Goal: Task Accomplishment & Management: Use online tool/utility

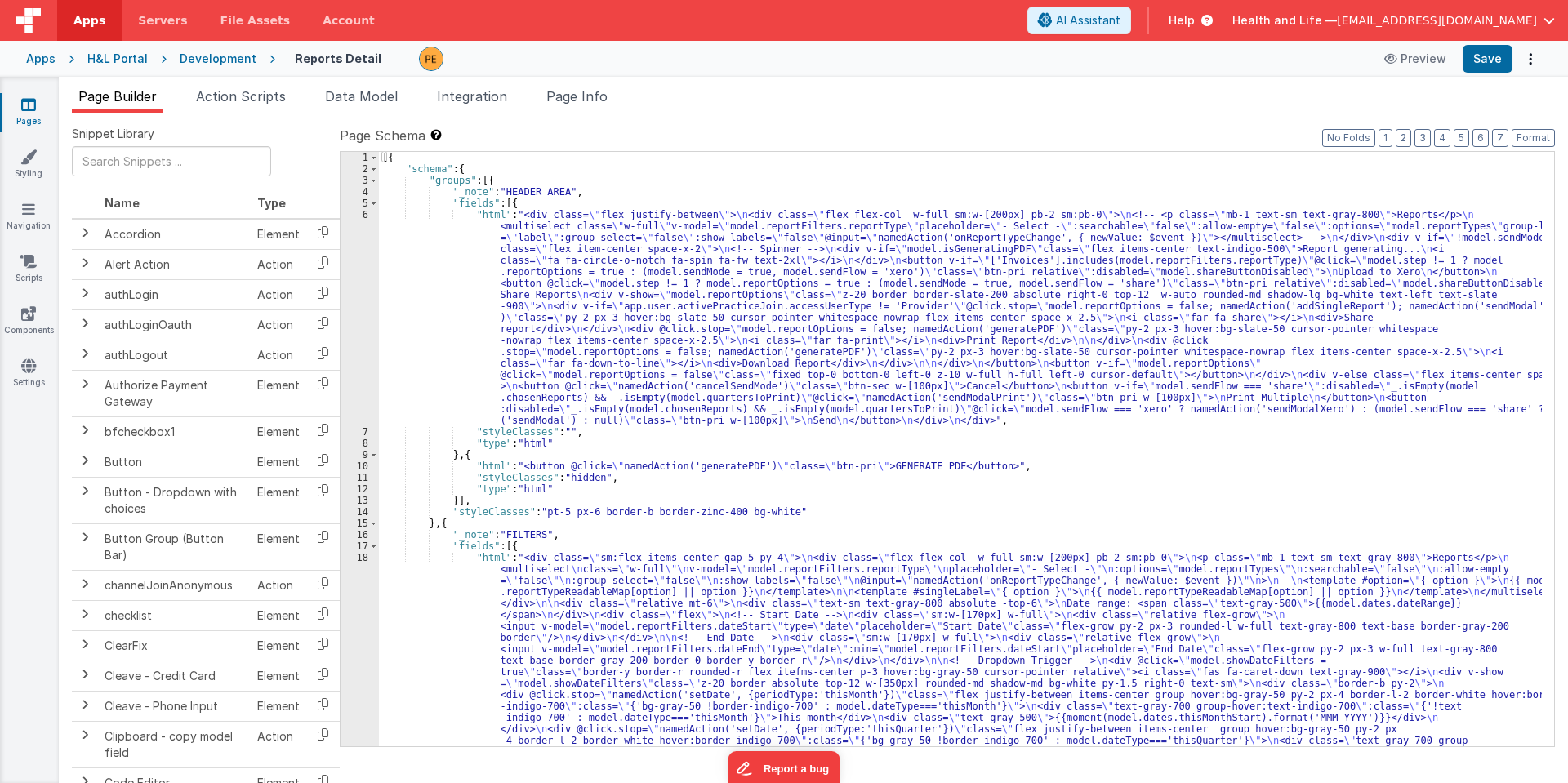
click at [230, 53] on div "Development" at bounding box center [218, 59] width 77 height 16
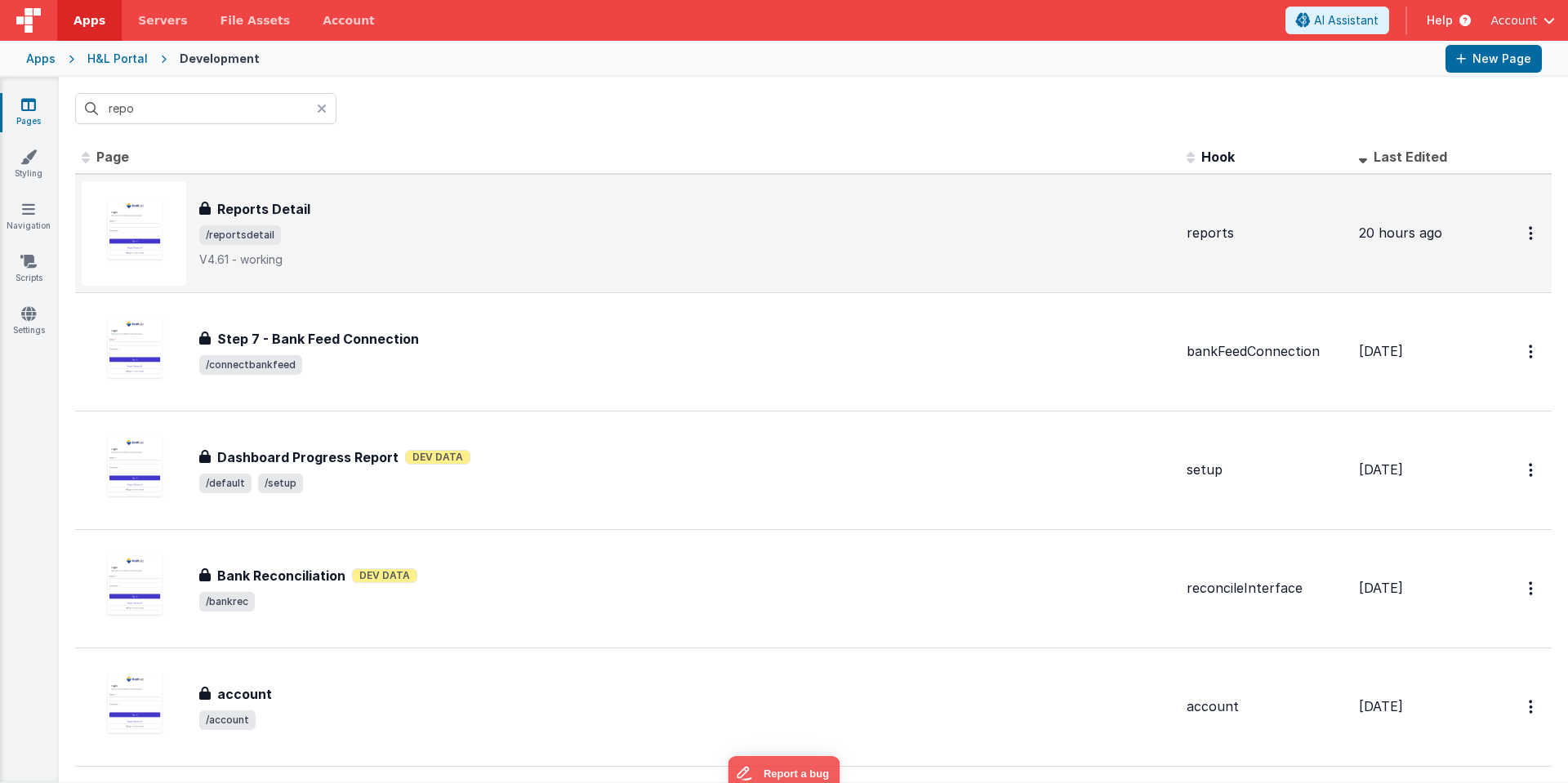
click at [691, 220] on div "Reports Detail Reports Detail /reportsdetail V4.61 - working" at bounding box center [686, 234] width 974 height 69
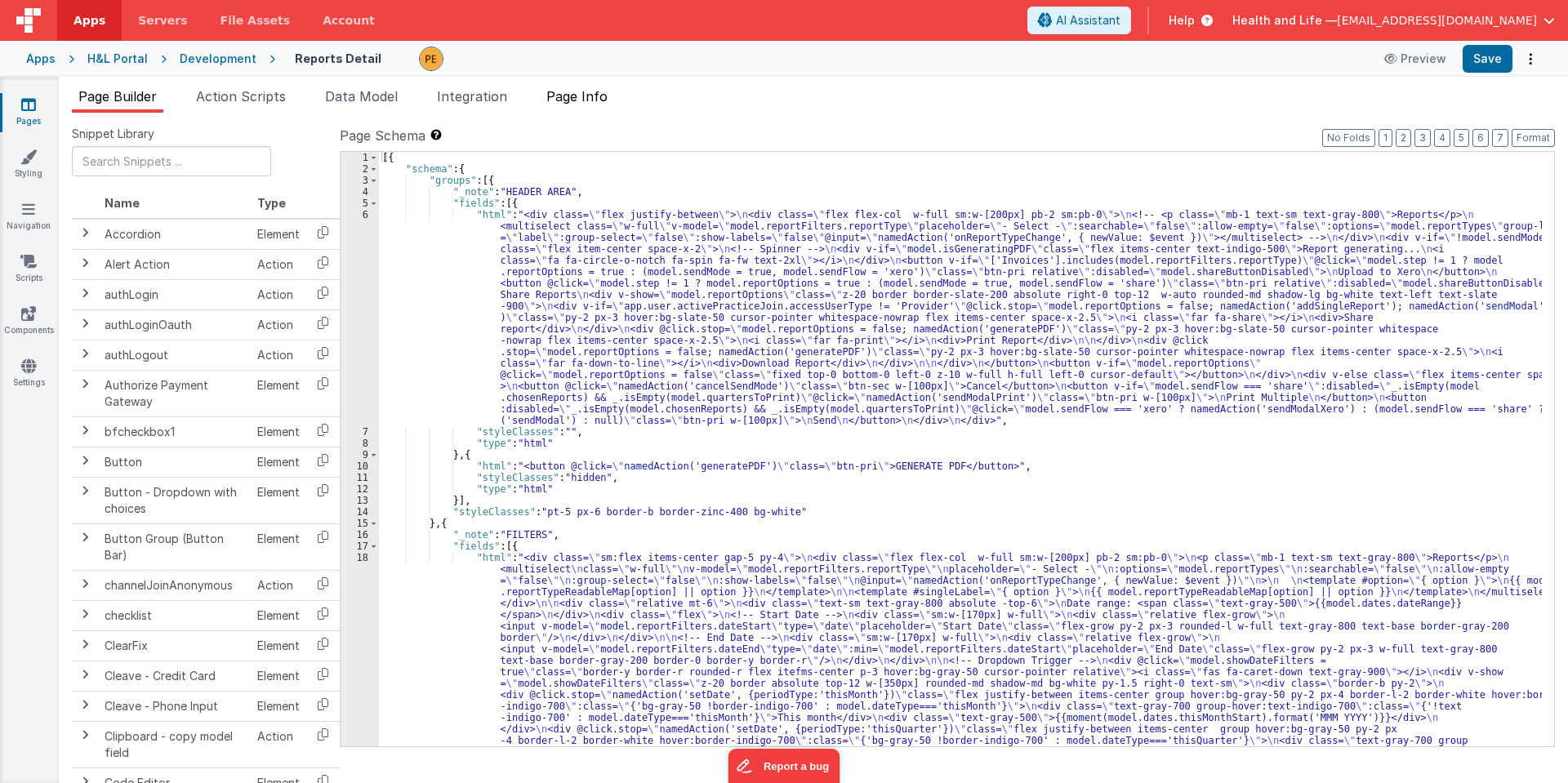
click at [593, 92] on span "Page Info" at bounding box center [576, 97] width 61 height 16
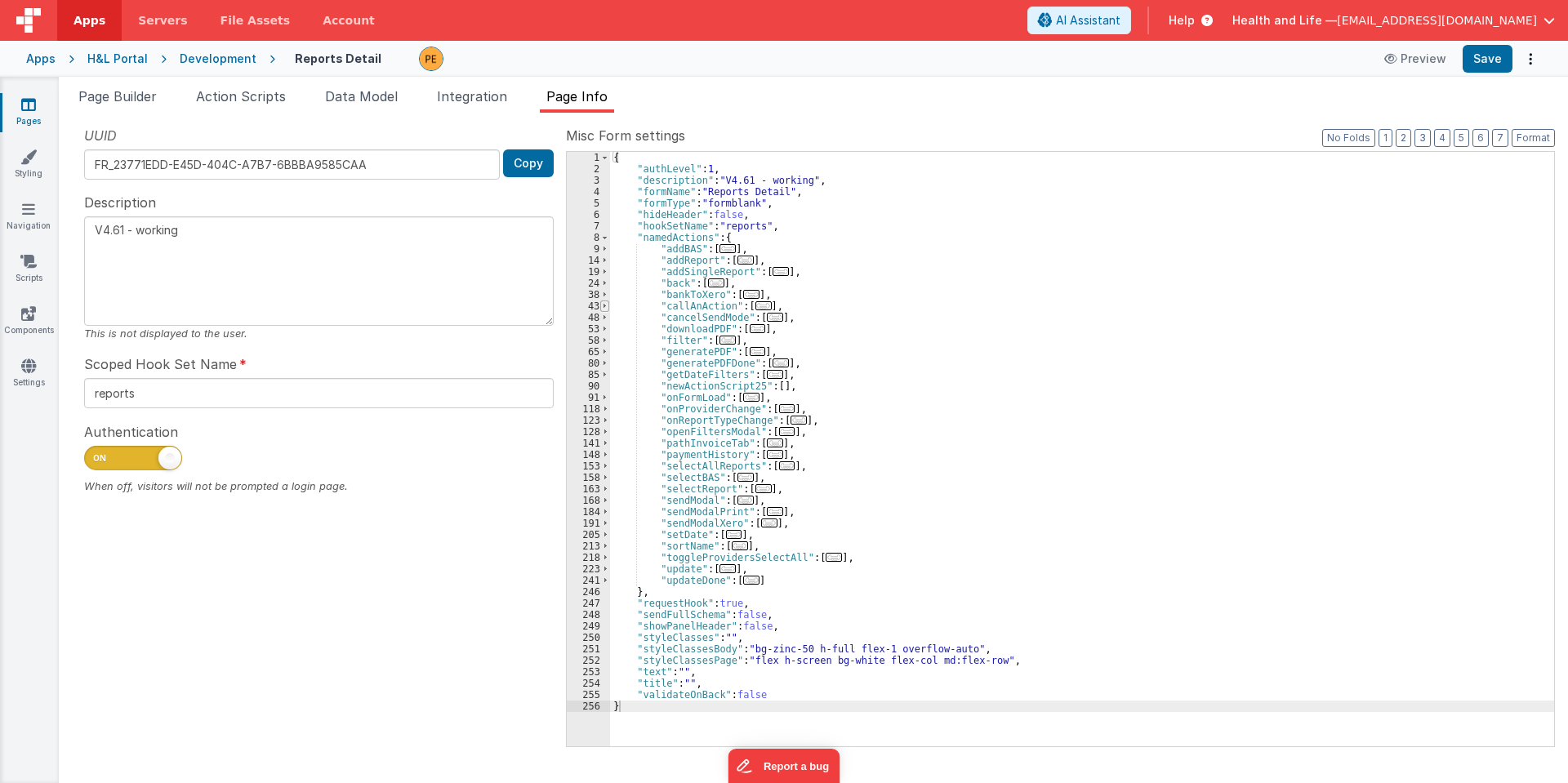
click at [602, 304] on span at bounding box center [604, 307] width 9 height 11
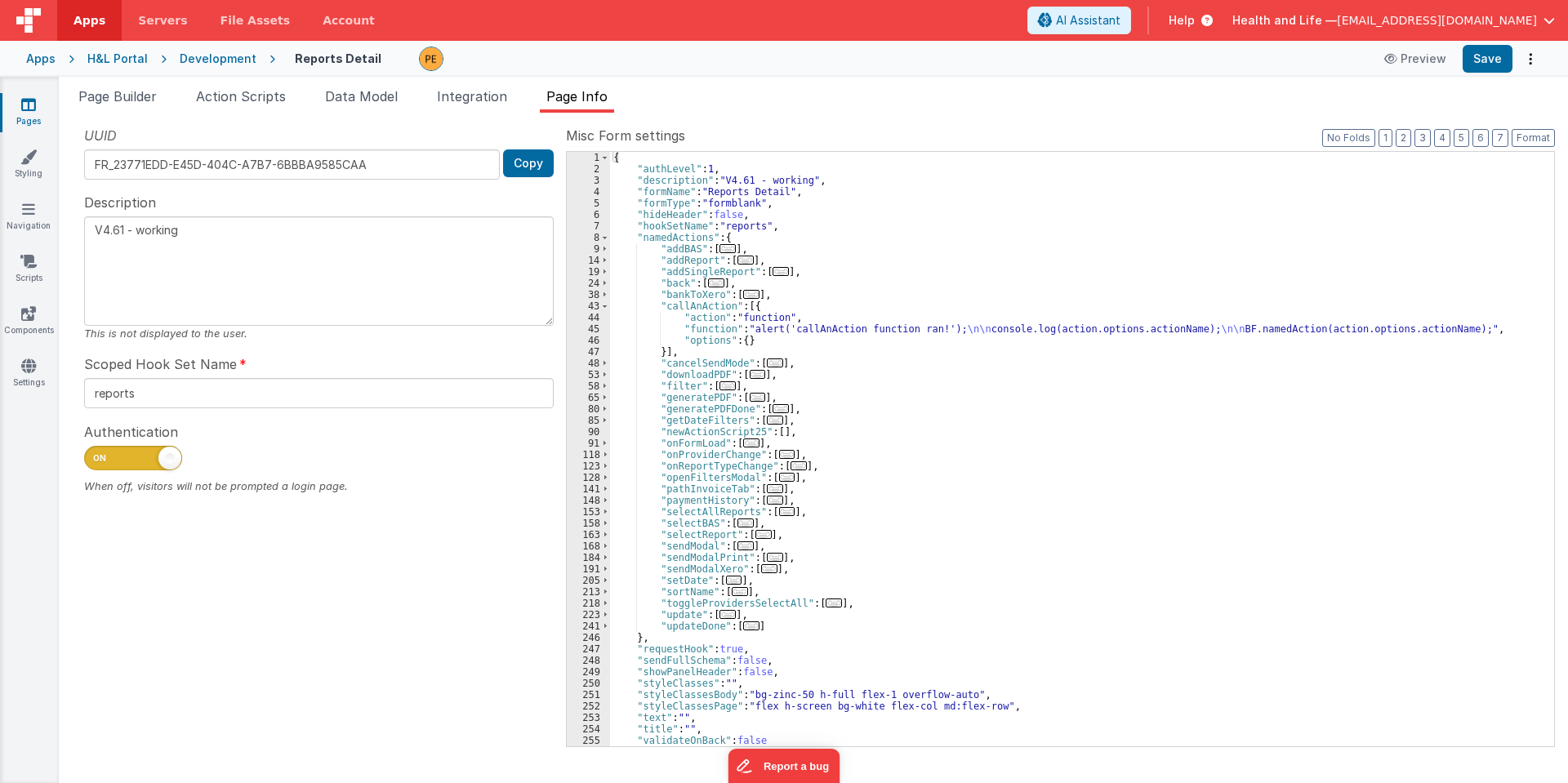
click at [589, 325] on div "45" at bounding box center [588, 329] width 43 height 11
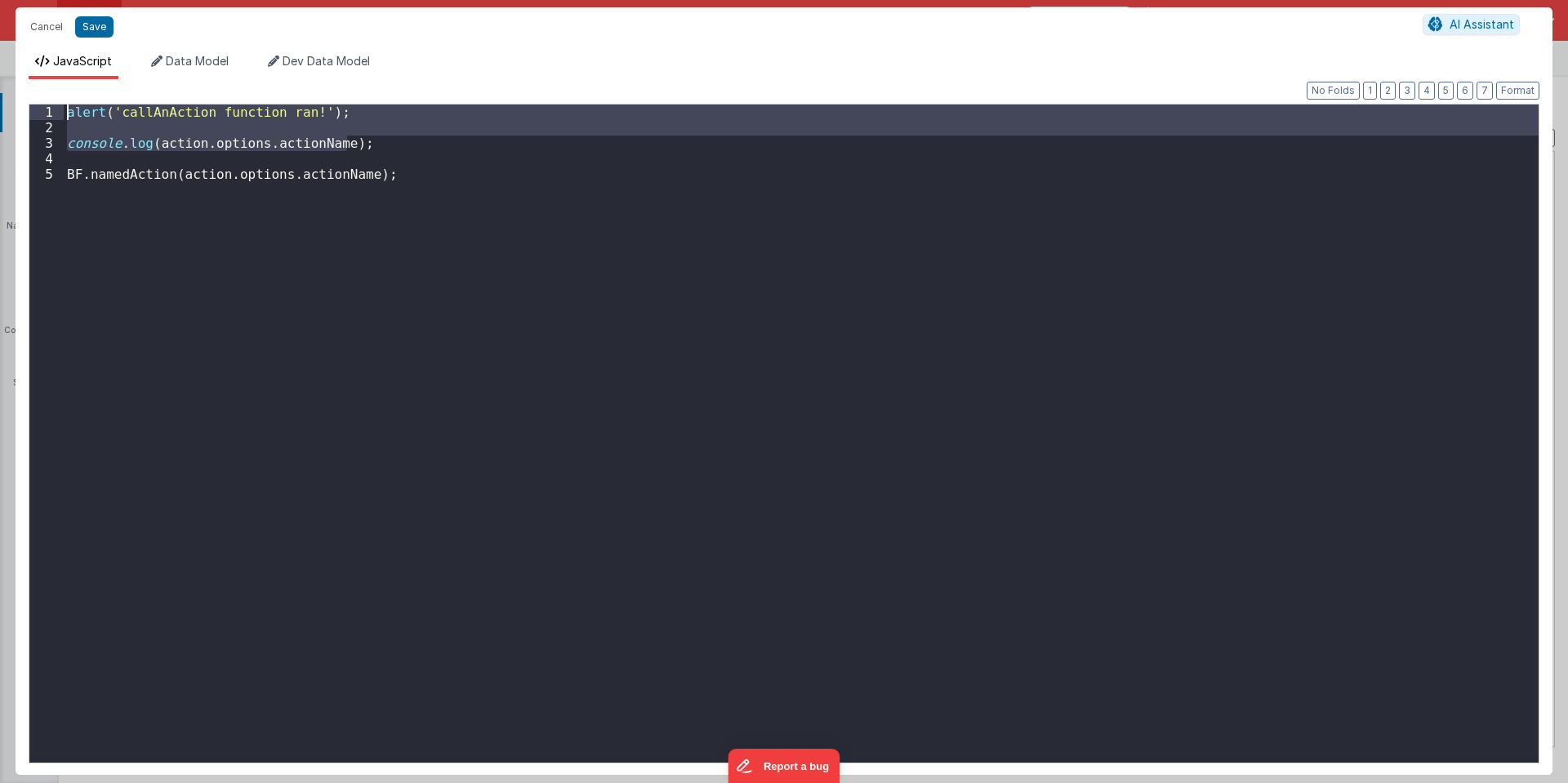
drag, startPoint x: 359, startPoint y: 149, endPoint x: -43, endPoint y: 84, distance: 407.2
click at [0, 84] on html "Cancel Save AI Assistant JavaScript Data Model Dev Data Model Format 7 6 5 4 3 …" at bounding box center [784, 391] width 1568 height 783
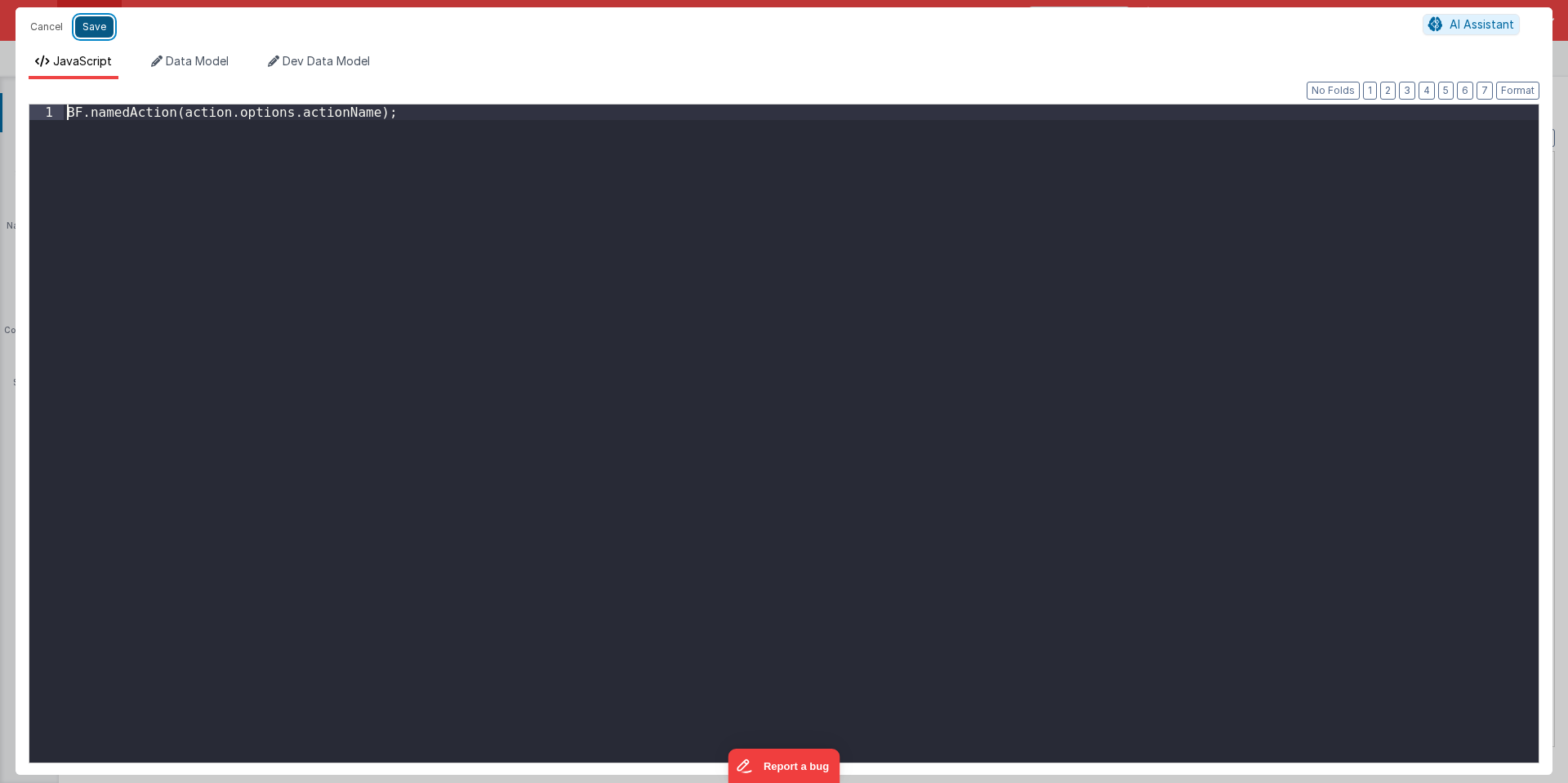
click at [87, 28] on button "Save" at bounding box center [94, 27] width 39 height 21
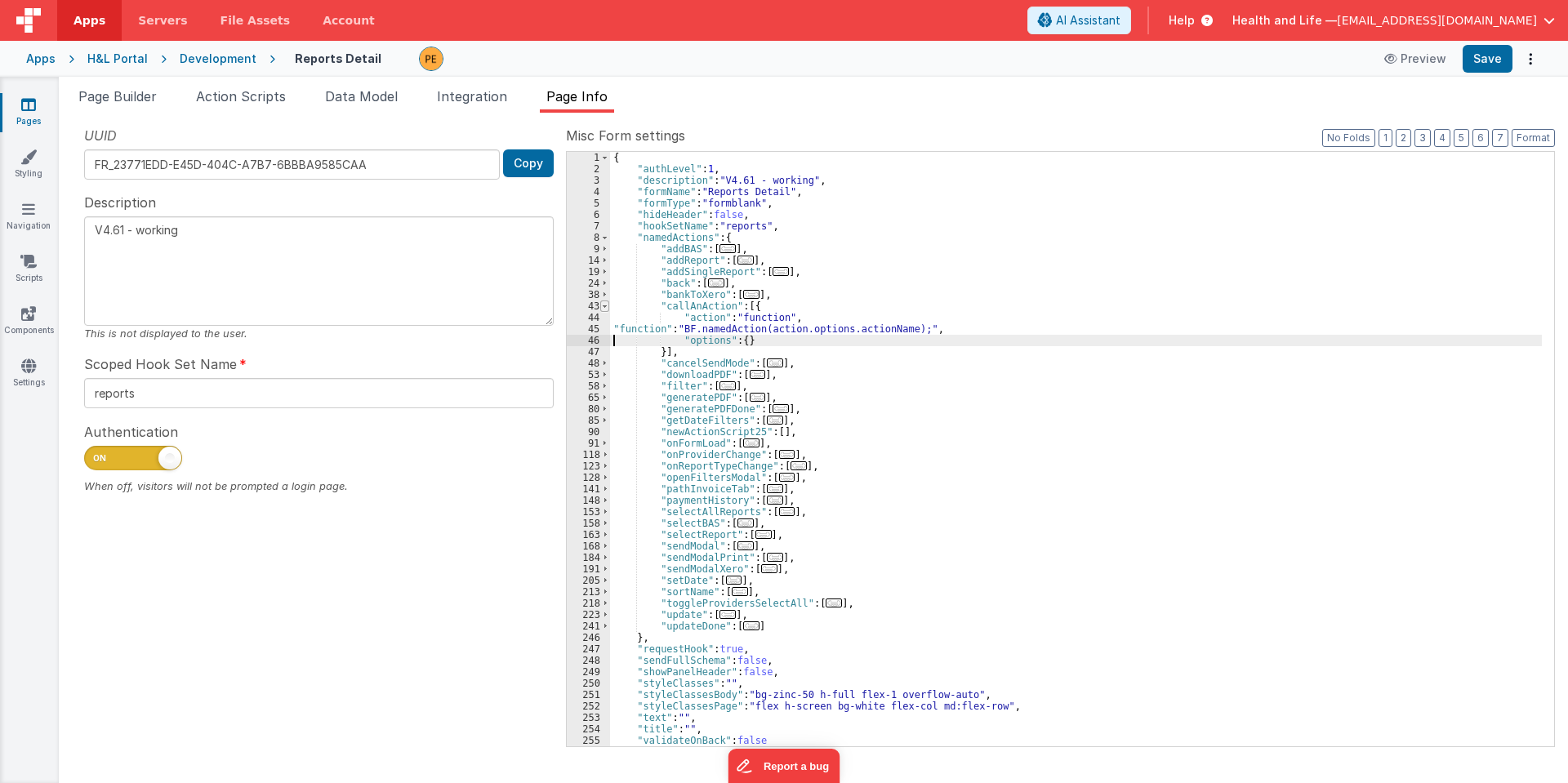
click at [606, 304] on span at bounding box center [604, 307] width 9 height 11
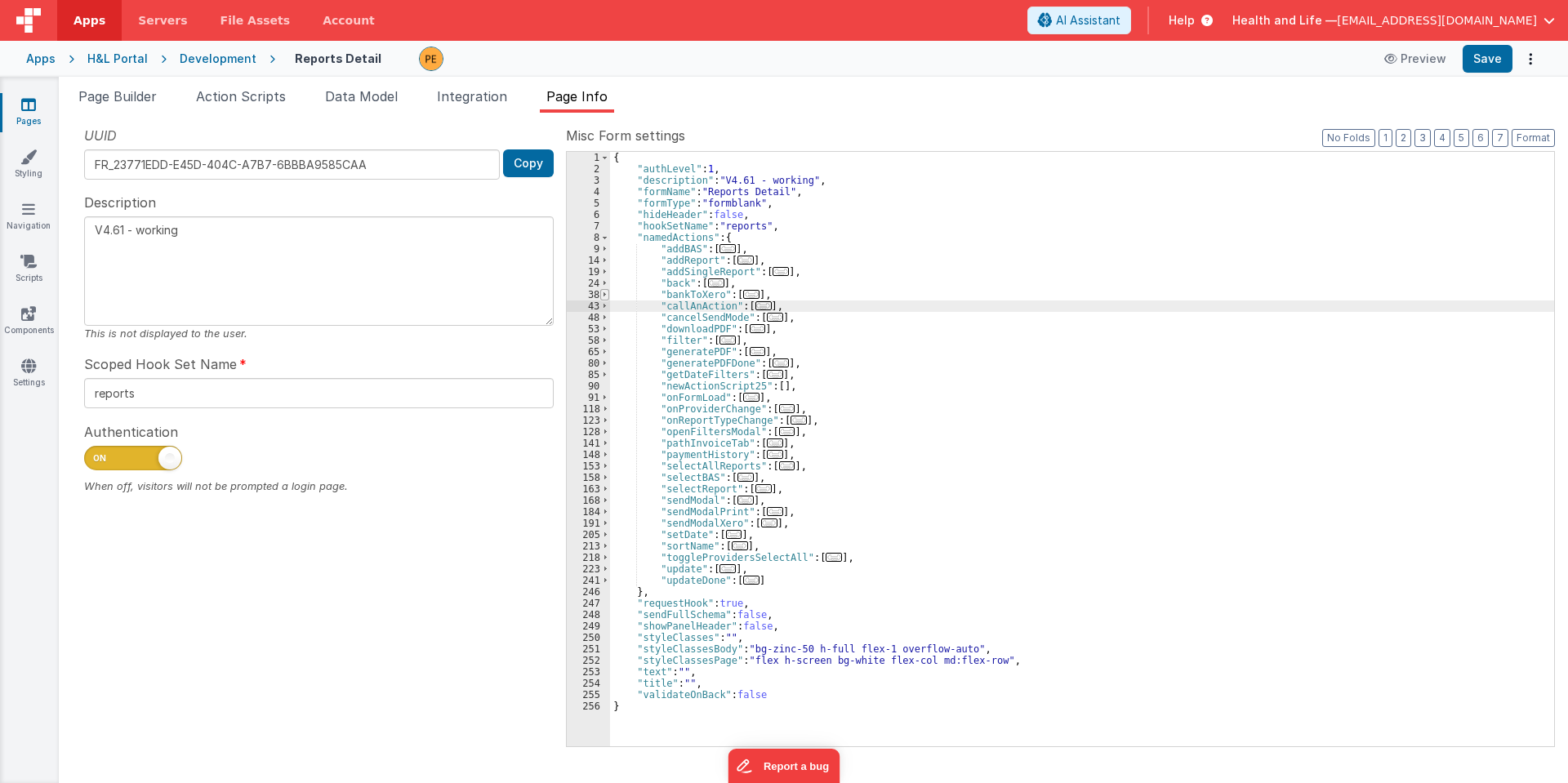
click at [603, 299] on span at bounding box center [604, 295] width 9 height 11
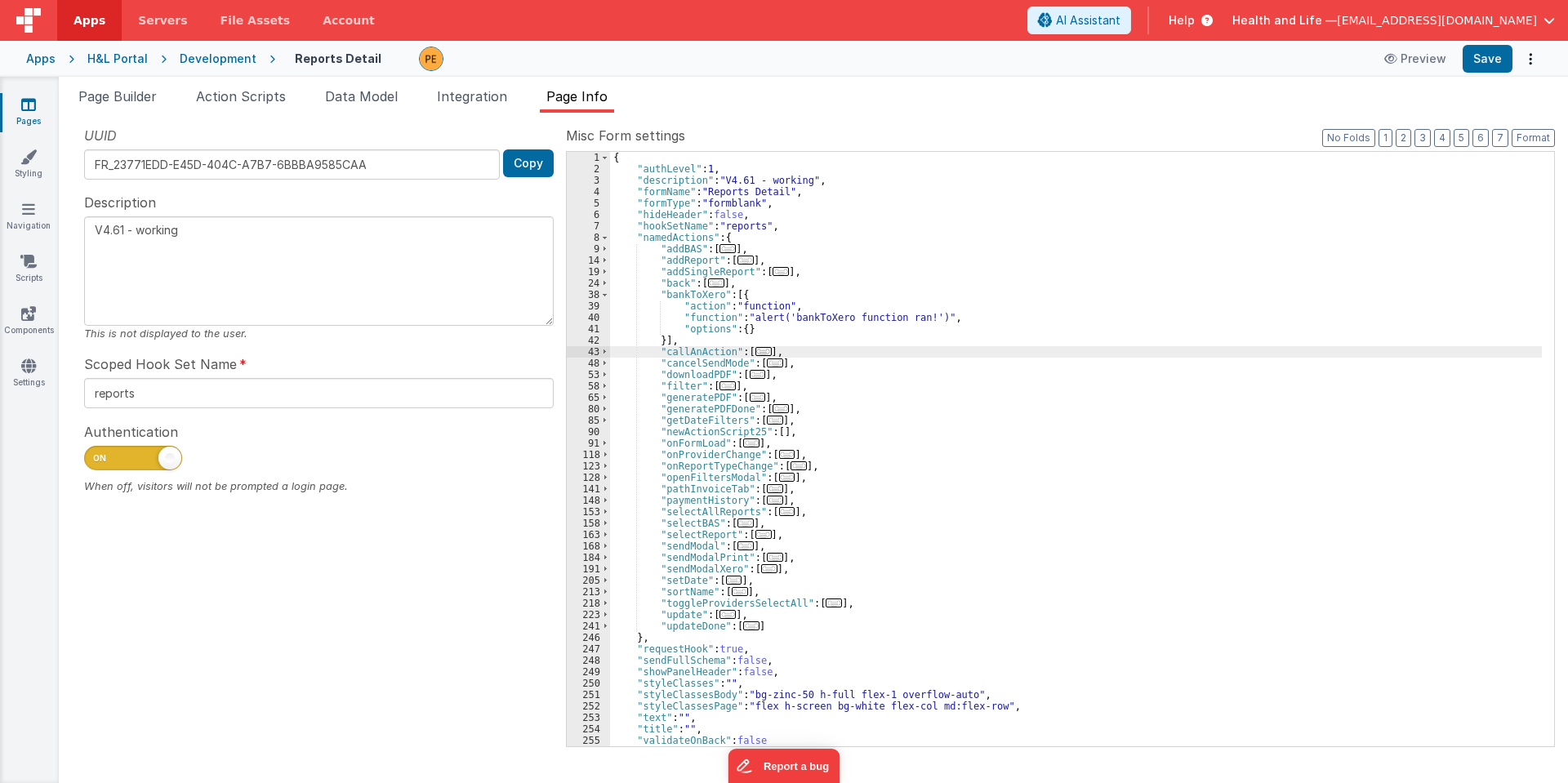
click at [614, 317] on div "{ "authLevel" : 1 , "description" : "V4.61 - working" , "formName" : "Reports D…" at bounding box center [1075, 460] width 932 height 617
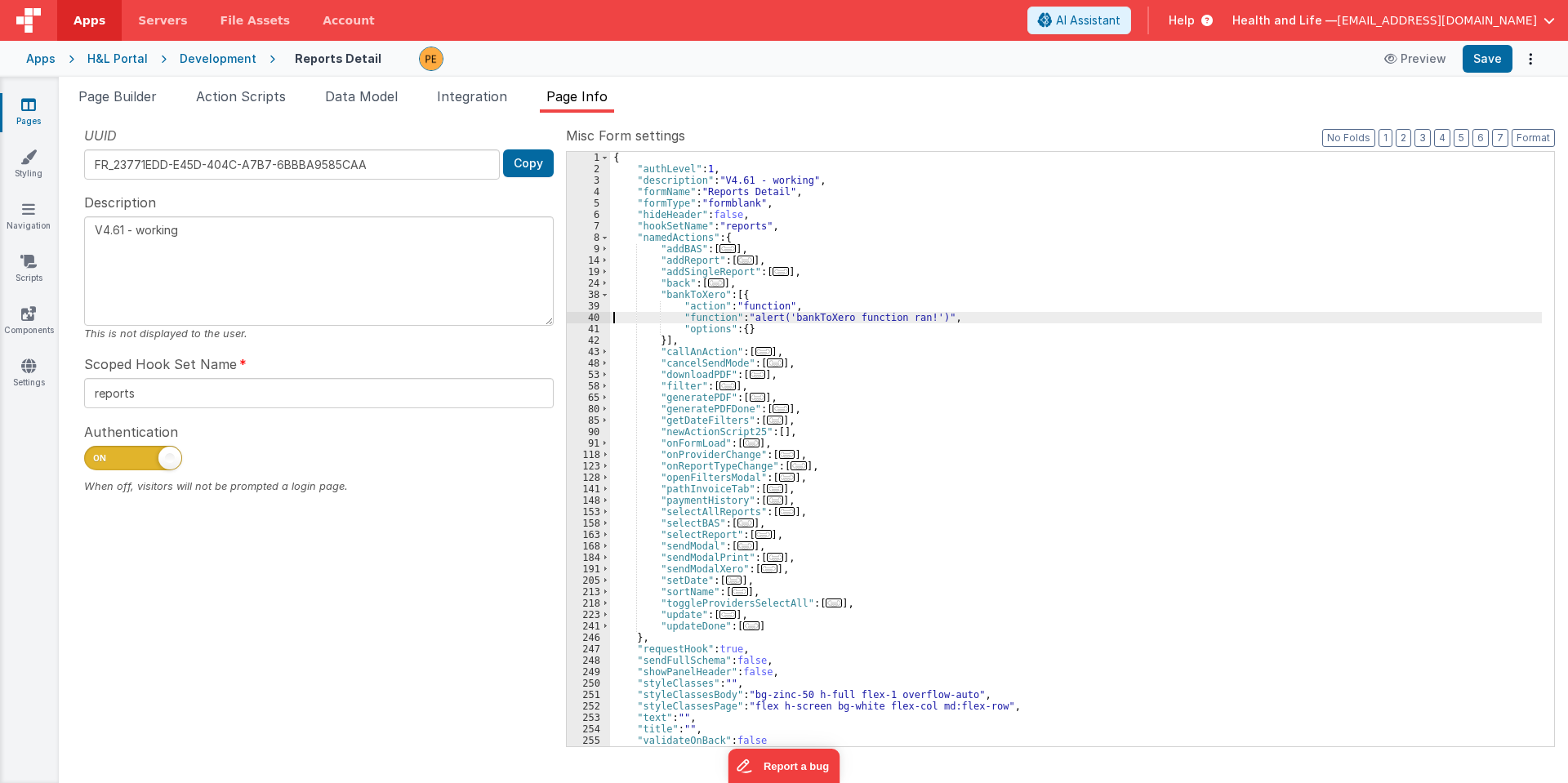
click at [586, 317] on div "40" at bounding box center [588, 318] width 43 height 11
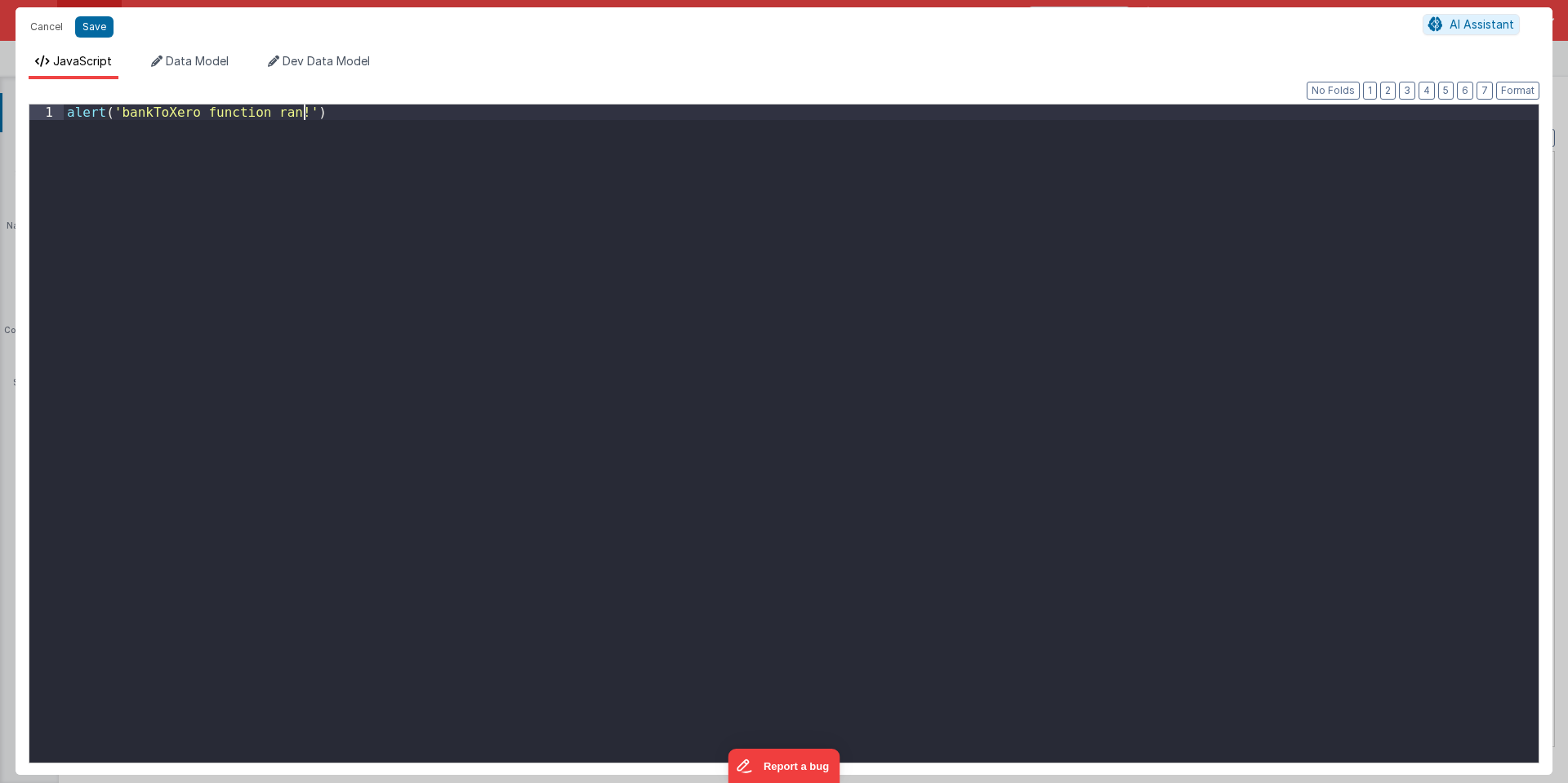
click at [586, 317] on div "alert ( 'bankToXero function ran!' )" at bounding box center [801, 449] width 1475 height 690
click at [68, 108] on div "alert ( 'bankToXero function ran!' )" at bounding box center [801, 449] width 1475 height 690
click at [52, 29] on button "Cancel" at bounding box center [47, 27] width 49 height 23
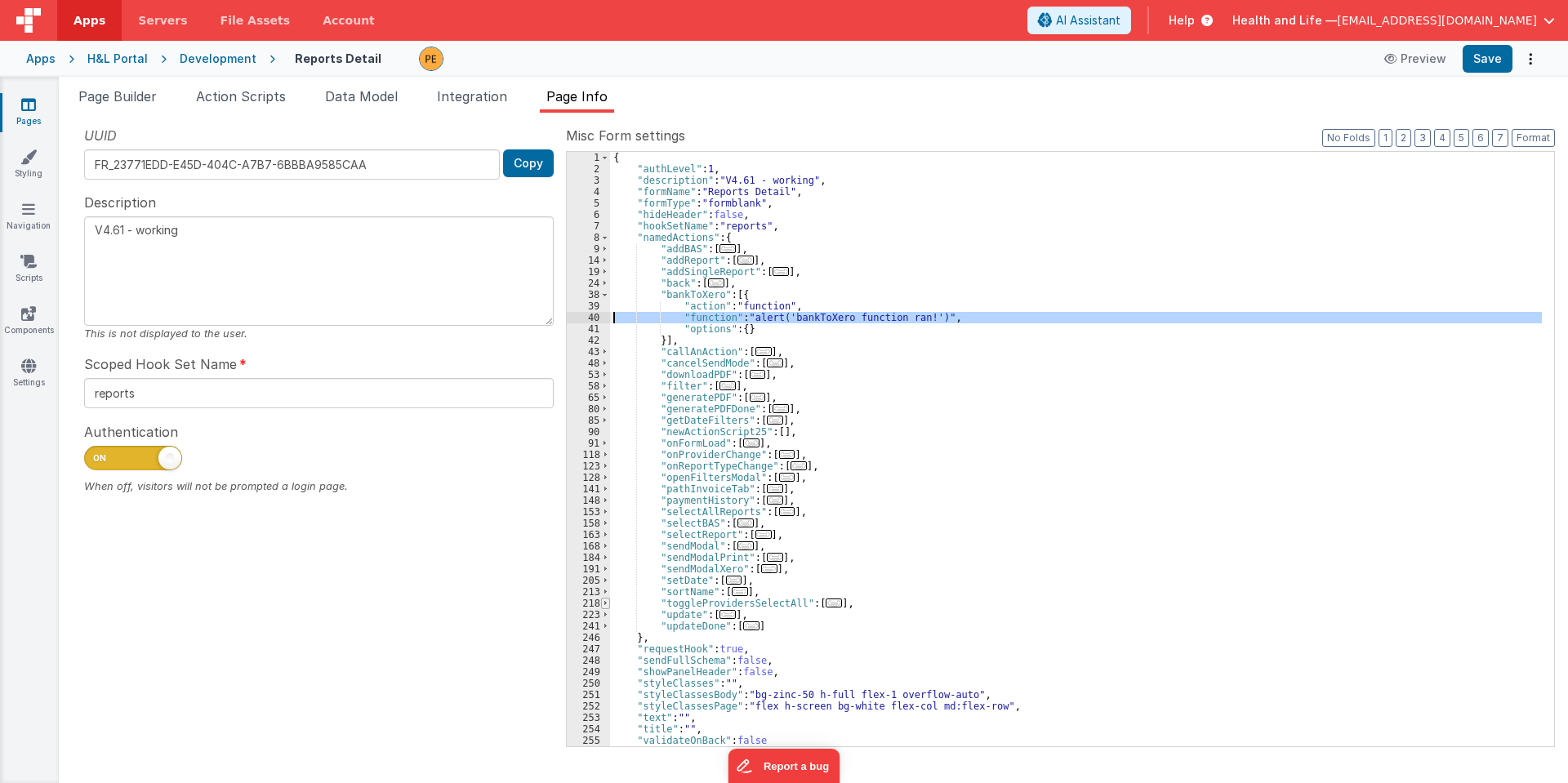
click at [602, 606] on span at bounding box center [605, 603] width 9 height 11
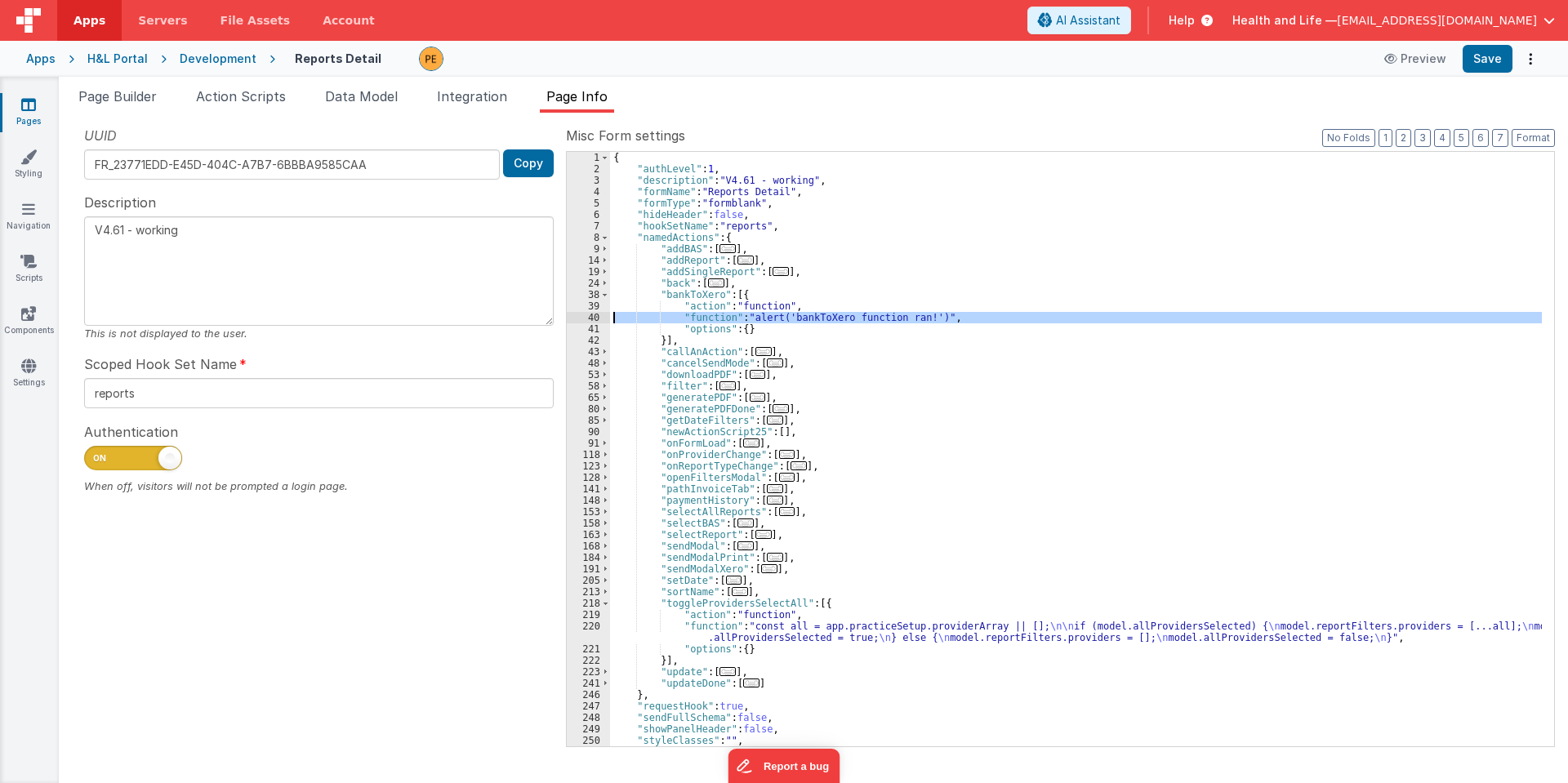
click at [673, 631] on div "{ "authLevel" : 1 , "description" : "V4.61 - working" , "formName" : "Reports D…" at bounding box center [1075, 460] width 932 height 617
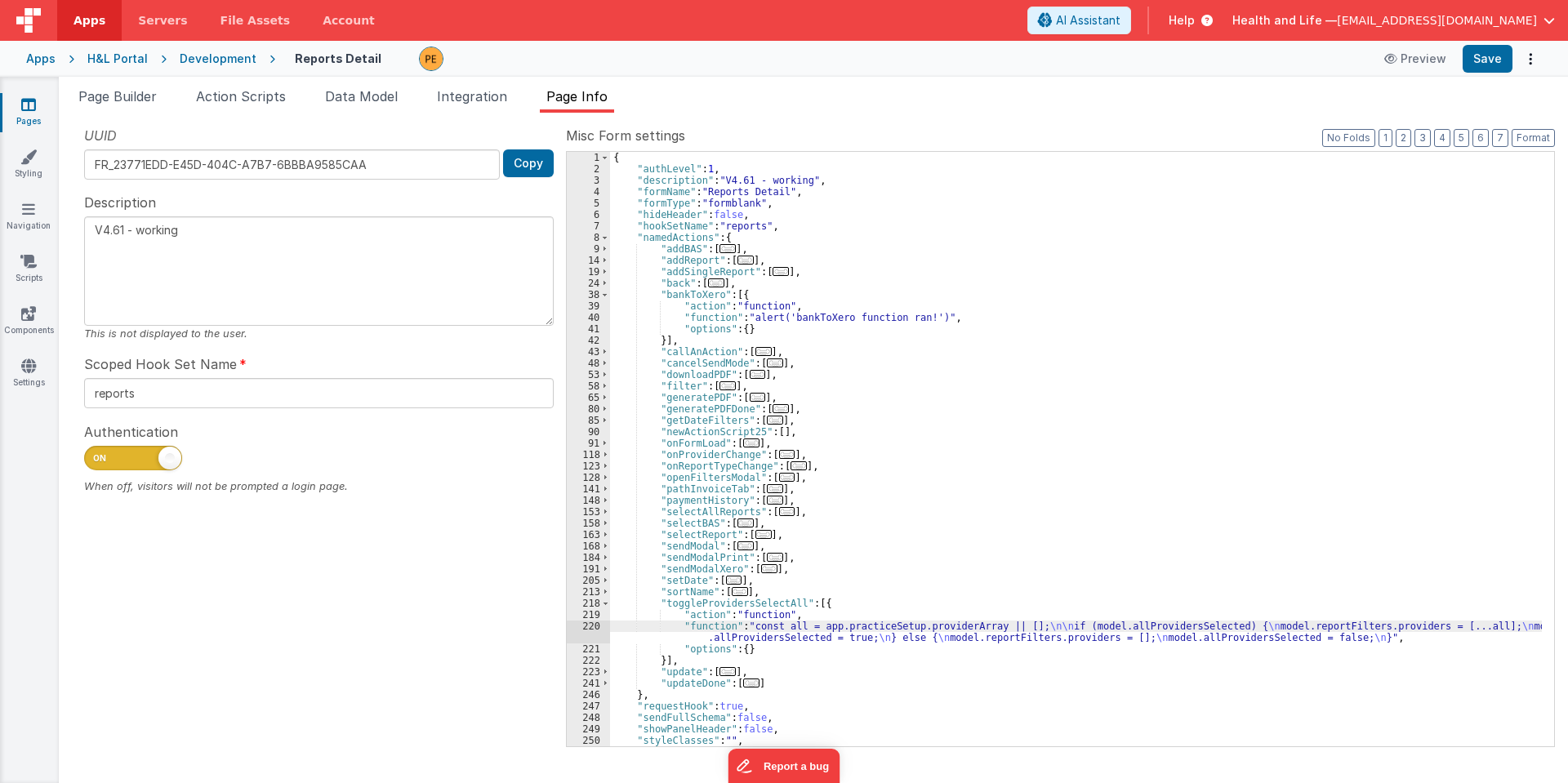
click at [583, 634] on div "220" at bounding box center [588, 632] width 43 height 23
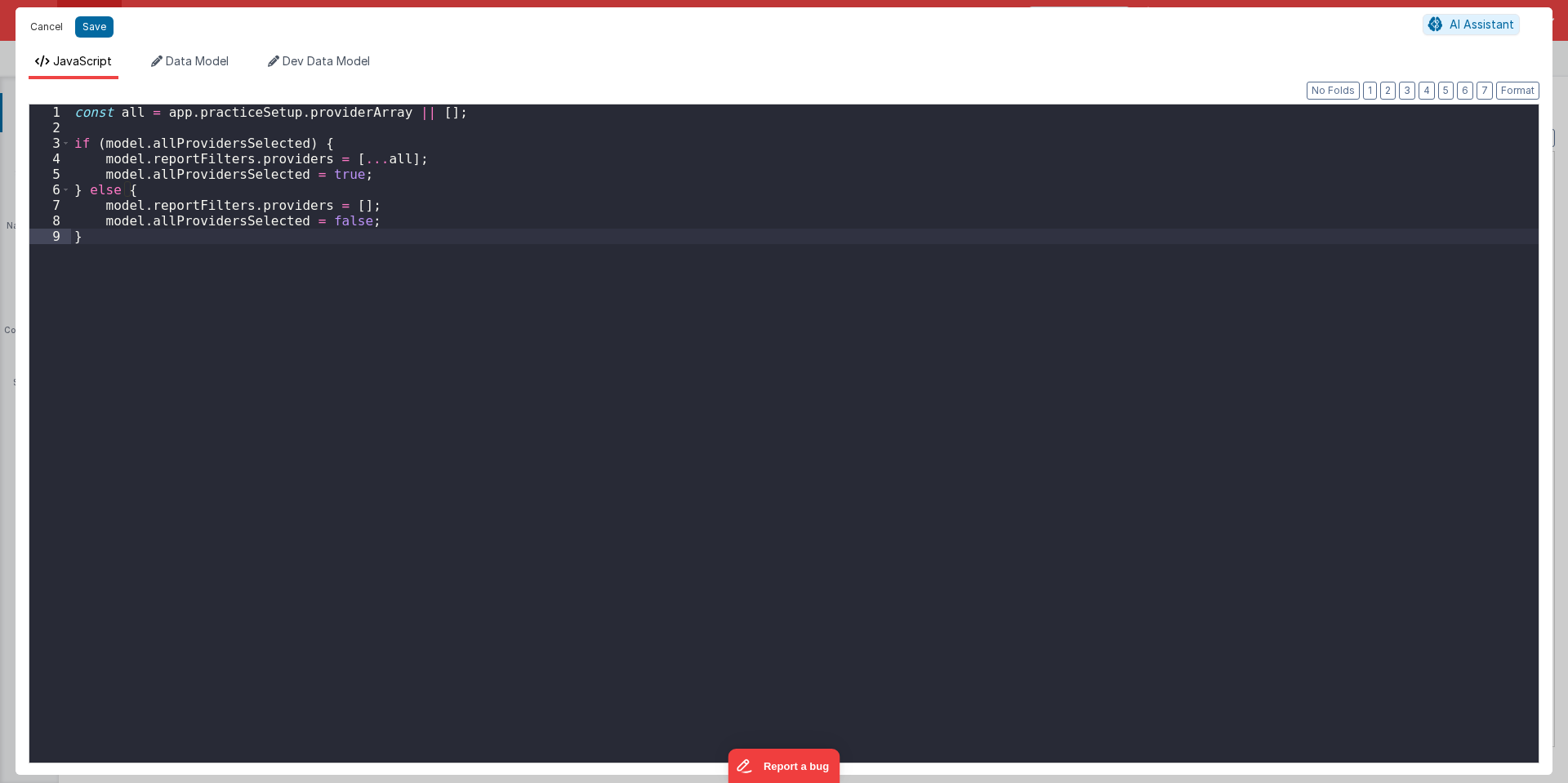
click at [51, 22] on button "Cancel" at bounding box center [47, 27] width 49 height 23
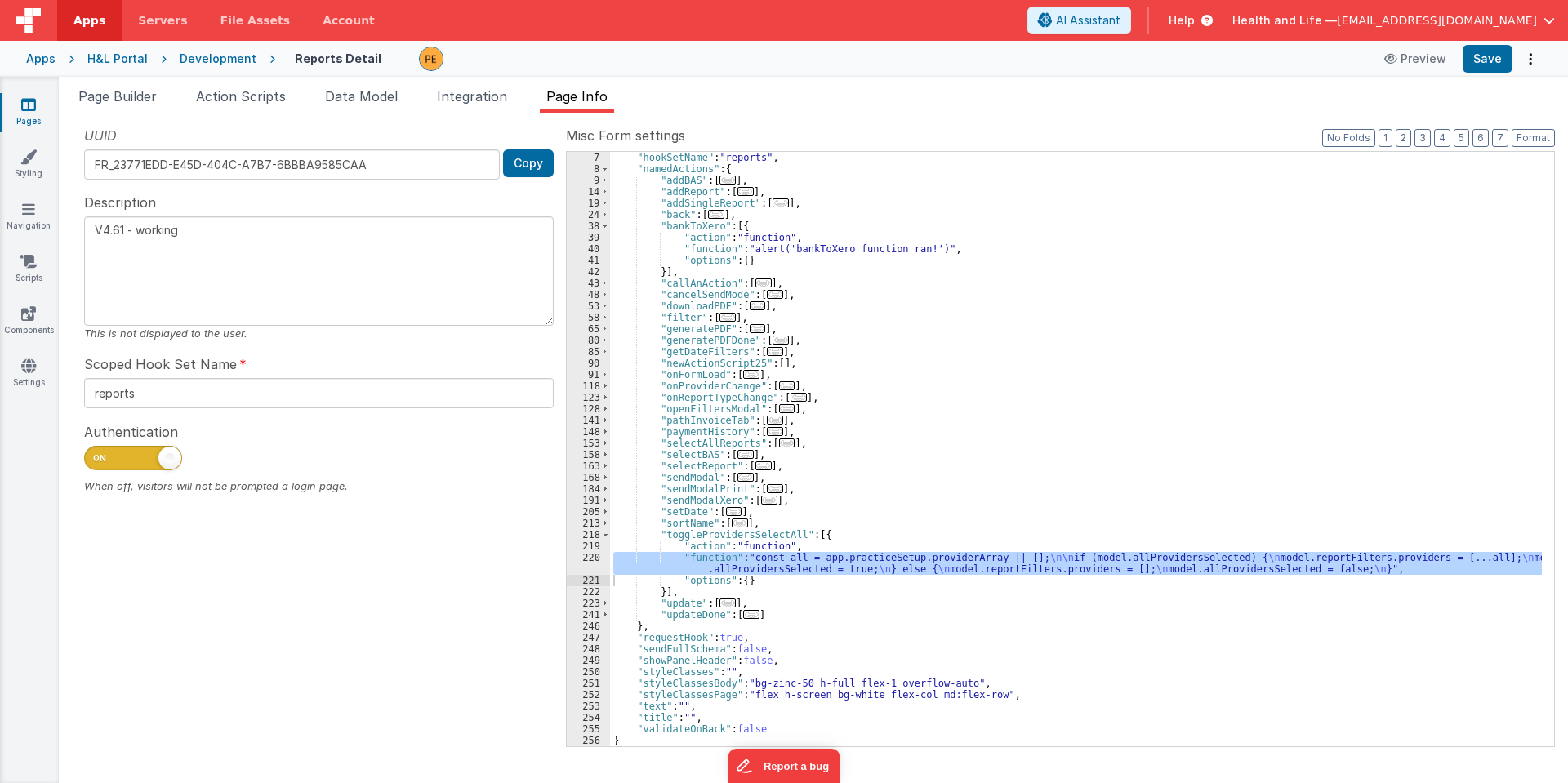
scroll to position [20, 0]
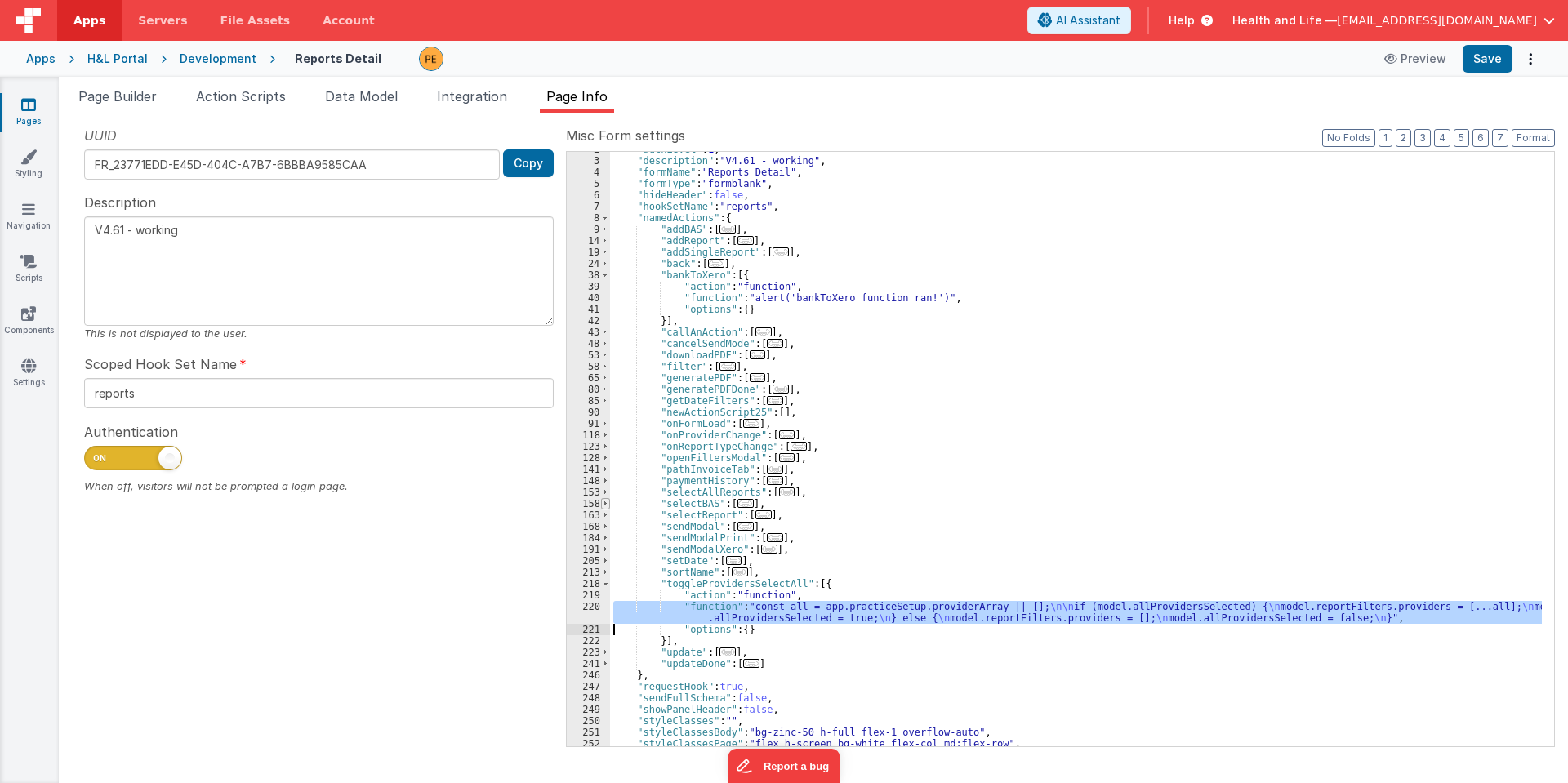
click at [602, 500] on span at bounding box center [605, 504] width 9 height 11
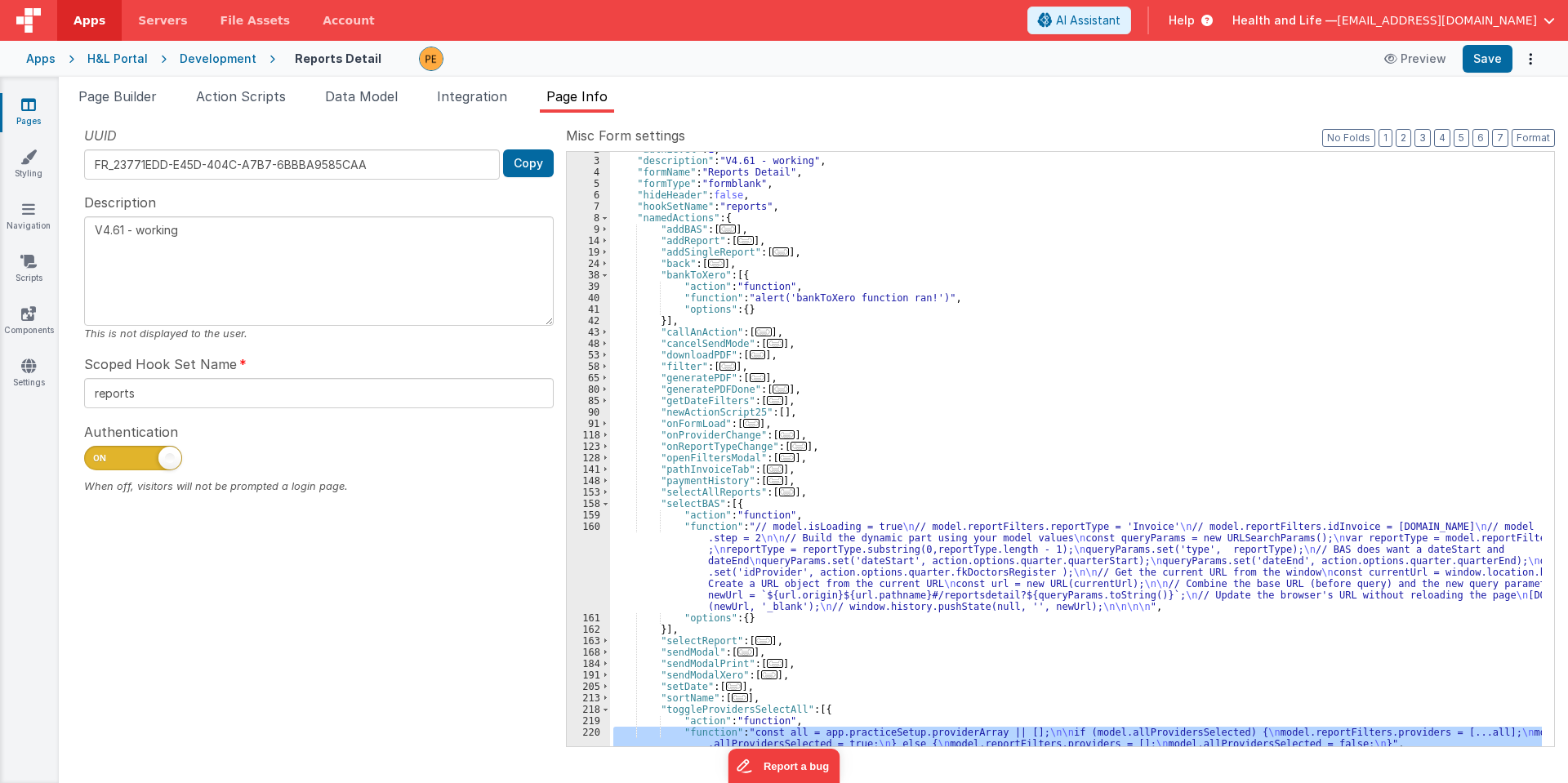
click at [661, 590] on div ""authLevel" : 1 , "description" : "V4.61 - working" , "formName" : "Reports Det…" at bounding box center [1075, 458] width 932 height 629
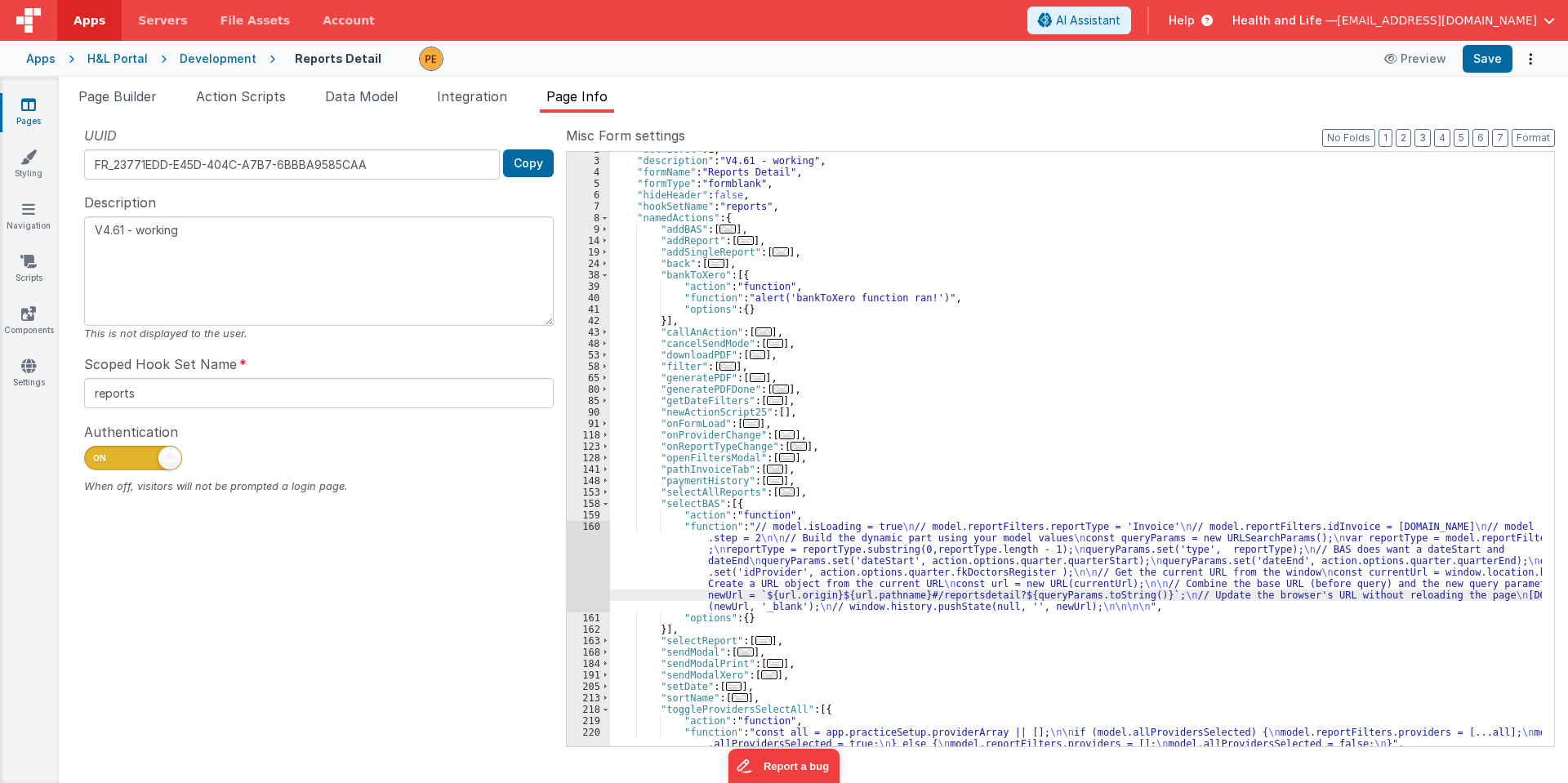
click at [582, 583] on div "160" at bounding box center [588, 567] width 43 height 92
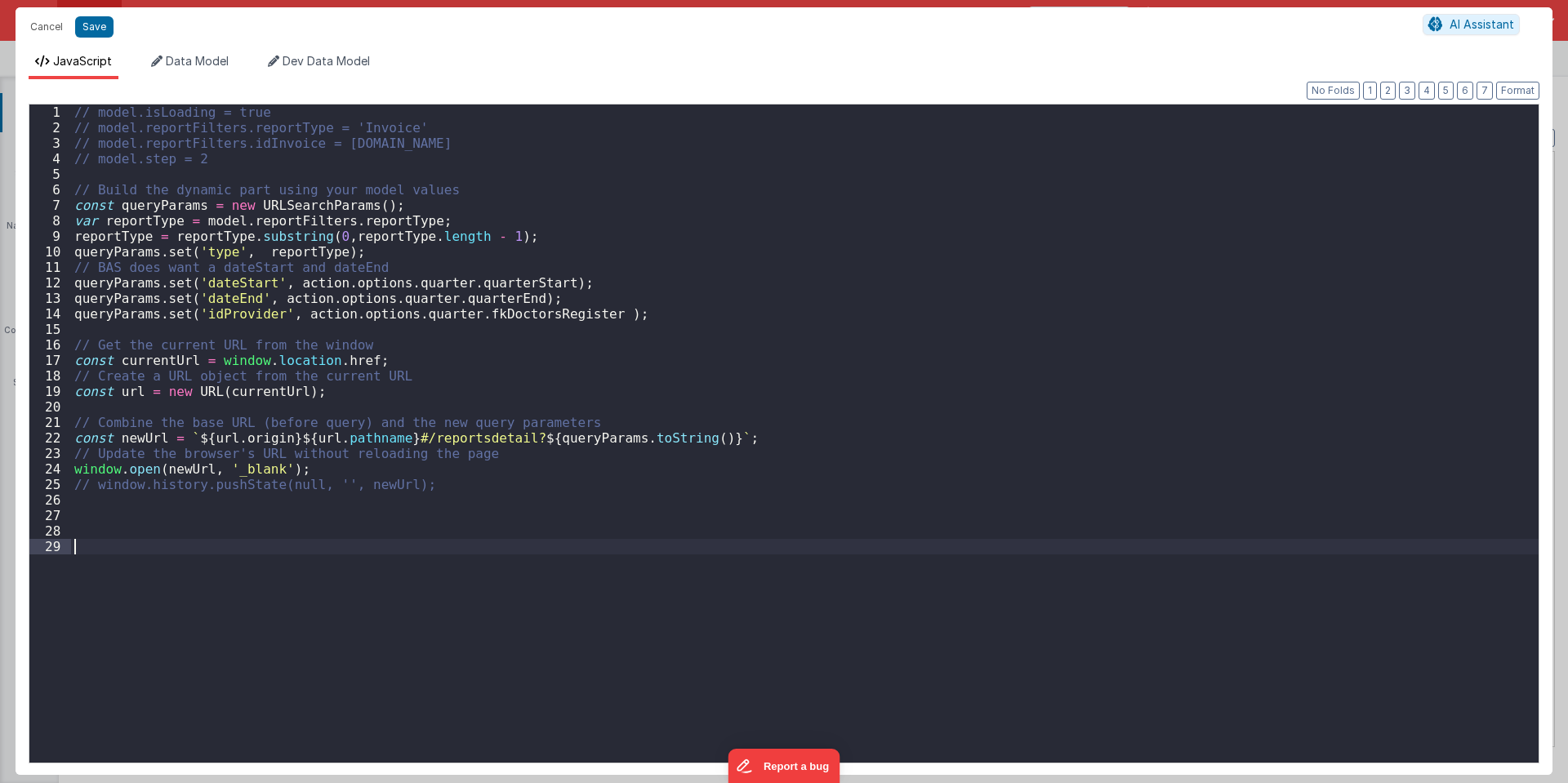
click at [582, 583] on div "// model.isLoading = true // model.reportFilters.reportType = 'Invoice' // mode…" at bounding box center [805, 449] width 1467 height 690
click at [45, 32] on button "Cancel" at bounding box center [47, 27] width 49 height 23
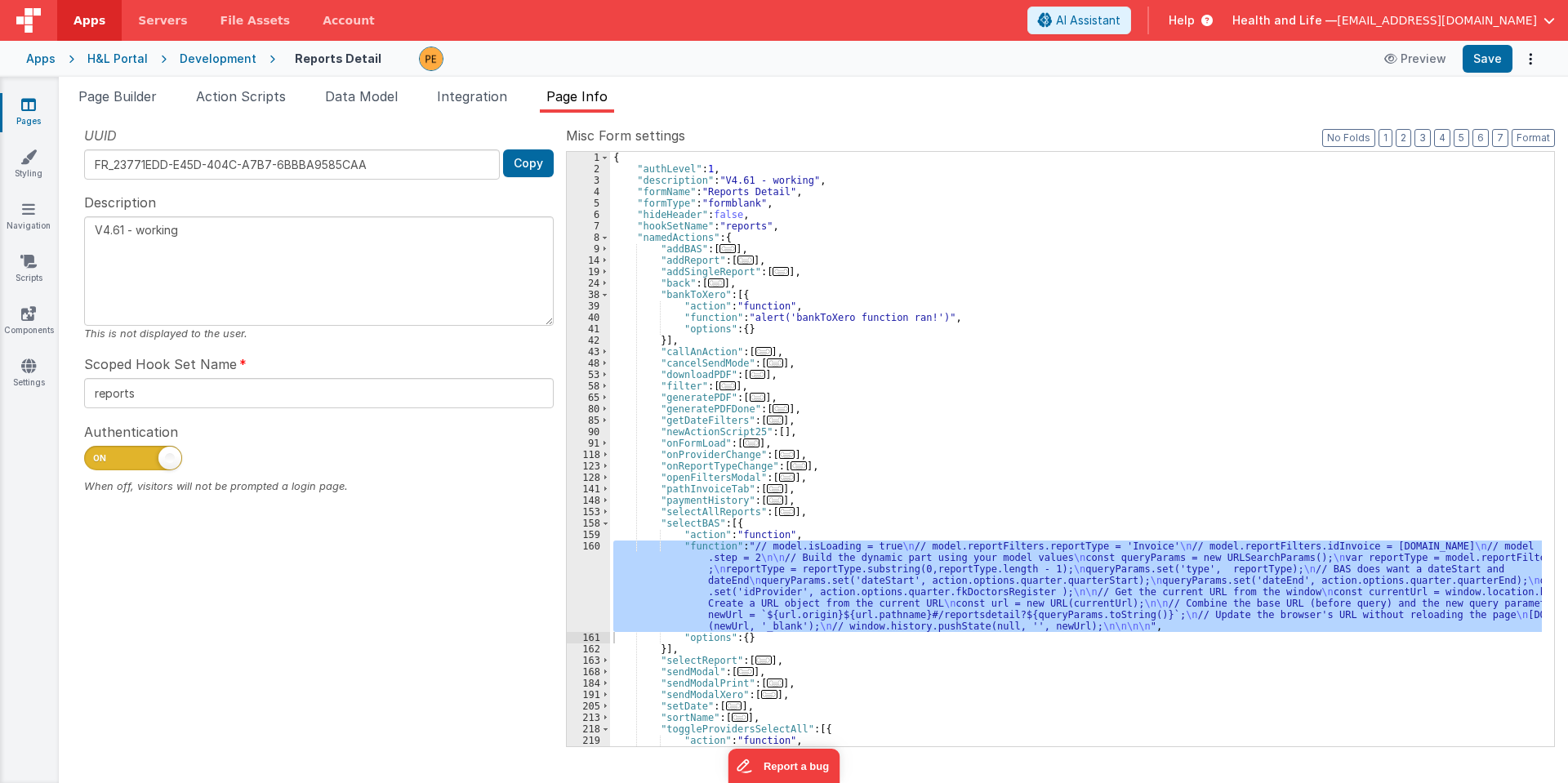
scroll to position [0, 0]
click at [602, 519] on span at bounding box center [605, 524] width 9 height 11
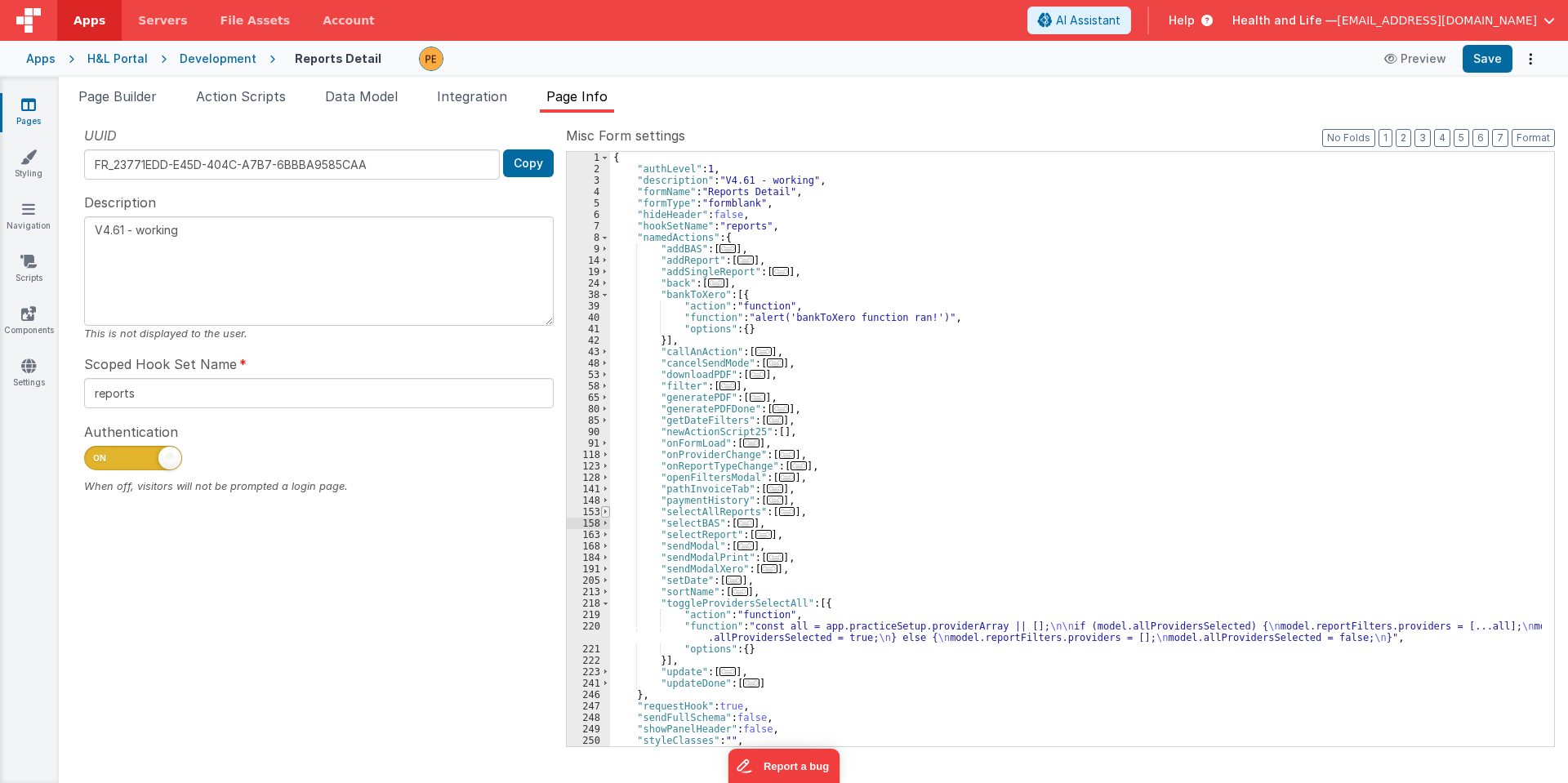
click at [602, 512] on span at bounding box center [605, 512] width 9 height 11
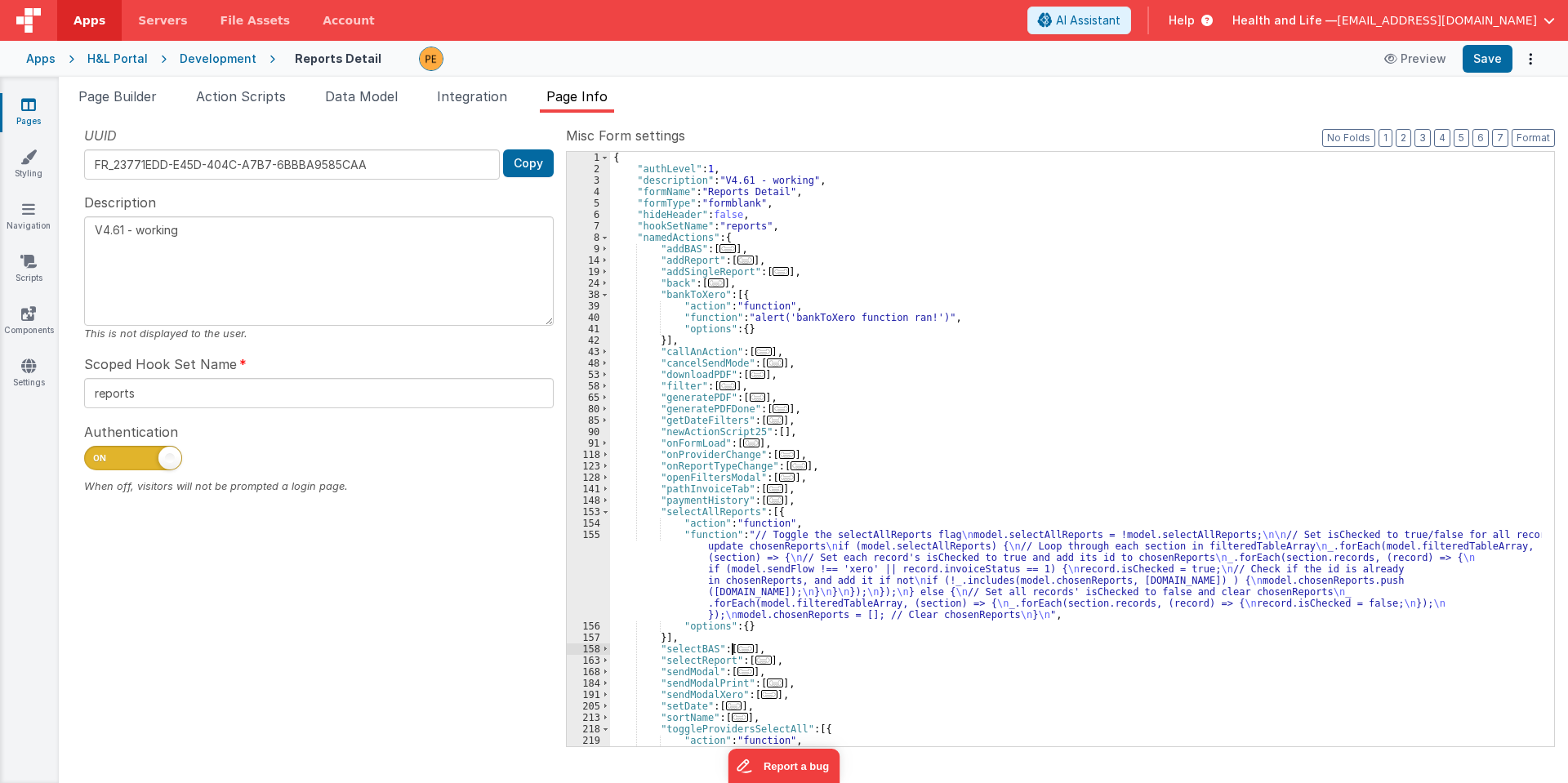
click at [637, 600] on div "{ "authLevel" : 1 , "description" : "V4.61 - working" , "formName" : "Reports D…" at bounding box center [1075, 466] width 932 height 629
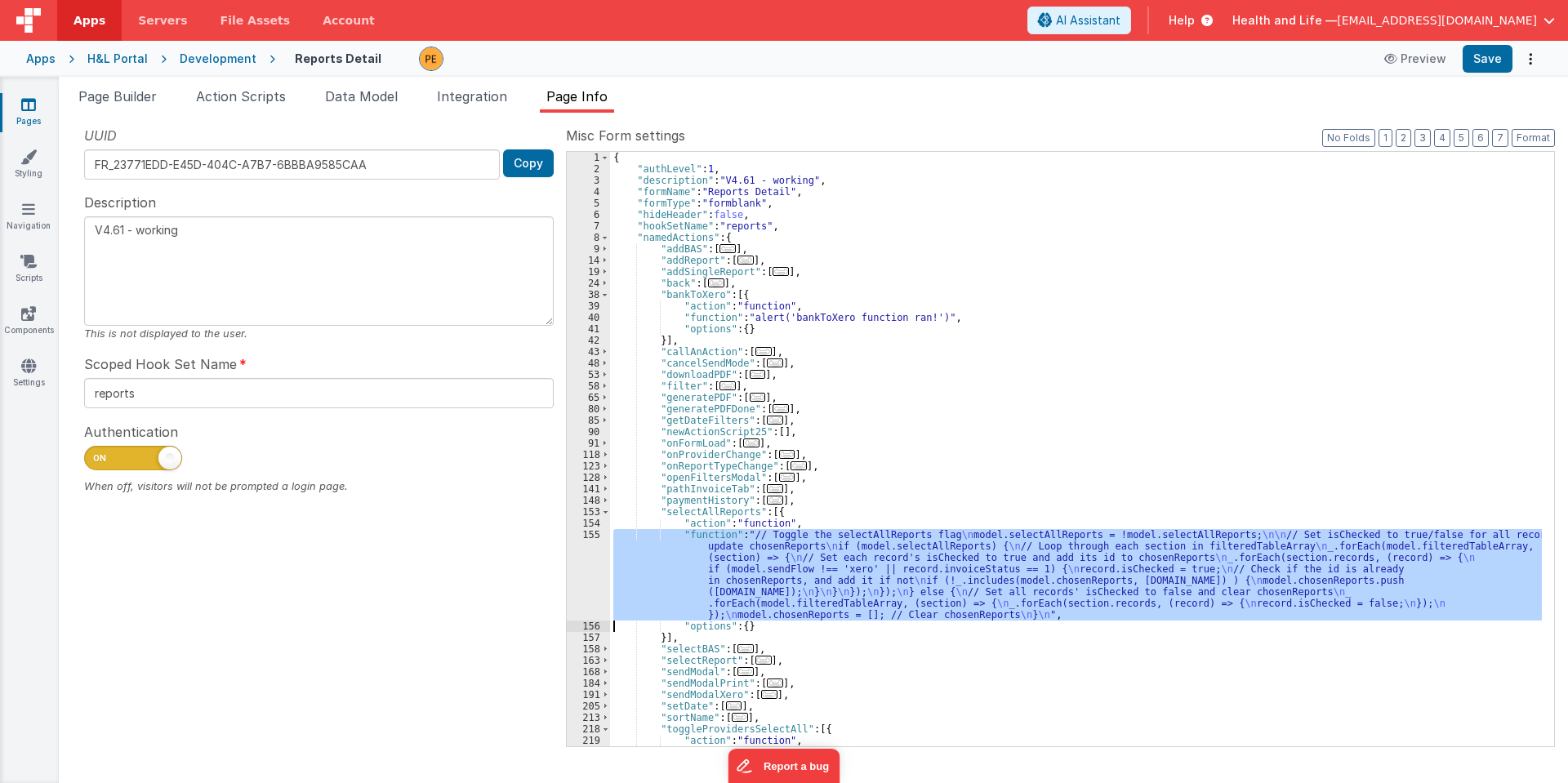
click at [594, 580] on div "155" at bounding box center [588, 576] width 43 height 92
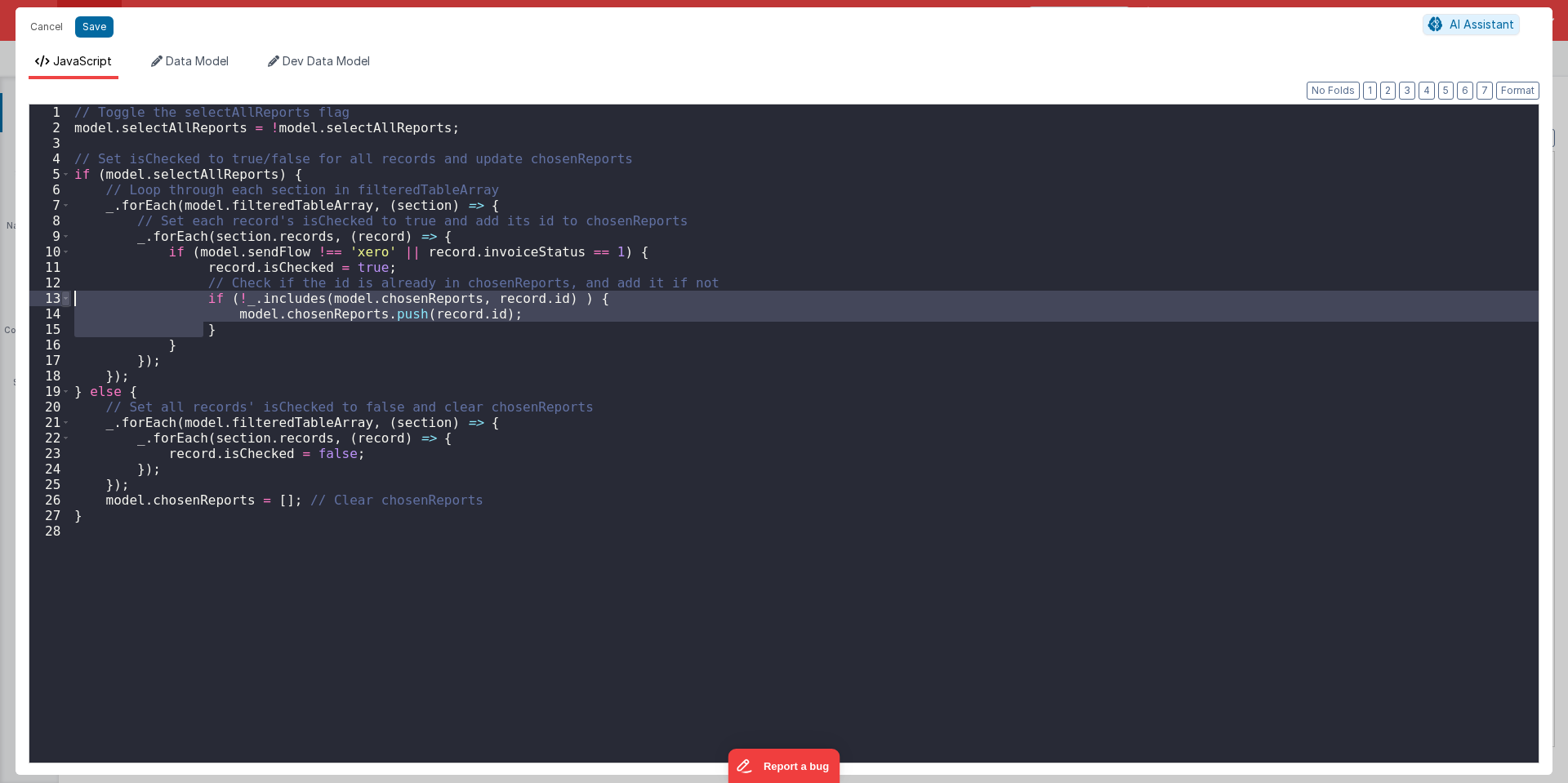
drag, startPoint x: 206, startPoint y: 330, endPoint x: 69, endPoint y: 293, distance: 141.9
click at [69, 293] on div "1 2 3 4 5 6 7 8 9 10 11 12 13 14 15 16 17 18 19 20 21 22 23 24 25 26 27 28 // T…" at bounding box center [784, 434] width 1511 height 660
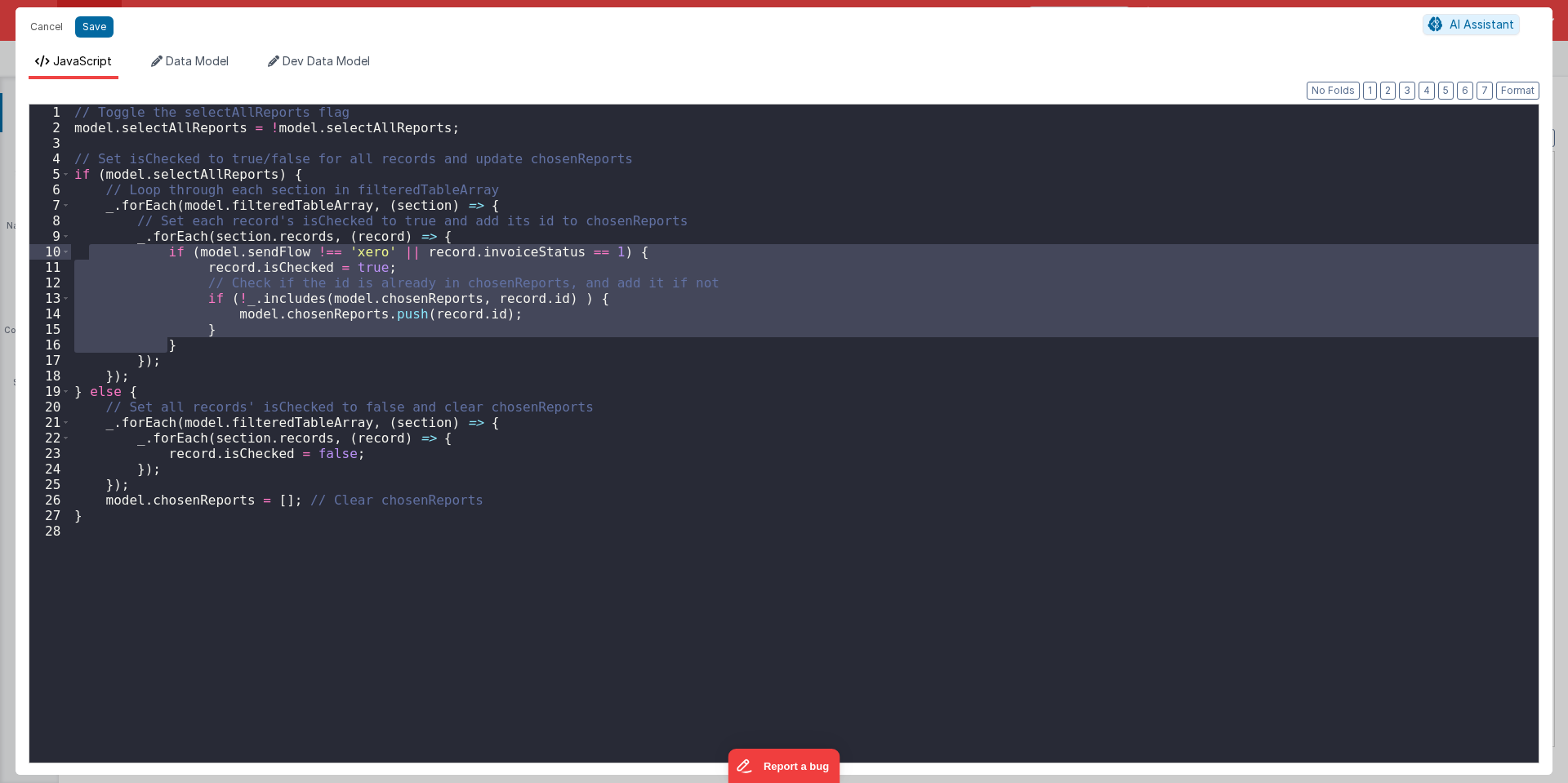
drag, startPoint x: 168, startPoint y: 343, endPoint x: 88, endPoint y: 251, distance: 121.9
click at [88, 251] on div "// Toggle the selectAllReports flag model . selectAllReports = ! model . select…" at bounding box center [805, 449] width 1467 height 690
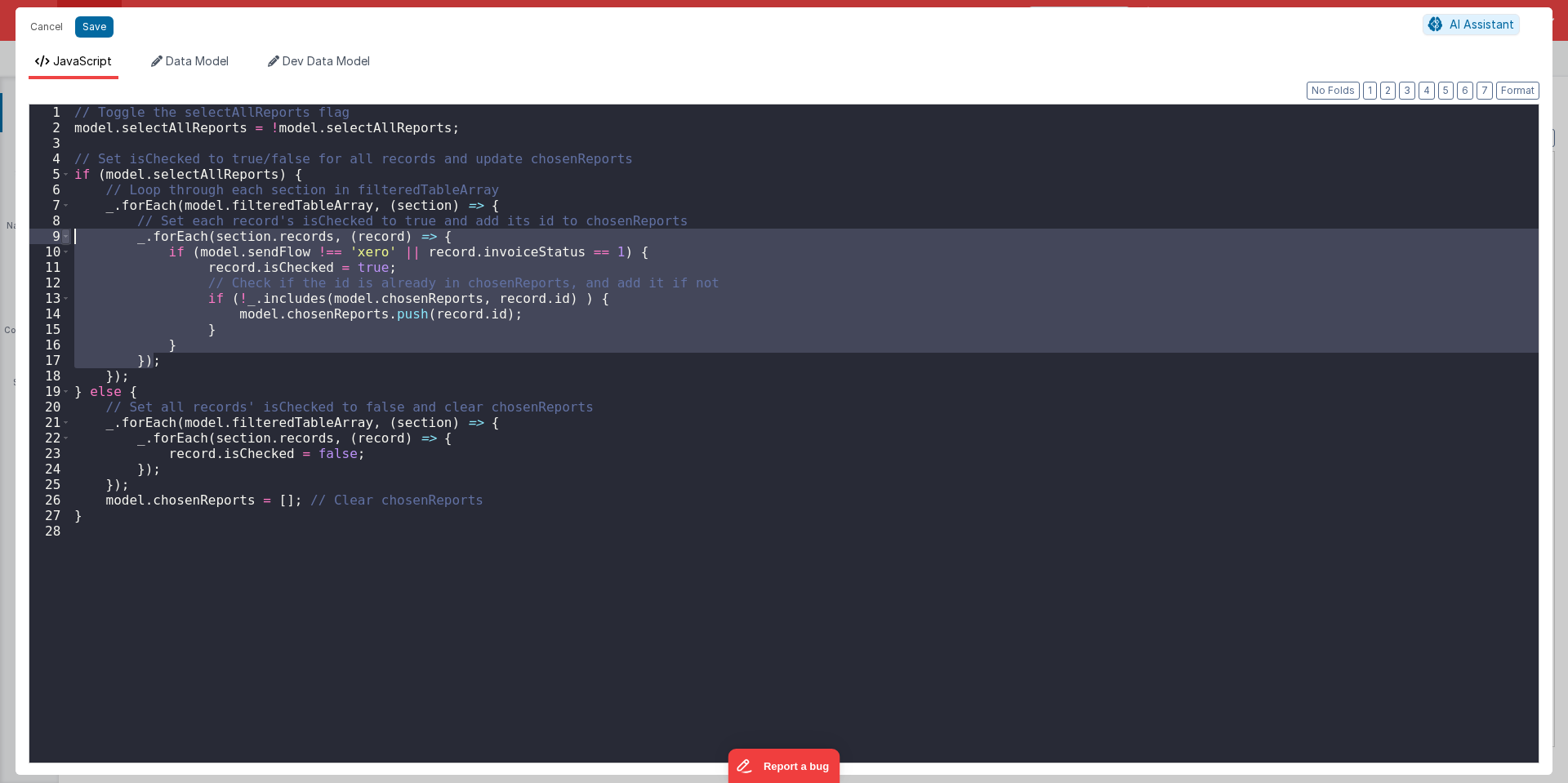
drag, startPoint x: 167, startPoint y: 359, endPoint x: 62, endPoint y: 233, distance: 164.0
click at [62, 233] on div "1 2 3 4 5 6 7 8 9 10 11 12 13 14 15 16 17 18 19 20 21 22 23 24 25 26 27 28 // T…" at bounding box center [784, 434] width 1511 height 660
click at [65, 18] on button "Cancel" at bounding box center [47, 27] width 49 height 23
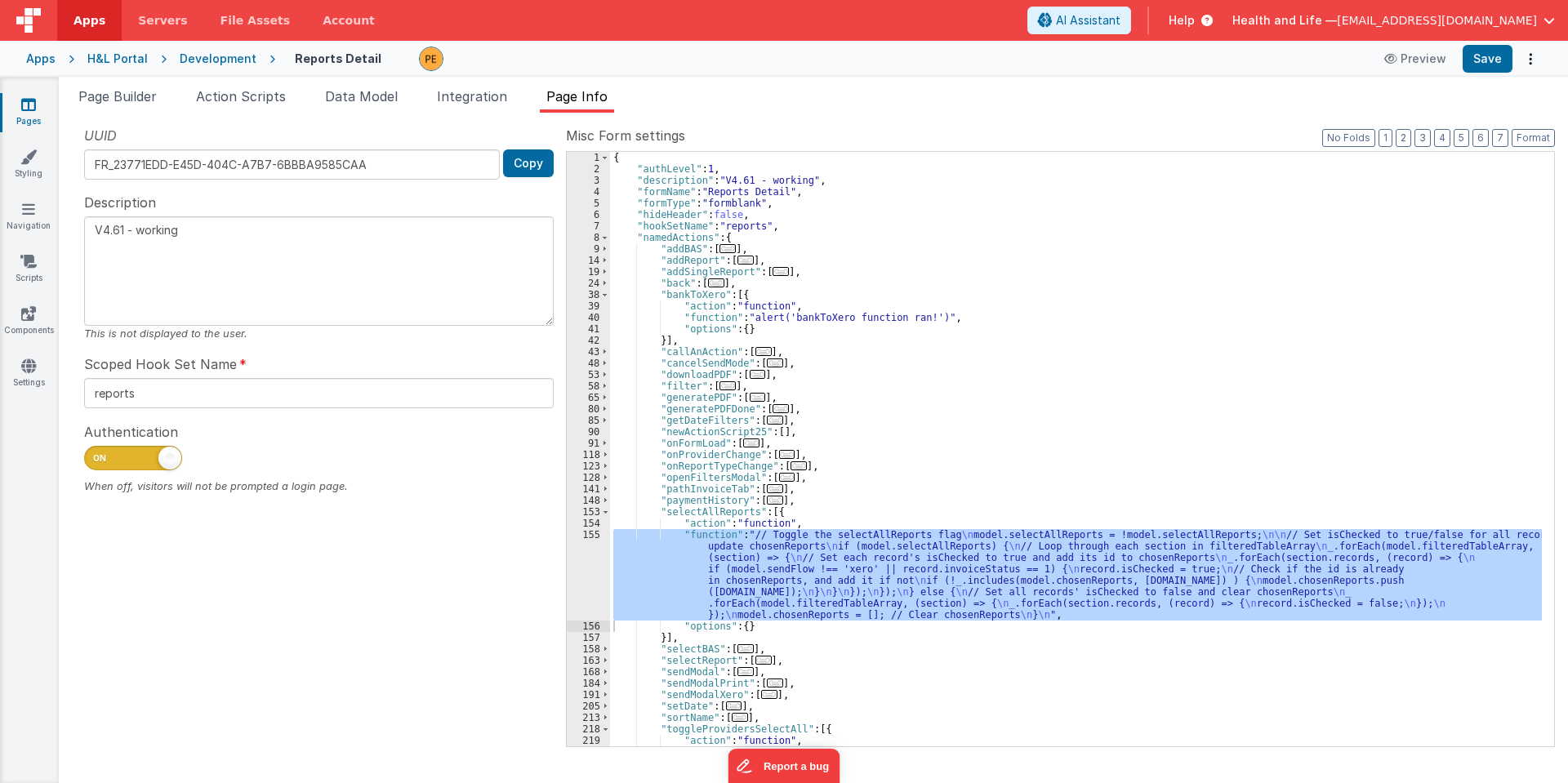
click at [589, 320] on div "40" at bounding box center [588, 318] width 43 height 11
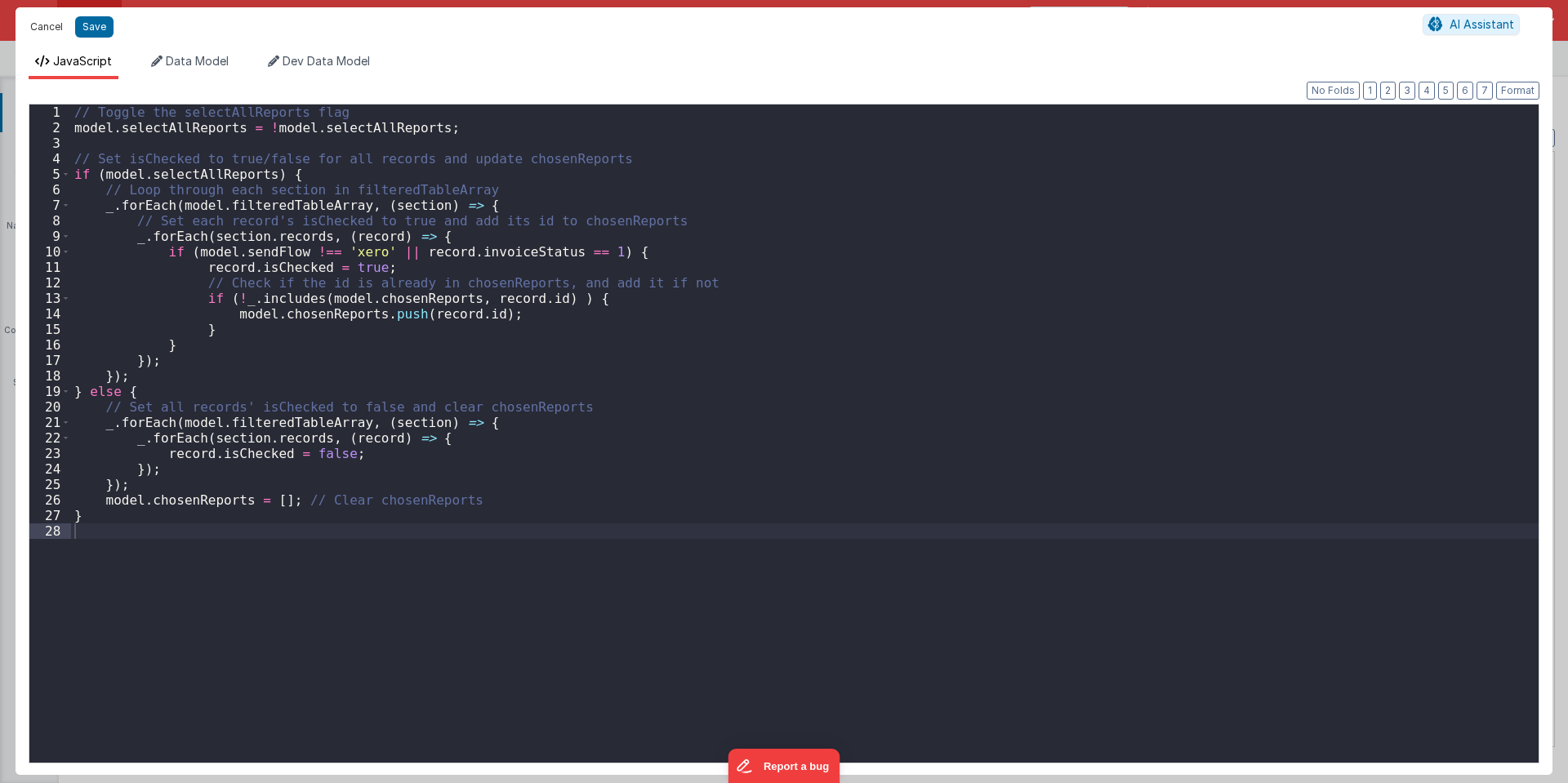
click at [61, 29] on button "Cancel" at bounding box center [47, 27] width 49 height 23
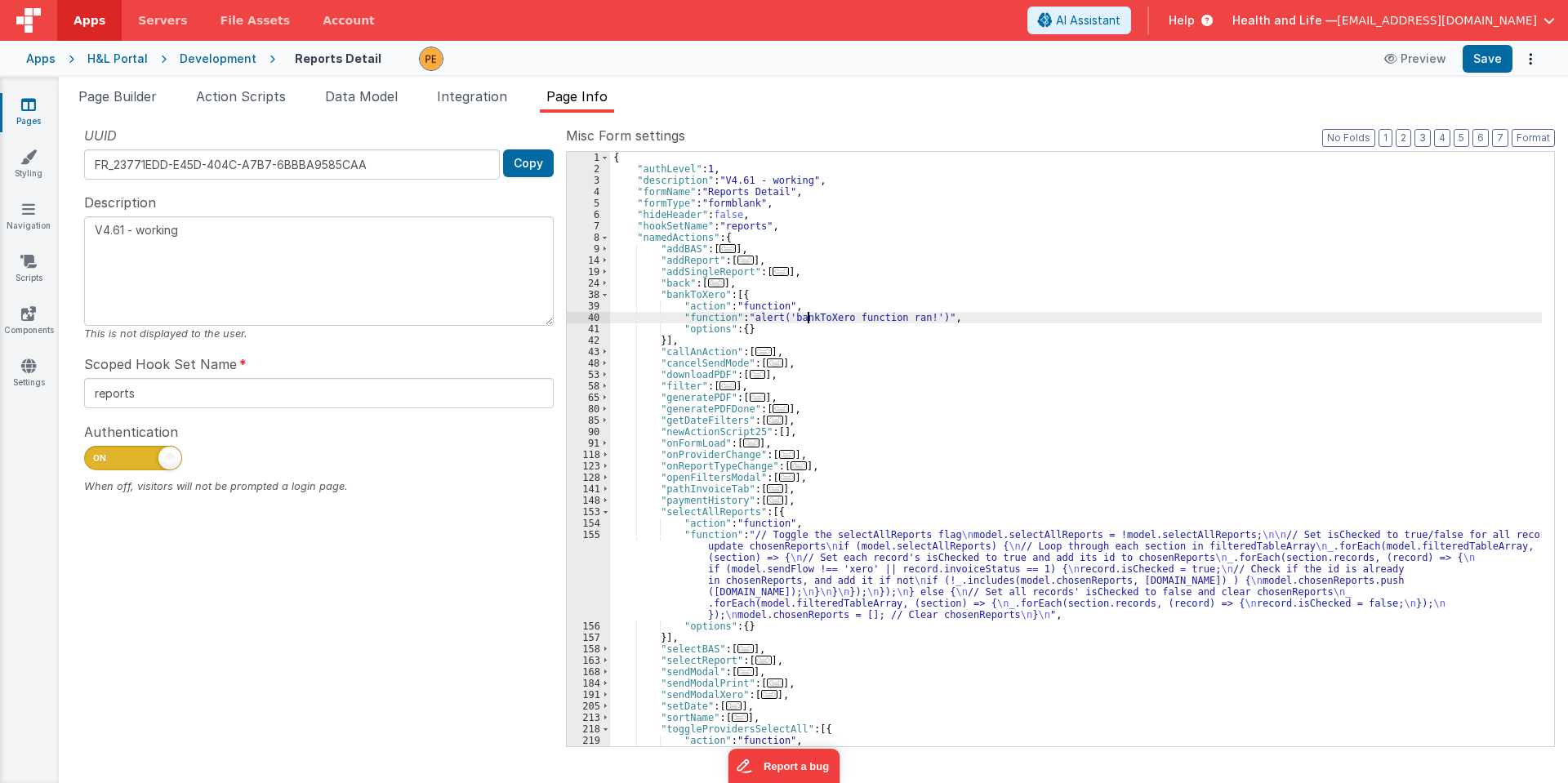
click at [810, 316] on div "{ "authLevel" : 1 , "description" : "V4.61 - working" , "formName" : "Reports D…" at bounding box center [1075, 466] width 932 height 629
click at [575, 315] on div "40" at bounding box center [588, 318] width 43 height 11
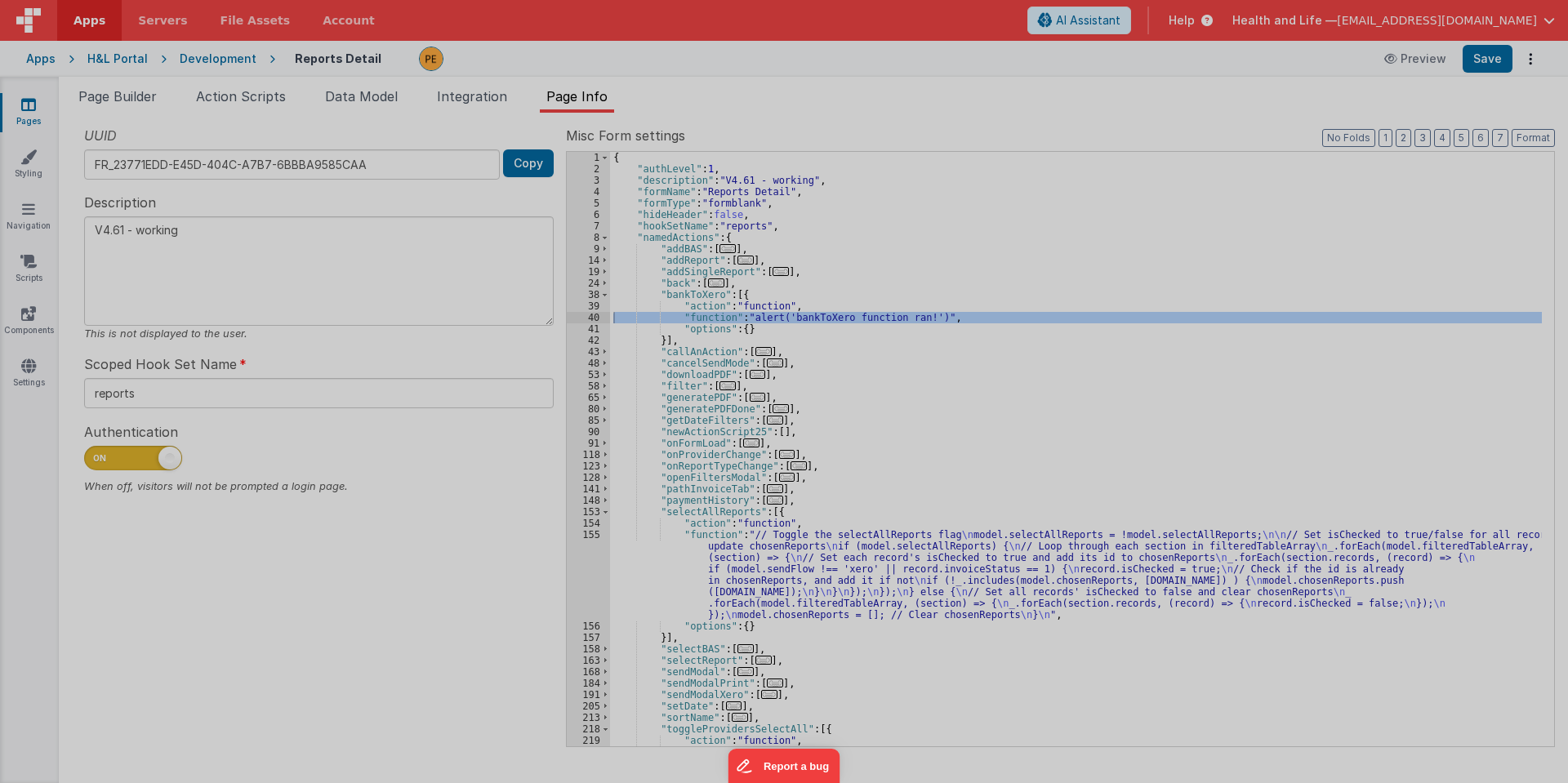
click at [575, 315] on div "Cancel Save AI Assistant JavaScript Data Model Dev Data Model Format 7 6 5 4 3 …" at bounding box center [784, 391] width 1568 height 783
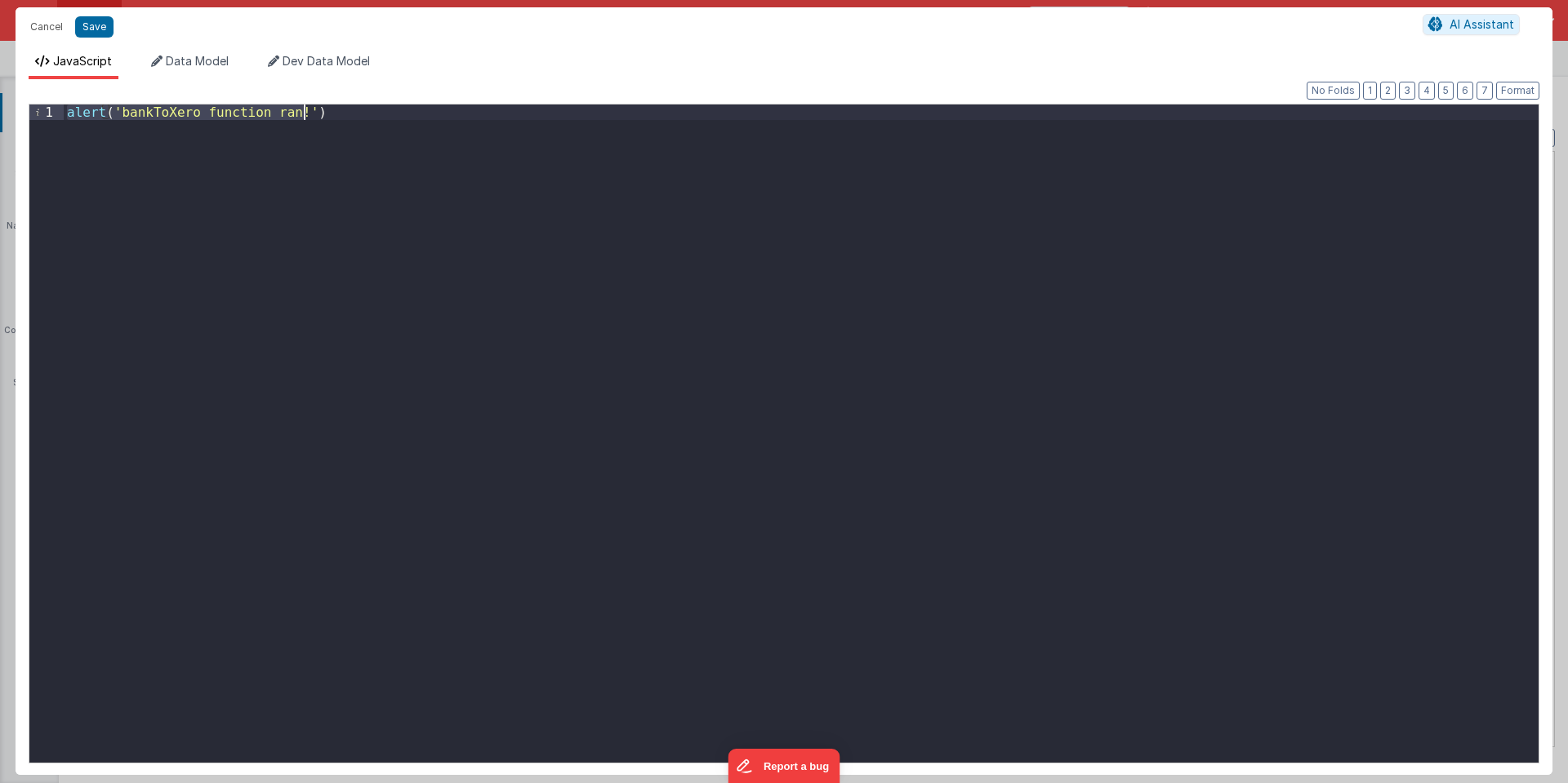
drag, startPoint x: 68, startPoint y: 113, endPoint x: 483, endPoint y: 140, distance: 415.9
click at [483, 140] on div "alert ( 'bankToXero function ran!' )" at bounding box center [801, 449] width 1475 height 690
paste textarea
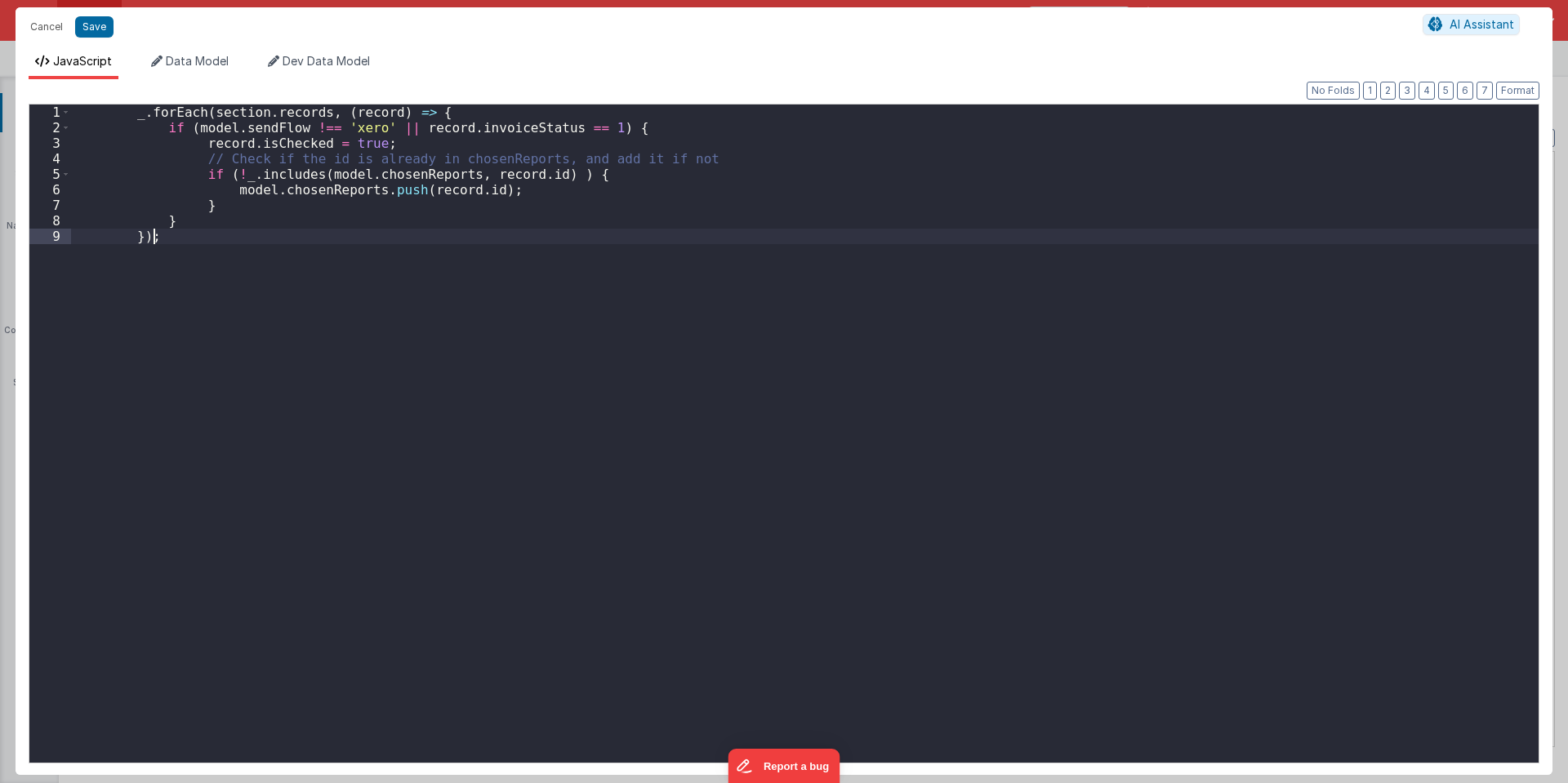
click at [239, 112] on div "_ . [GEOGRAPHIC_DATA] ( section . records , ( record ) => { if ( model . sendFl…" at bounding box center [805, 449] width 1467 height 690
click at [272, 110] on div "_ . forEach ( model . records , ( record ) => { if ( model . sendFlow !== 'xero…" at bounding box center [805, 449] width 1467 height 690
click at [359, 109] on div "_ . forEach ( model . tableArray , ( record ) => { if ( model . sendFlow !== 'x…" at bounding box center [805, 449] width 1467 height 690
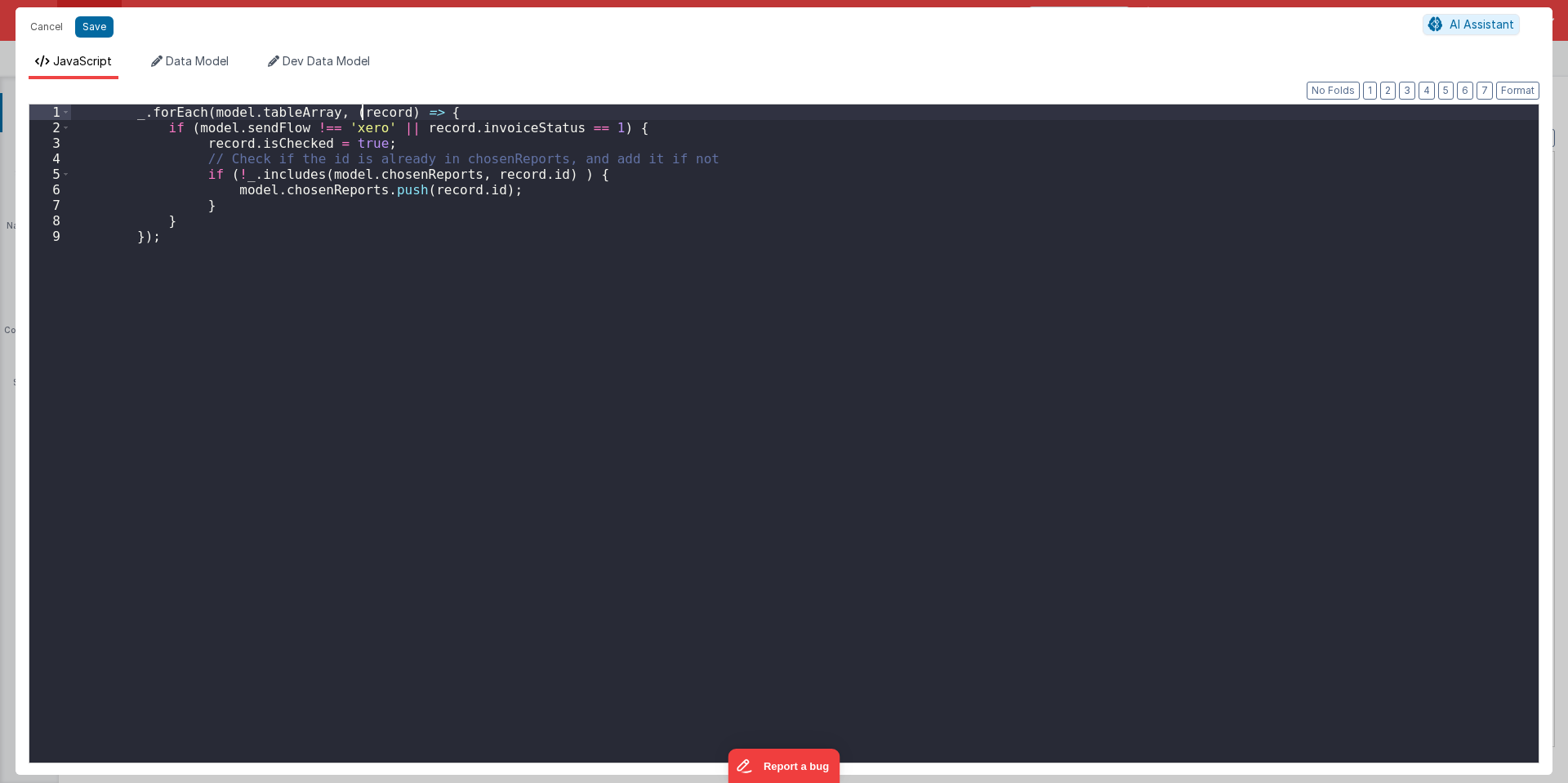
click at [359, 109] on div "_ . forEach ( model . tableArray , ( record ) => { if ( model . sendFlow !== 'x…" at bounding box center [805, 449] width 1467 height 690
click at [228, 128] on div "_ . forEach ( model . tableArray , ( record ) => { if ( model . sendFlow !== 'x…" at bounding box center [805, 449] width 1467 height 690
drag, startPoint x: 192, startPoint y: 124, endPoint x: 387, endPoint y: 132, distance: 195.2
click at [387, 132] on div "_ . forEach ( model . tableArray , ( record ) => { if ( model . sendFlow !== 'x…" at bounding box center [805, 449] width 1467 height 690
click at [326, 126] on div "_ . forEach ( model . tableArray , ( record ) => { if ( record . invoiceStatus …" at bounding box center [805, 449] width 1467 height 690
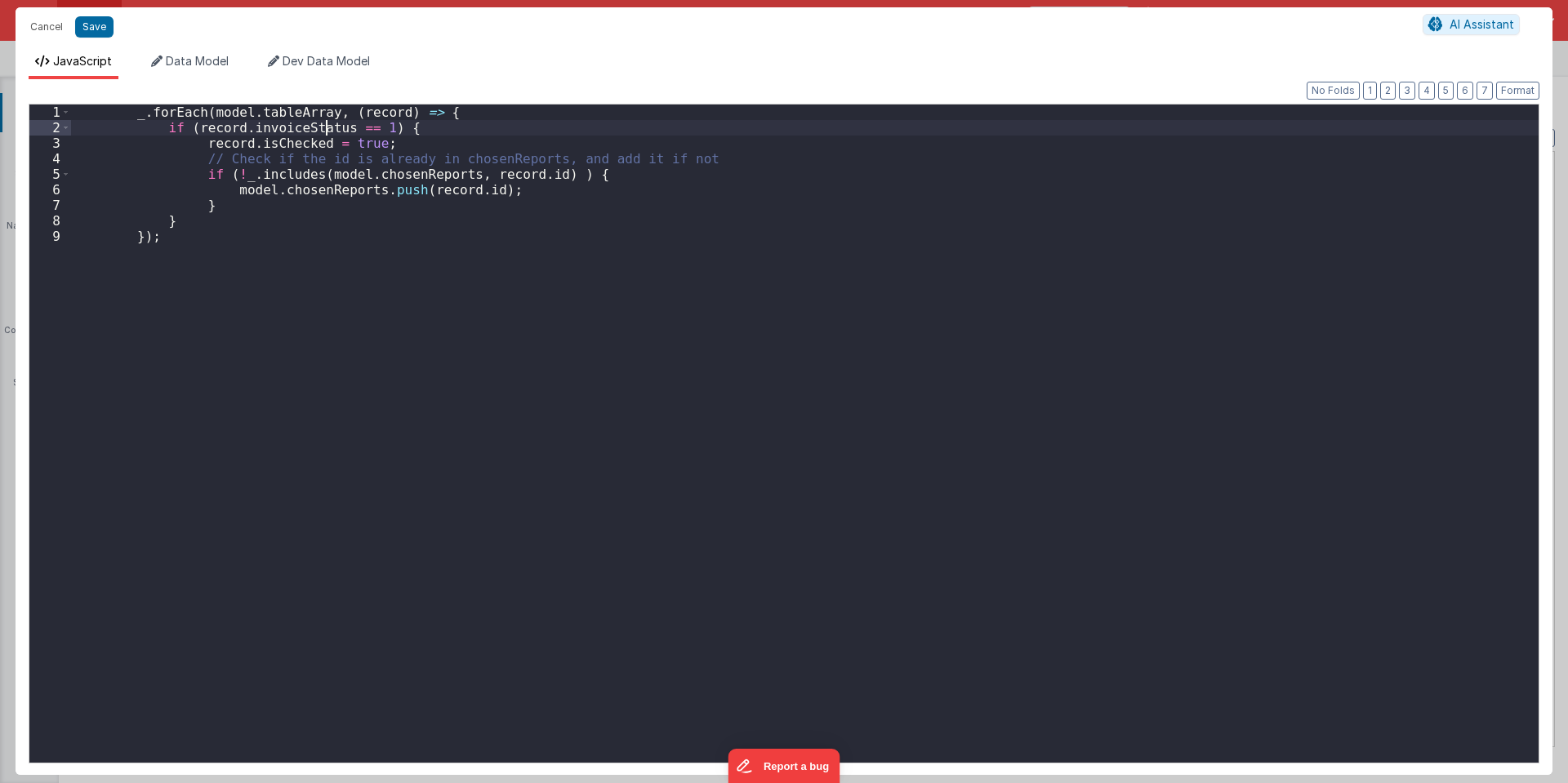
click at [326, 126] on div "_ . forEach ( model . tableArray , ( record ) => { if ( record . invoiceStatus …" at bounding box center [805, 449] width 1467 height 690
click at [316, 131] on div "_ . forEach ( model . tableArray , ( record ) => { if ( record . checkbox == 1 …" at bounding box center [805, 449] width 1467 height 690
click at [332, 127] on div "_ . forEach ( model . tableArray , ( record ) => { if ( record . checkbox === 1…" at bounding box center [805, 449] width 1467 height 690
click at [269, 204] on div "_ . forEach ( model . tableArray , ( record ) => { if ( record . checkbox === t…" at bounding box center [805, 449] width 1467 height 690
drag, startPoint x: 382, startPoint y: 143, endPoint x: 56, endPoint y: 143, distance: 326.0
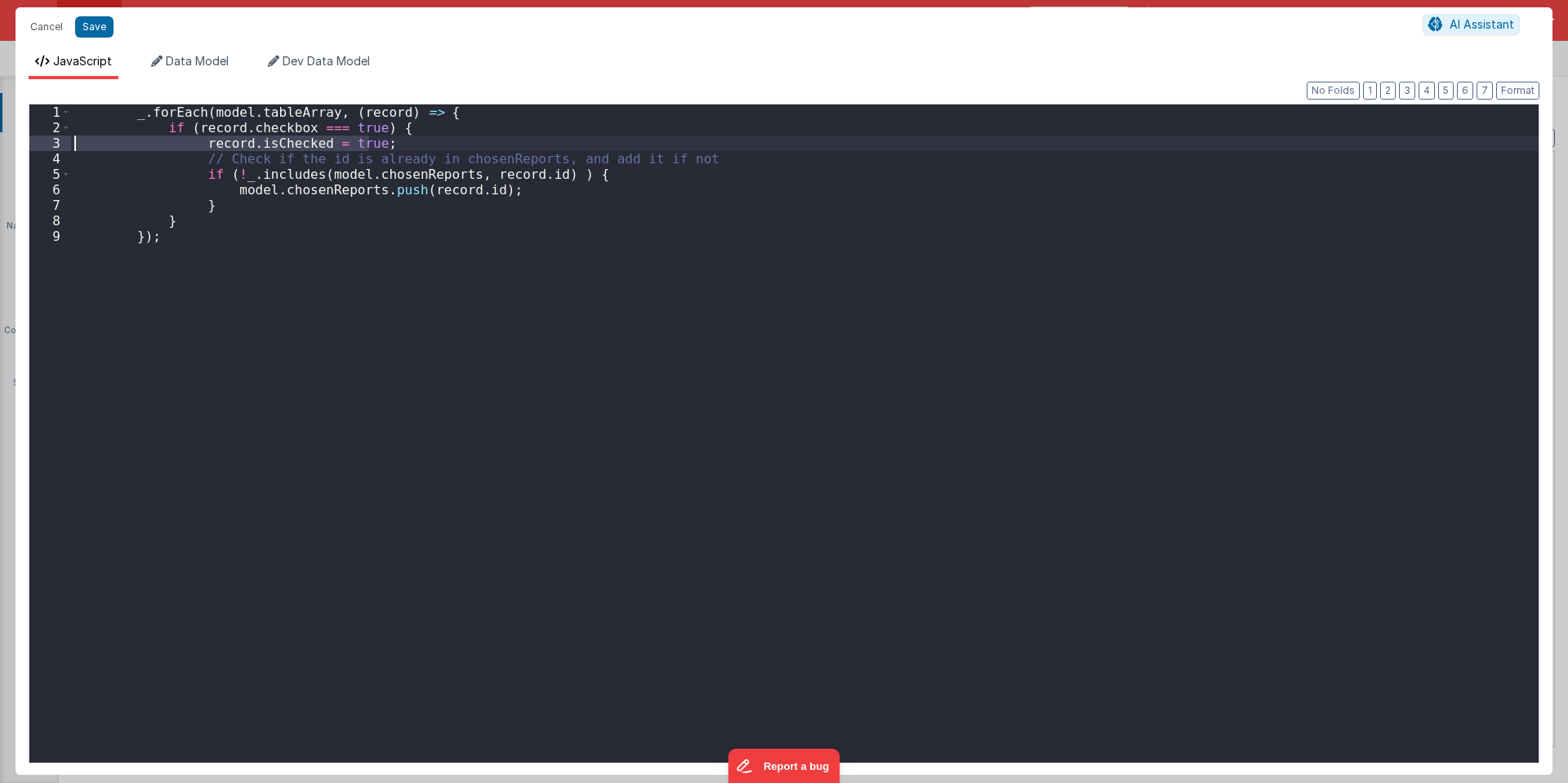
click at [56, 143] on div "1 2 3 4 5 6 7 8 9 _ . forEach ( model . tableArray , ( record ) => { if ( recor…" at bounding box center [784, 434] width 1511 height 660
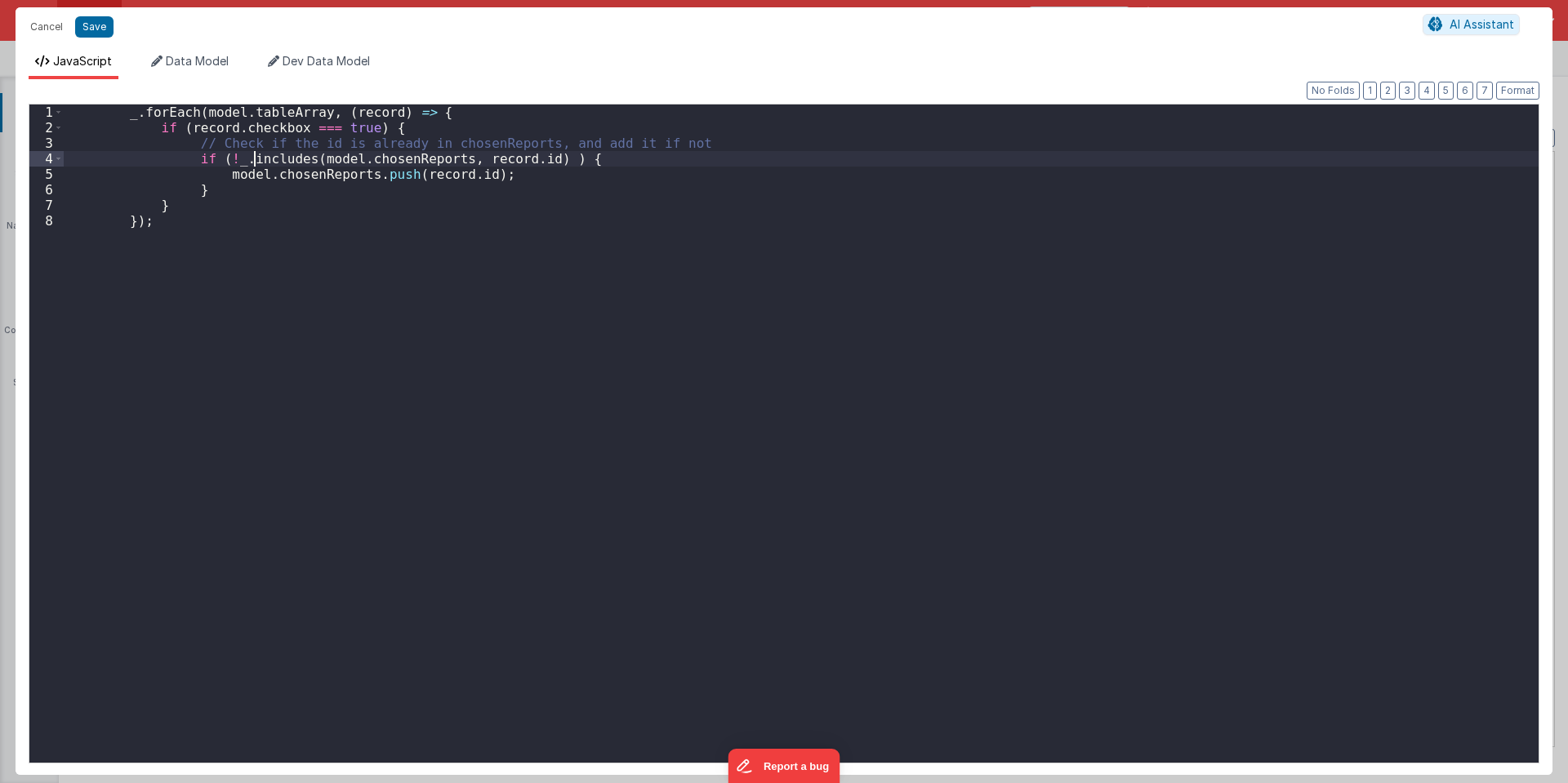
click at [253, 156] on div "_ . forEach ( model . tableArray , ( record ) => { if ( record . checkbox === t…" at bounding box center [801, 449] width 1475 height 690
click at [244, 162] on div "_ . forEach ( model . tableArray , ( record ) => { if ( record . checkbox === t…" at bounding box center [801, 434] width 1475 height 658
click at [279, 178] on div "_ . forEach ( model . tableArray , ( record ) => { if ( record . checkbox === t…" at bounding box center [801, 449] width 1475 height 690
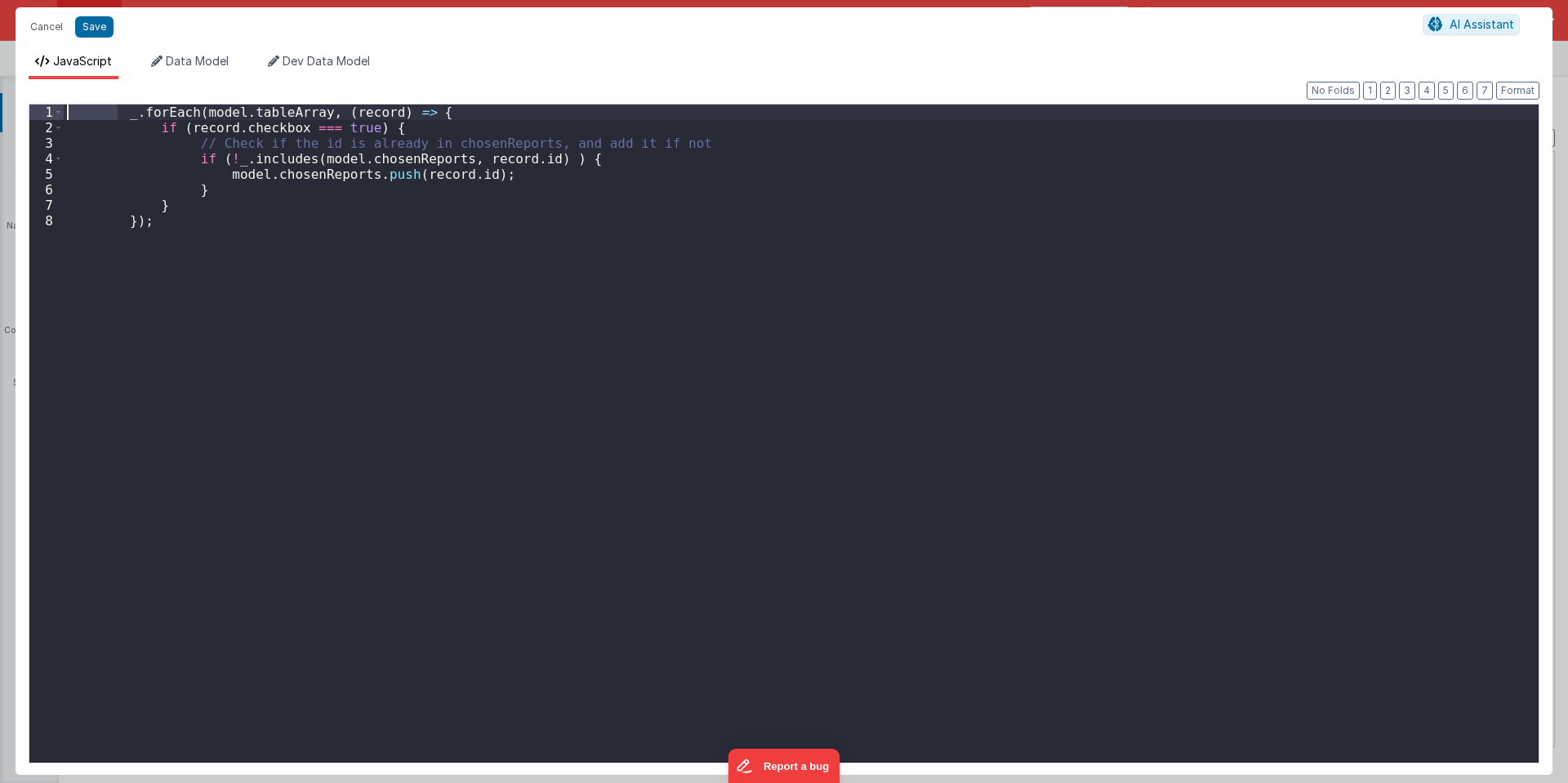
drag, startPoint x: 96, startPoint y: 112, endPoint x: 42, endPoint y: 108, distance: 54.1
click at [42, 108] on div "1 2 3 4 5 6 7 8 _ . forEach ( model . tableArray , ( record ) => { if ( record …" at bounding box center [784, 434] width 1511 height 660
click at [117, 147] on div "_ . forEach ( model . tableArray , ( record ) => { if ( record . checkbox === t…" at bounding box center [801, 449] width 1475 height 690
click at [114, 112] on div "_ . forEach ( model . tableArray , ( record ) => { if ( record . checkbox === t…" at bounding box center [801, 449] width 1475 height 690
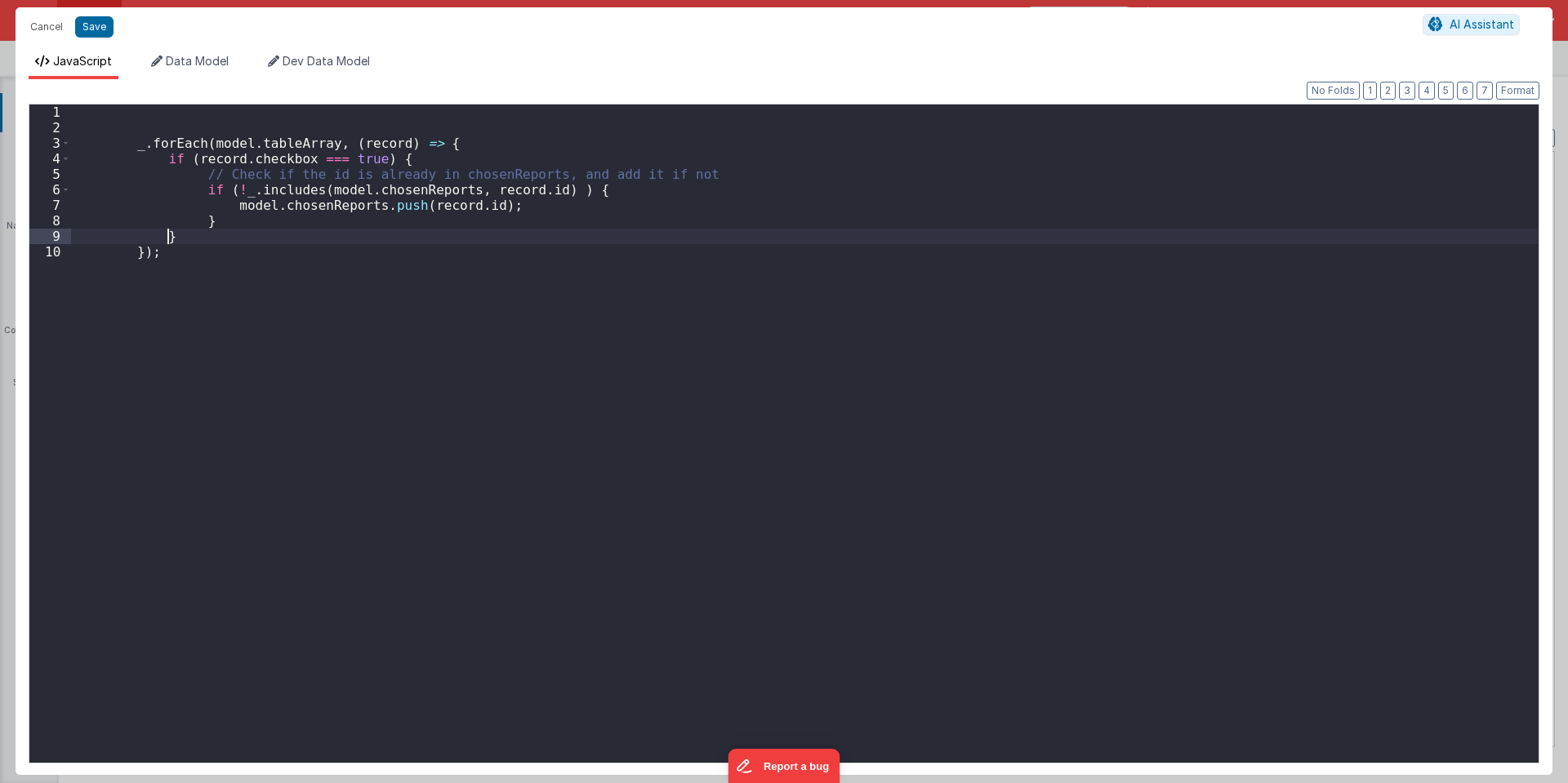
click at [174, 237] on div "_ . forEach ( model . tableArray , ( record ) => { if ( record . checkbox === t…" at bounding box center [805, 449] width 1467 height 690
click at [174, 260] on div "_ . forEach ( model . tableArray , ( record ) => { if ( record . checkbox === t…" at bounding box center [805, 449] width 1467 height 690
click at [94, 24] on button "Save" at bounding box center [94, 27] width 39 height 21
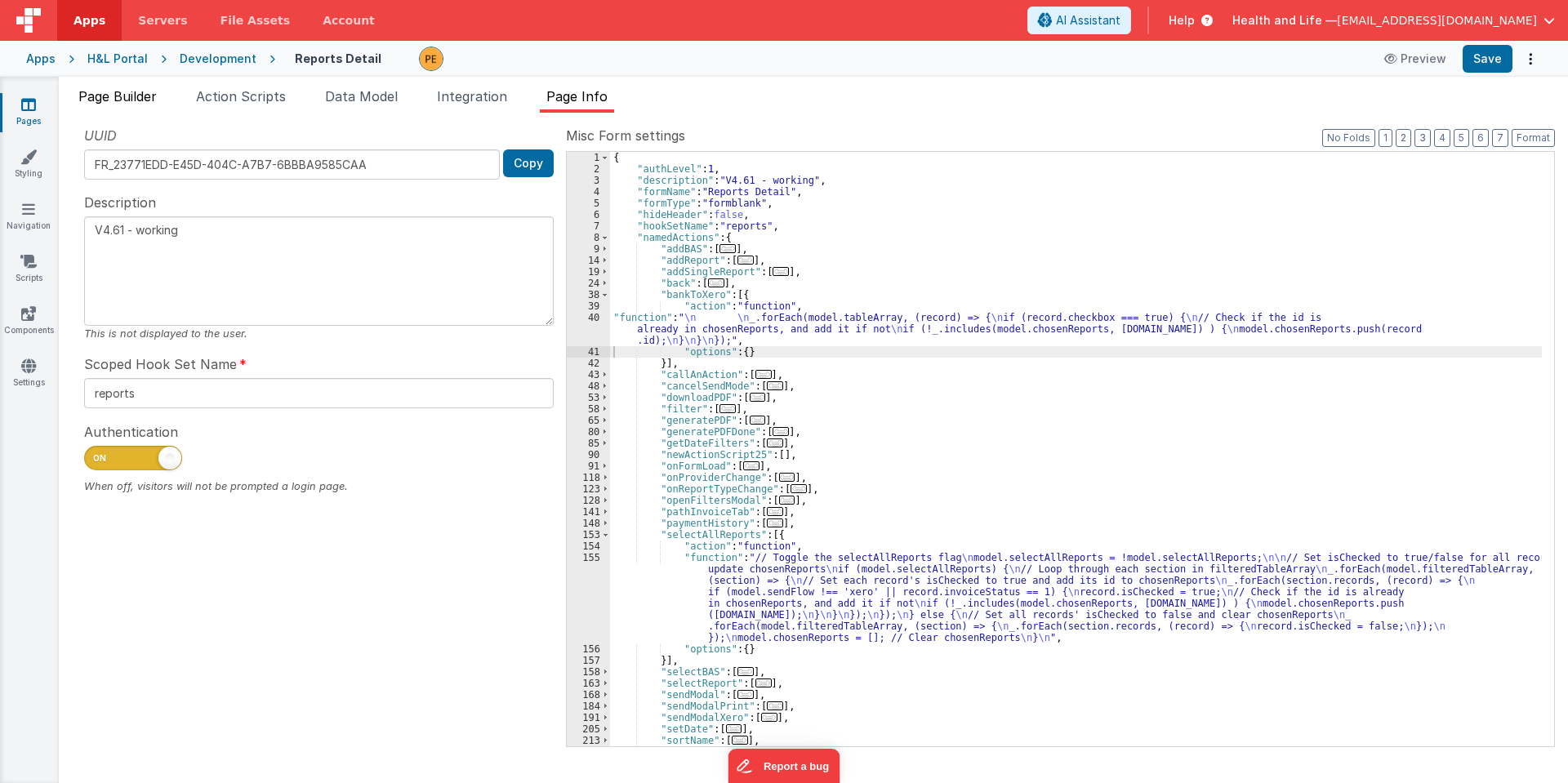
click at [140, 100] on span "Page Builder" at bounding box center [118, 97] width 79 height 16
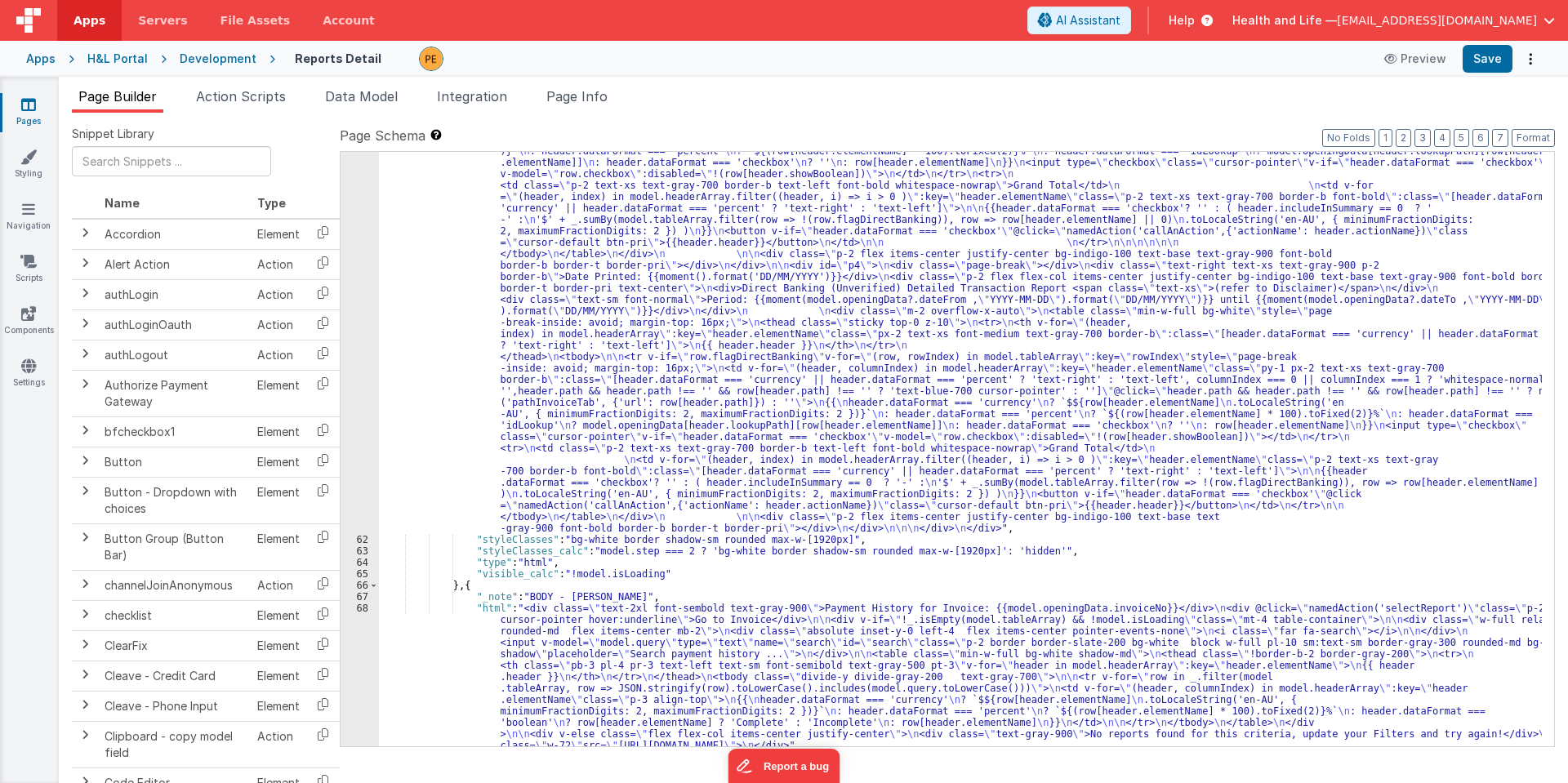
scroll to position [6724, 0]
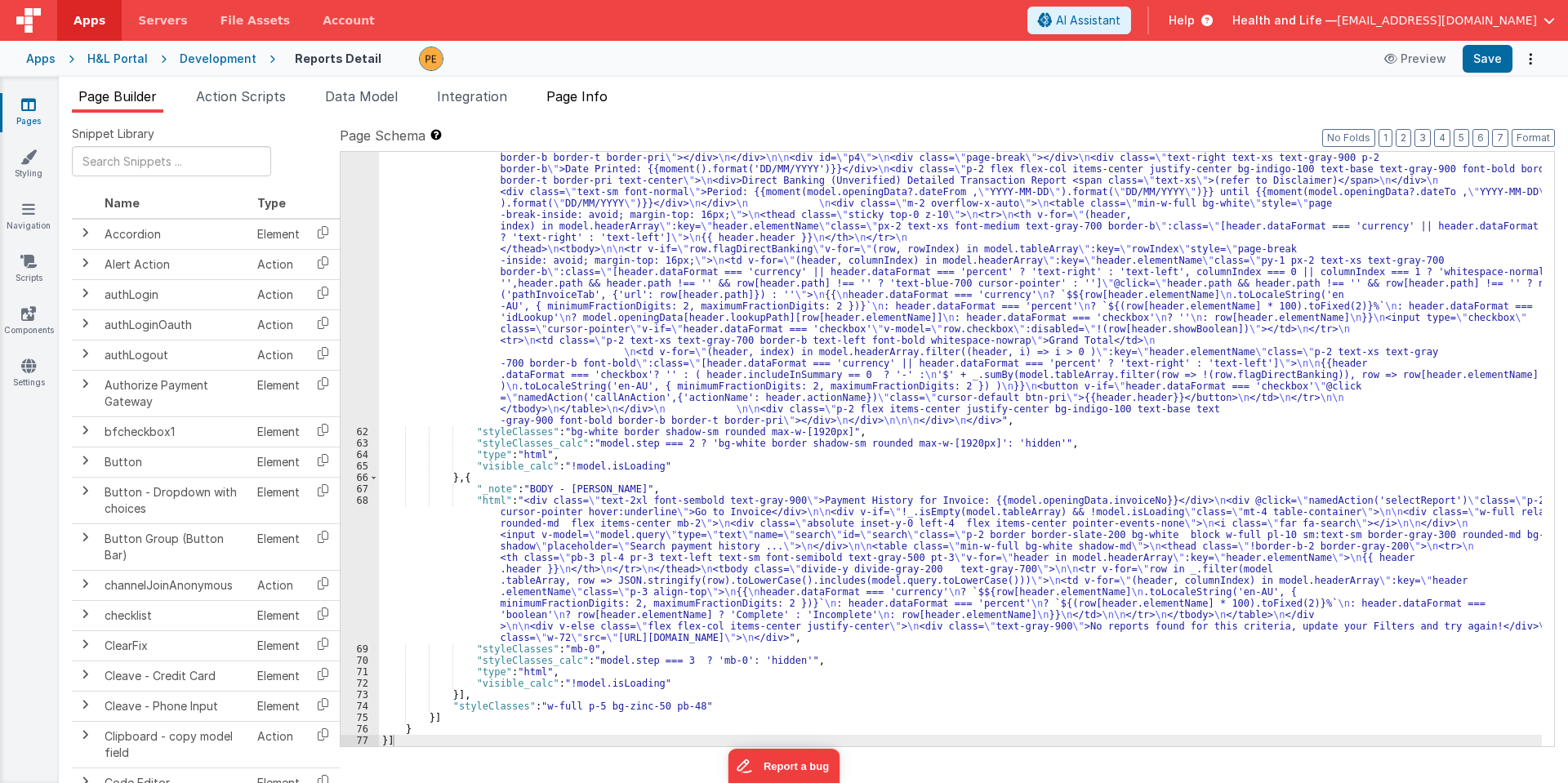
click at [583, 102] on span "Page Info" at bounding box center [576, 97] width 61 height 16
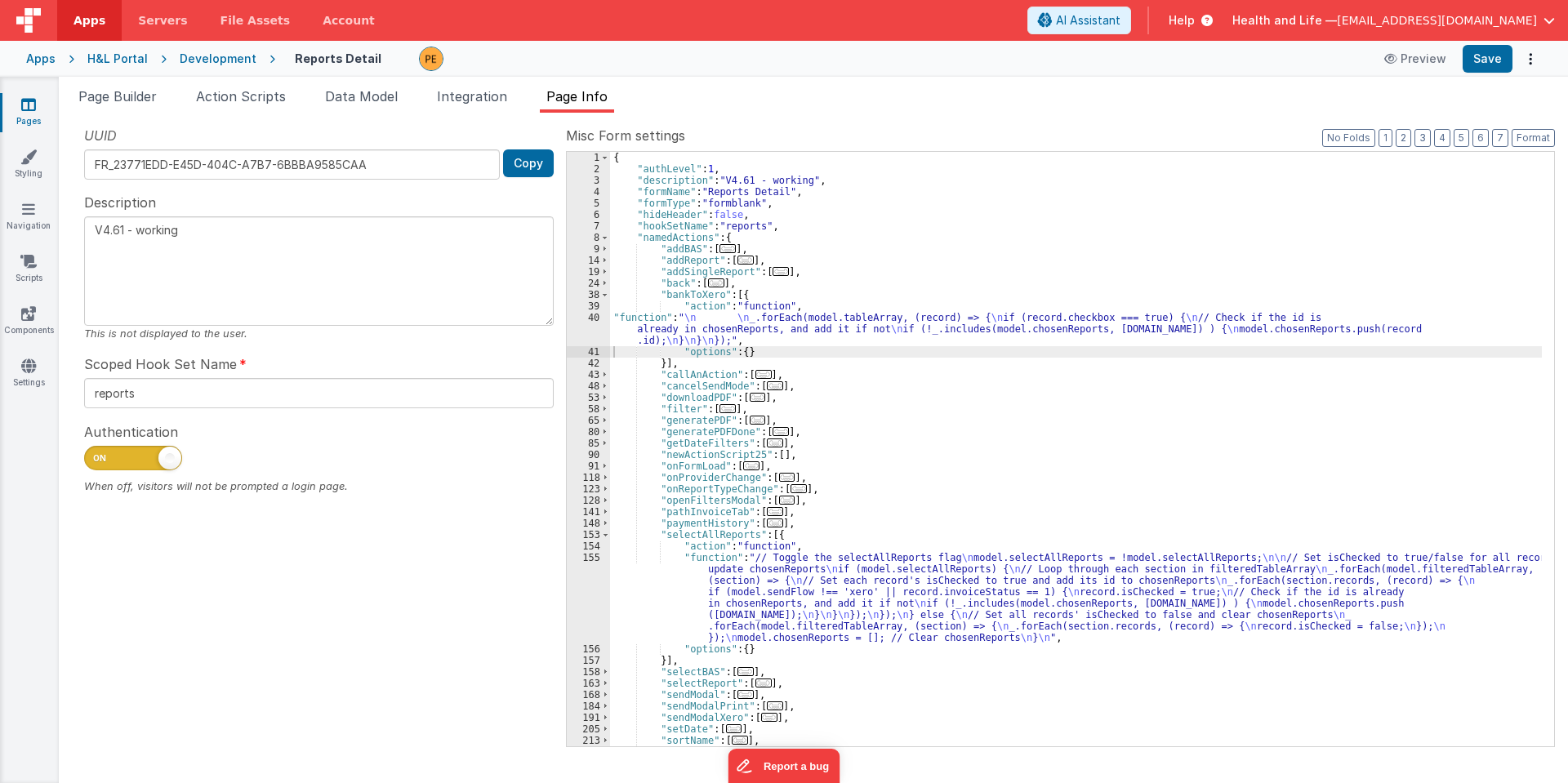
click at [739, 335] on div "{ "authLevel" : 1 , "description" : "V4.61 - working" , "formName" : "Reports D…" at bounding box center [1075, 460] width 932 height 617
click at [600, 320] on div "40" at bounding box center [588, 330] width 43 height 34
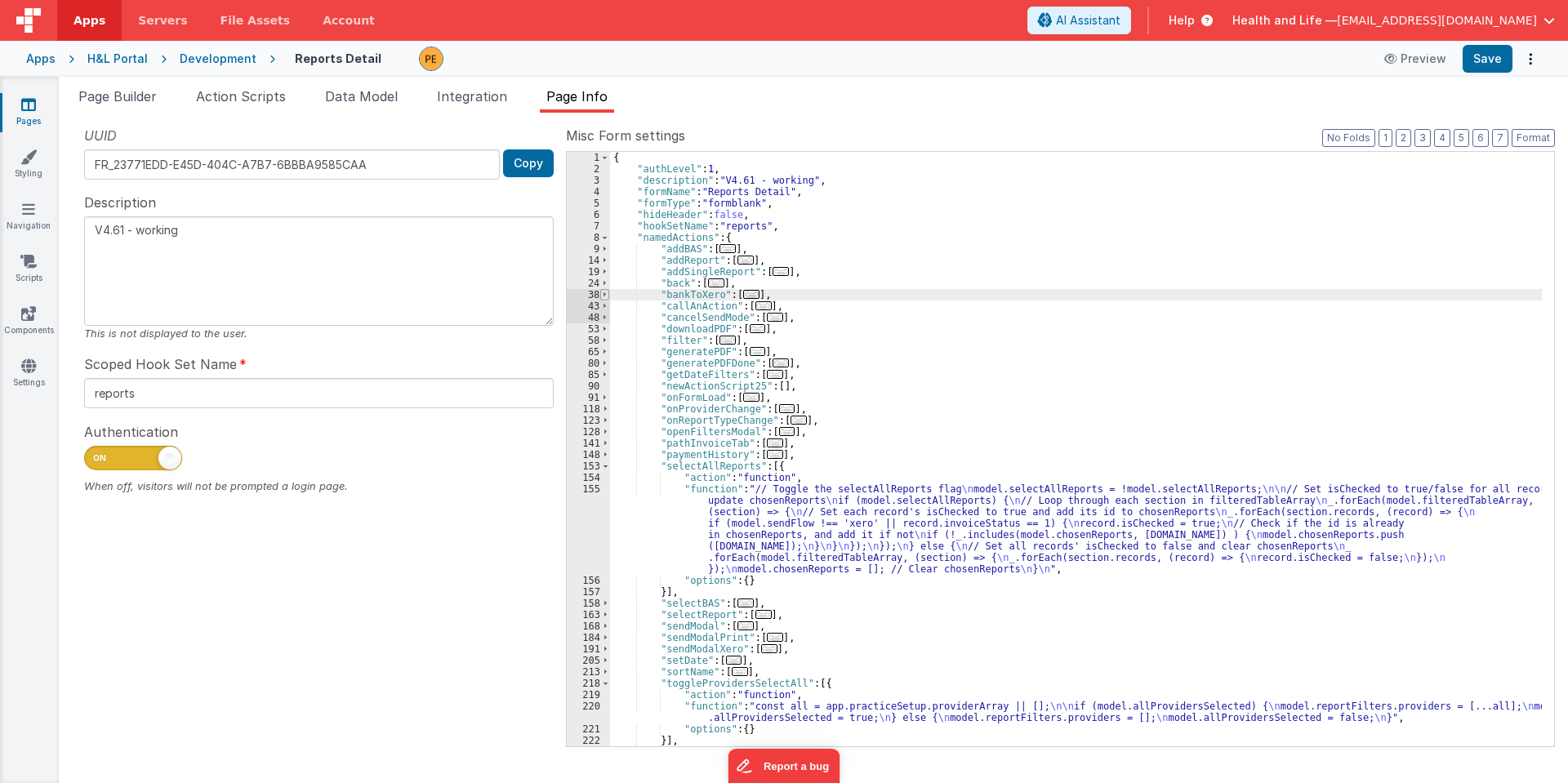
click at [604, 300] on span at bounding box center [604, 295] width 9 height 11
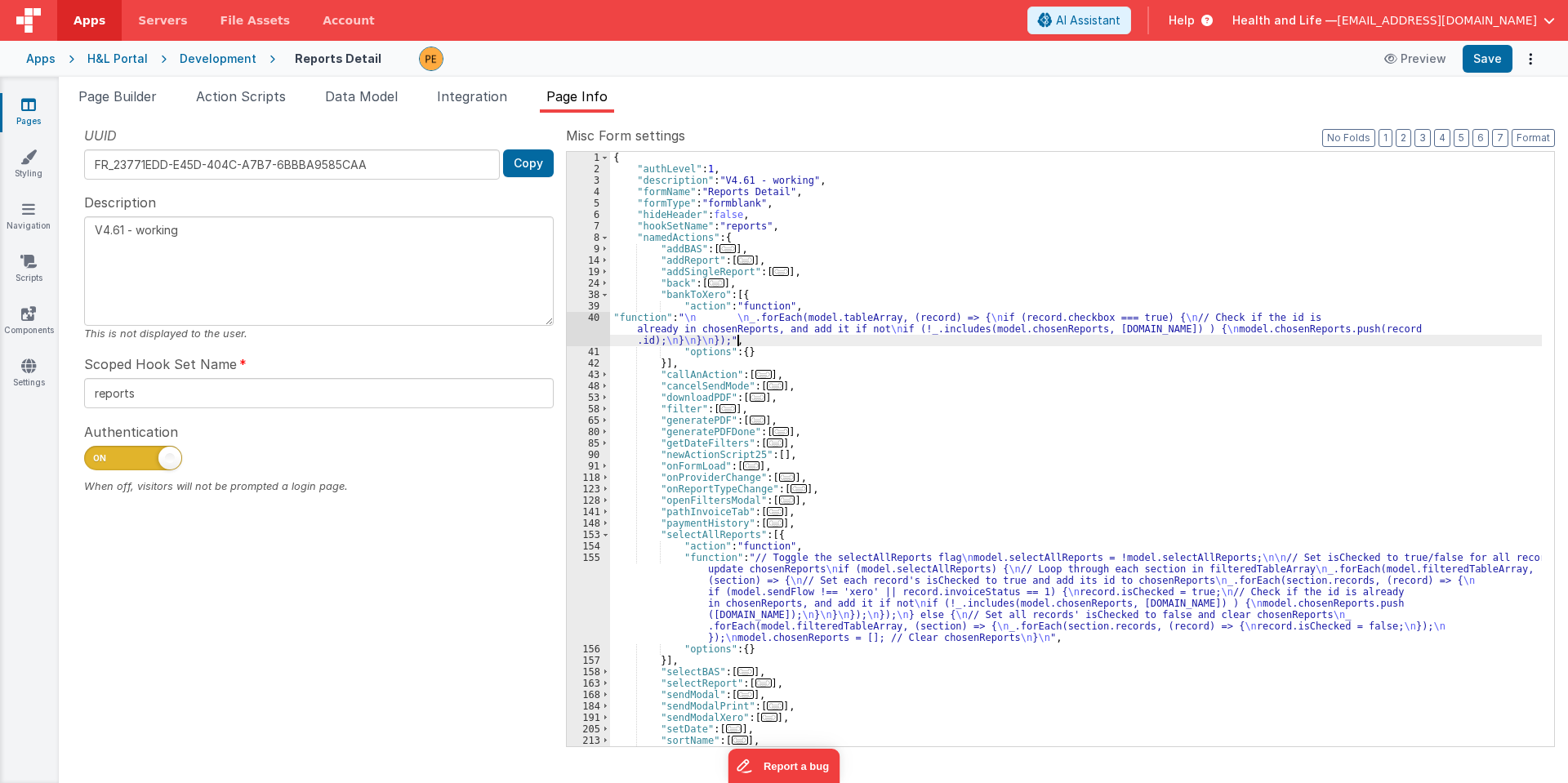
click at [658, 335] on div "{ "authLevel" : 1 , "description" : "V4.61 - working" , "formName" : "Reports D…" at bounding box center [1075, 460] width 932 height 617
click at [592, 325] on div "40" at bounding box center [588, 330] width 43 height 34
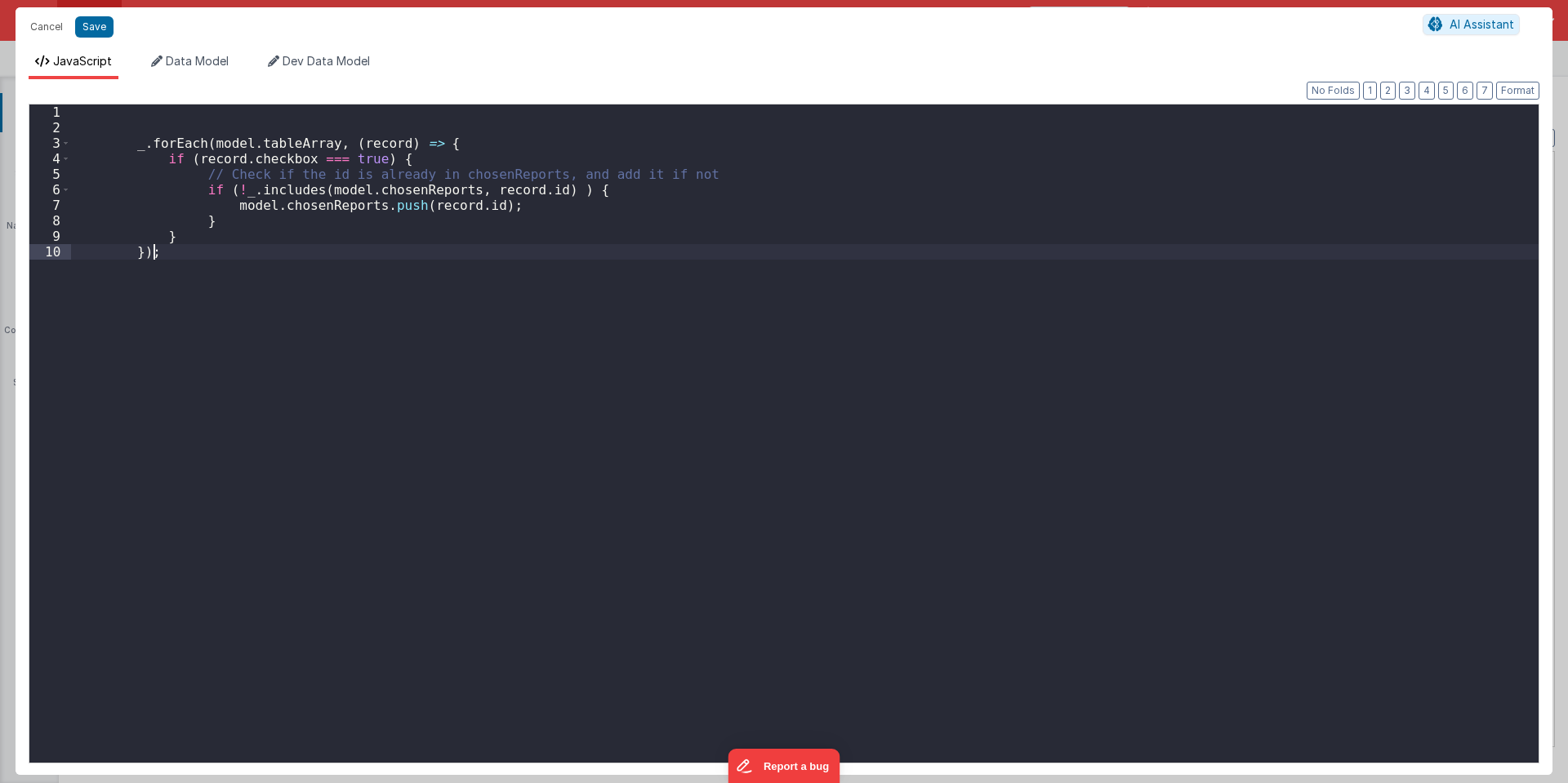
click at [592, 325] on div "_ . forEach ( model . tableArray , ( record ) => { if ( record . checkbox === t…" at bounding box center [805, 449] width 1467 height 690
click at [307, 269] on div "_ . forEach ( model . tableArray , ( record ) => { if ( record . checkbox === t…" at bounding box center [805, 449] width 1467 height 690
drag, startPoint x: 221, startPoint y: 204, endPoint x: 363, endPoint y: 206, distance: 142.0
click at [363, 206] on div "_ . forEach ( model . tableArray , ( record ) => { if ( record . checkbox === t…" at bounding box center [805, 449] width 1467 height 690
click at [234, 120] on div "_ . forEach ( model . tableArray , ( record ) => { if ( record . checkbox === t…" at bounding box center [805, 449] width 1467 height 690
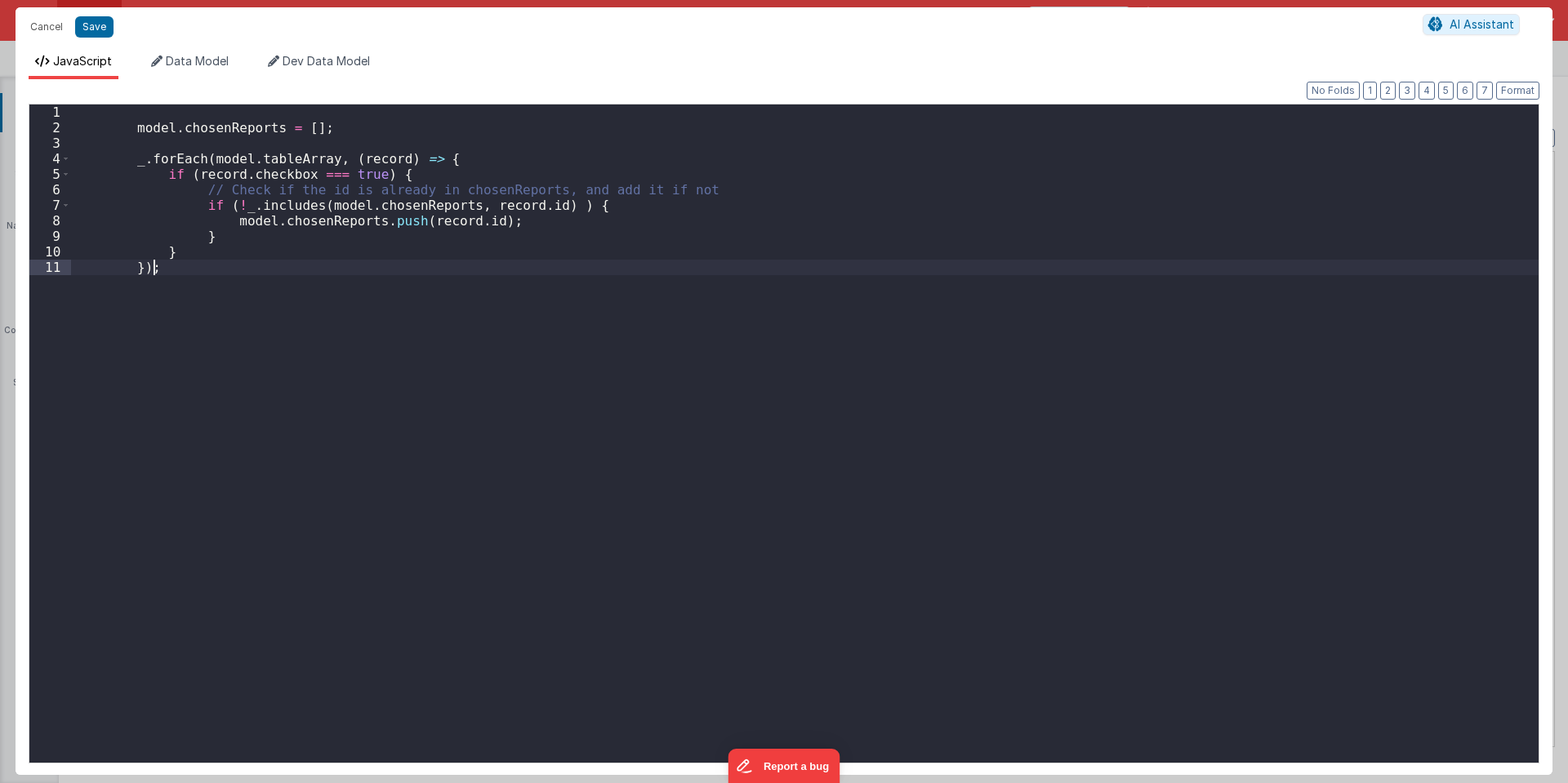
click at [229, 271] on div "model . chosenReports = [ ] ; _ . forEach ( model . tableArray , ( record ) => …" at bounding box center [805, 449] width 1467 height 690
click at [102, 26] on button "Save" at bounding box center [94, 27] width 39 height 21
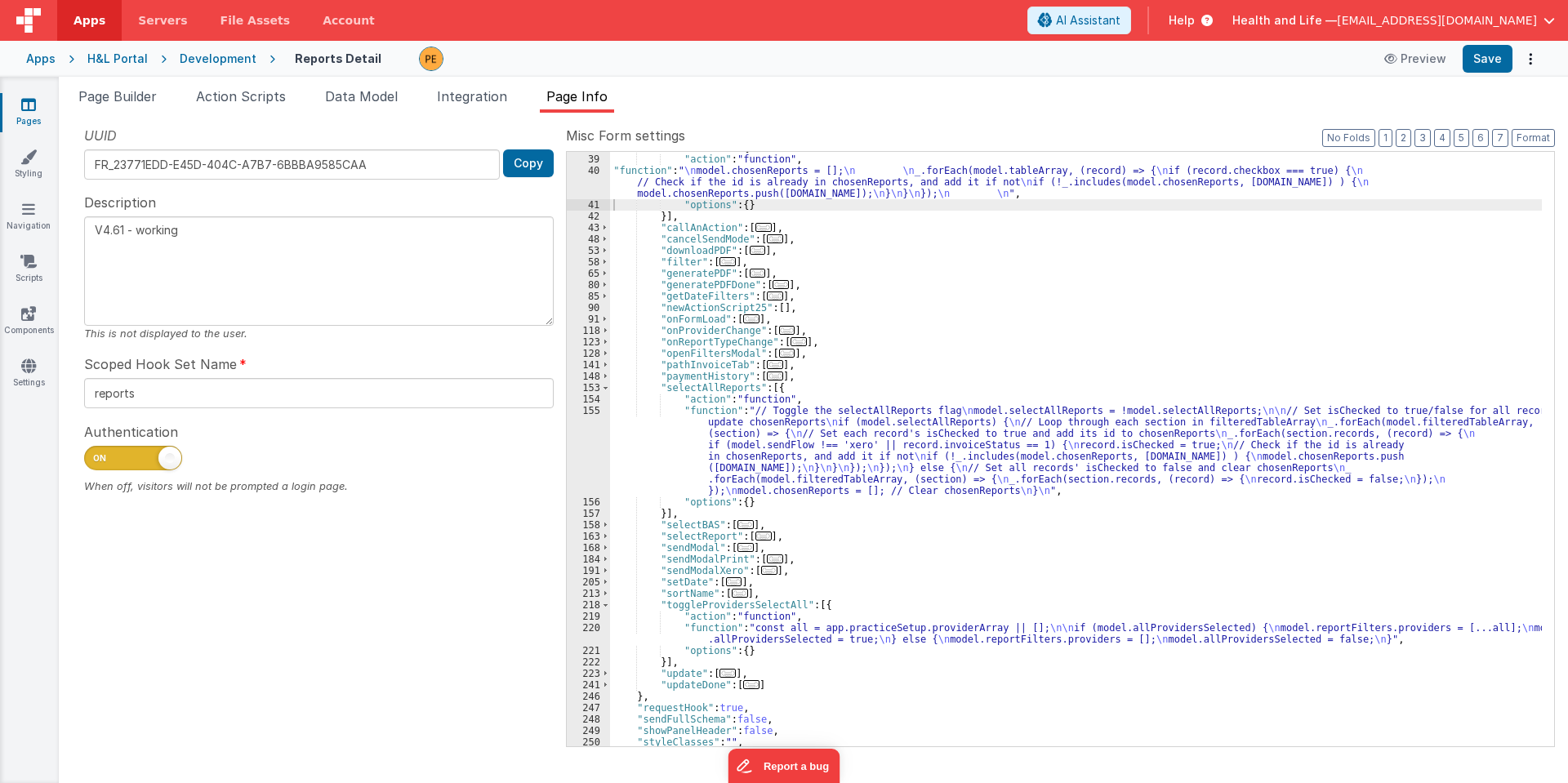
scroll to position [196, 0]
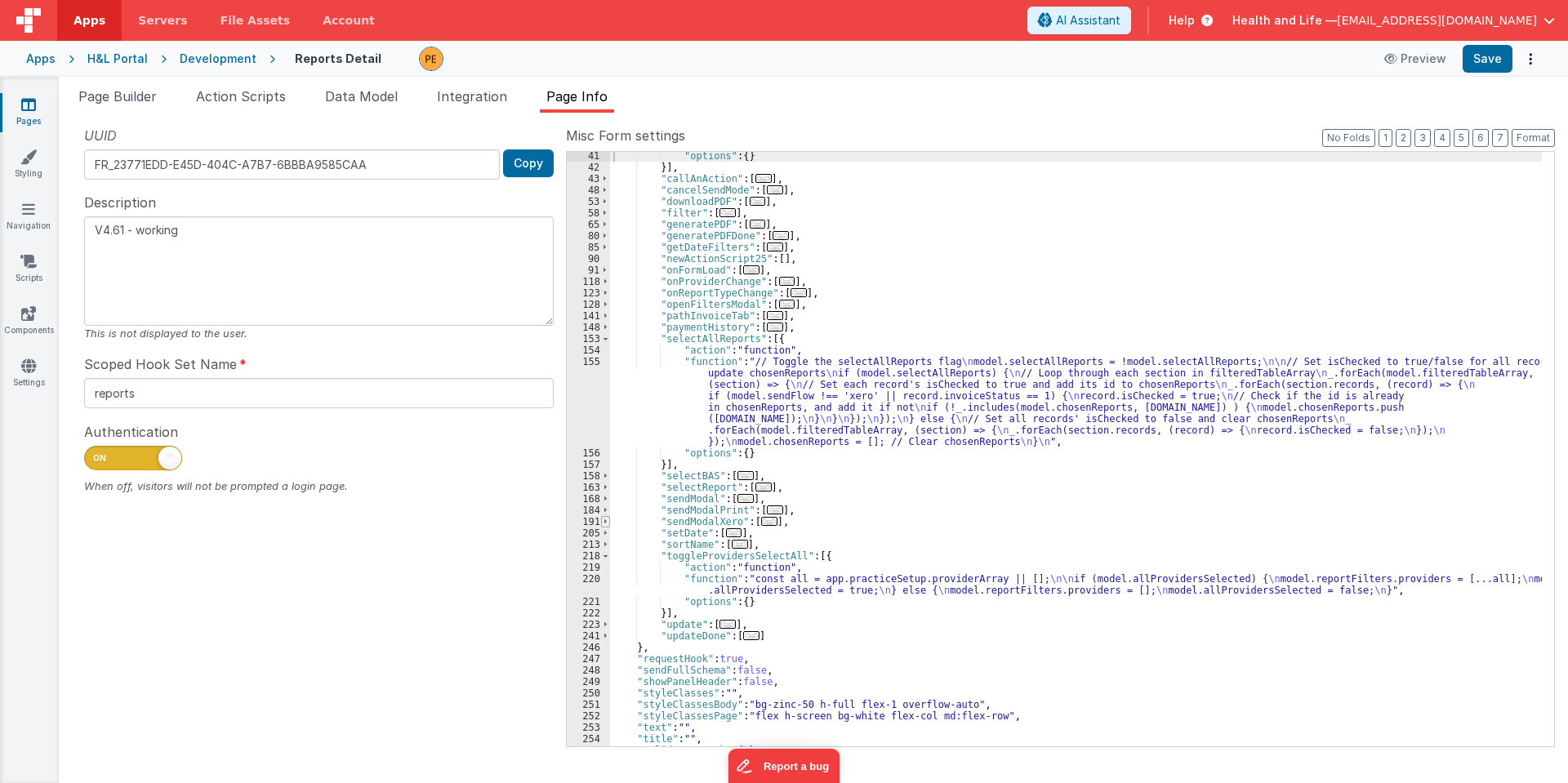
click at [606, 520] on span at bounding box center [605, 522] width 9 height 11
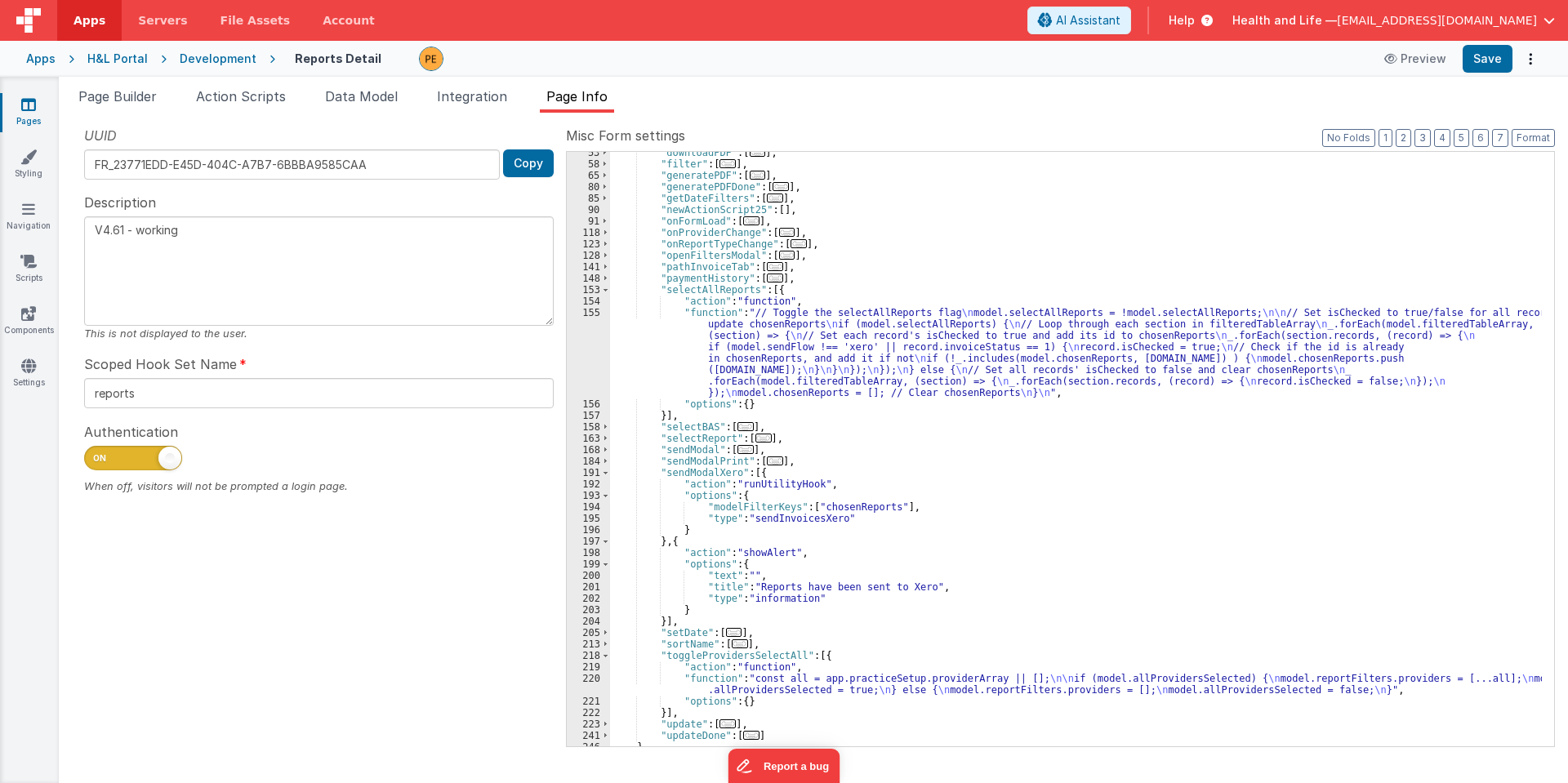
scroll to position [294, 0]
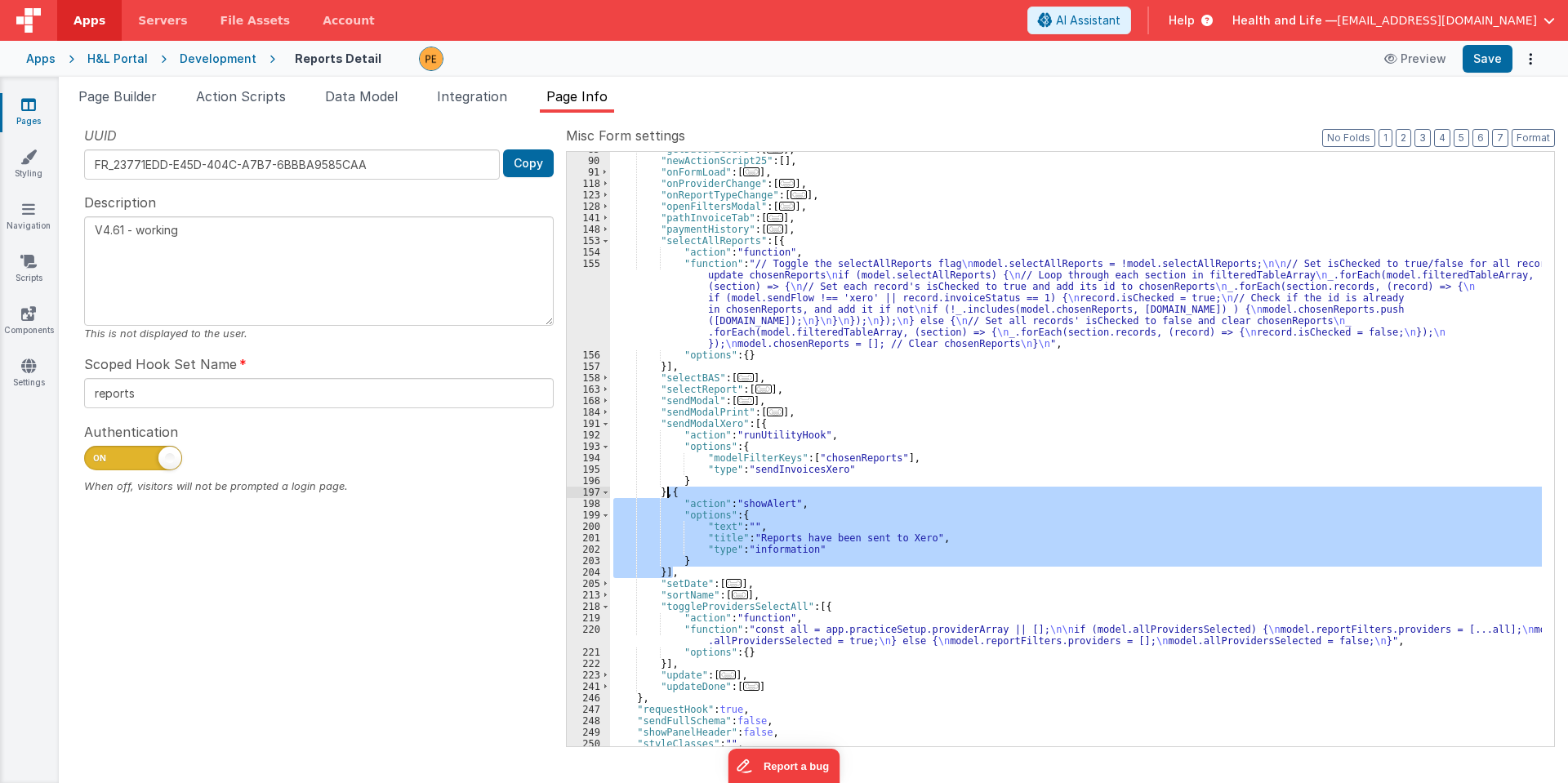
drag, startPoint x: 673, startPoint y: 573, endPoint x: 667, endPoint y: 488, distance: 85.2
click at [667, 488] on div ""getDateFilters" : [ ... ] , "newActionScript25" : [ ] , "onFormLoad" : [ ... ]…" at bounding box center [1075, 452] width 932 height 617
click at [668, 488] on div ""getDateFilters" : [ ... ] , "newActionScript25" : [ ] , "onFormLoad" : [ ... ]…" at bounding box center [1075, 448] width 932 height 594
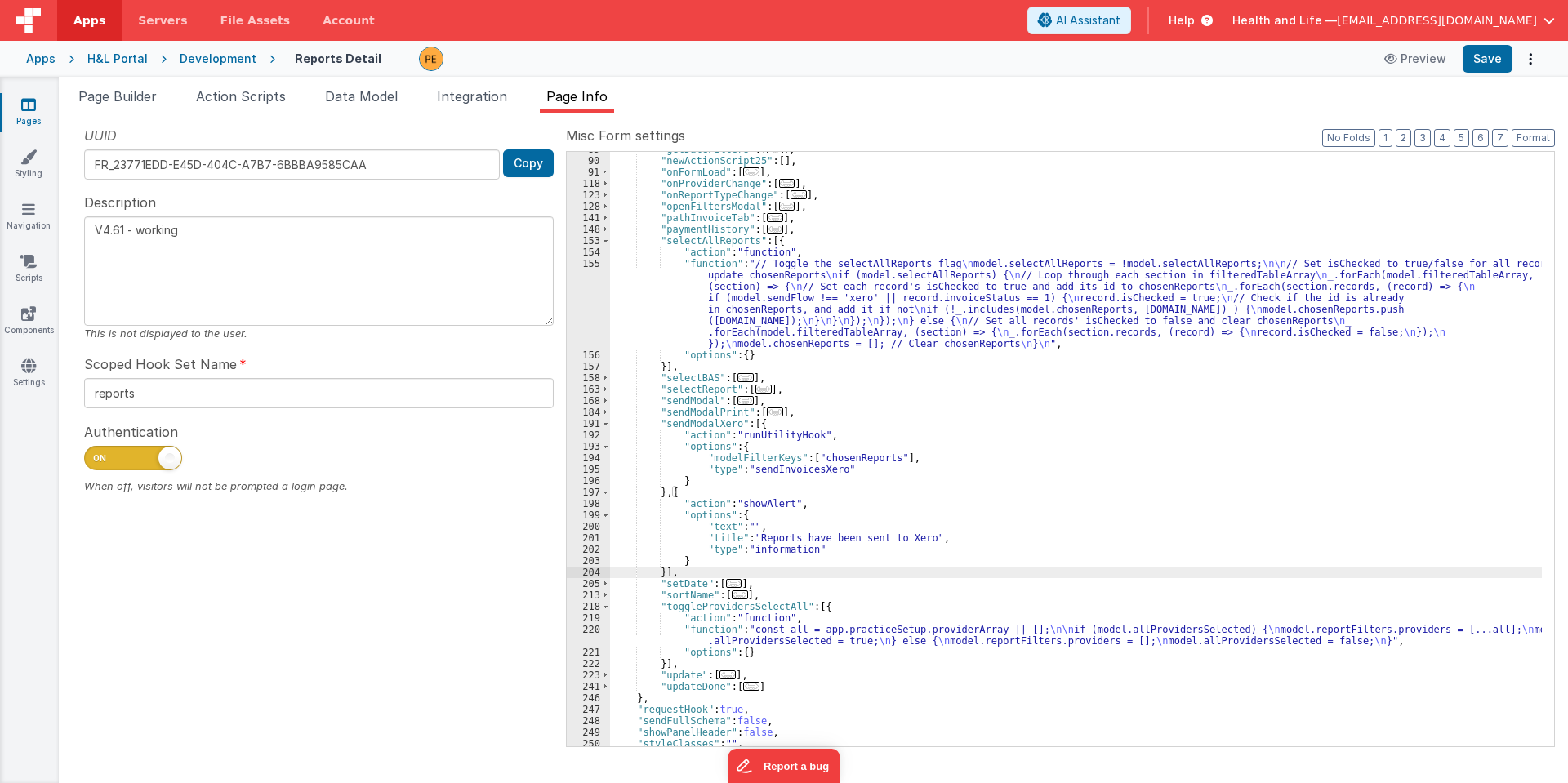
click at [663, 572] on div ""getDateFilters" : [ ... ] , "newActionScript25" : [ ] , "onFormLoad" : [ ... ]…" at bounding box center [1075, 452] width 932 height 617
click at [694, 416] on div ""getDateFilters" : [ ... ] , "newActionScript25" : [ ] , "onFormLoad" : [ ... ]…" at bounding box center [1075, 452] width 932 height 617
click at [696, 424] on div ""getDateFilters" : [ ... ] , "newActionScript25" : [ ] , "onFormLoad" : [ ... ]…" at bounding box center [1075, 452] width 932 height 617
click at [698, 412] on div ""getDateFilters" : [ ... ] , "newActionScript25" : [ ] , "onFormLoad" : [ ... ]…" at bounding box center [1075, 452] width 932 height 617
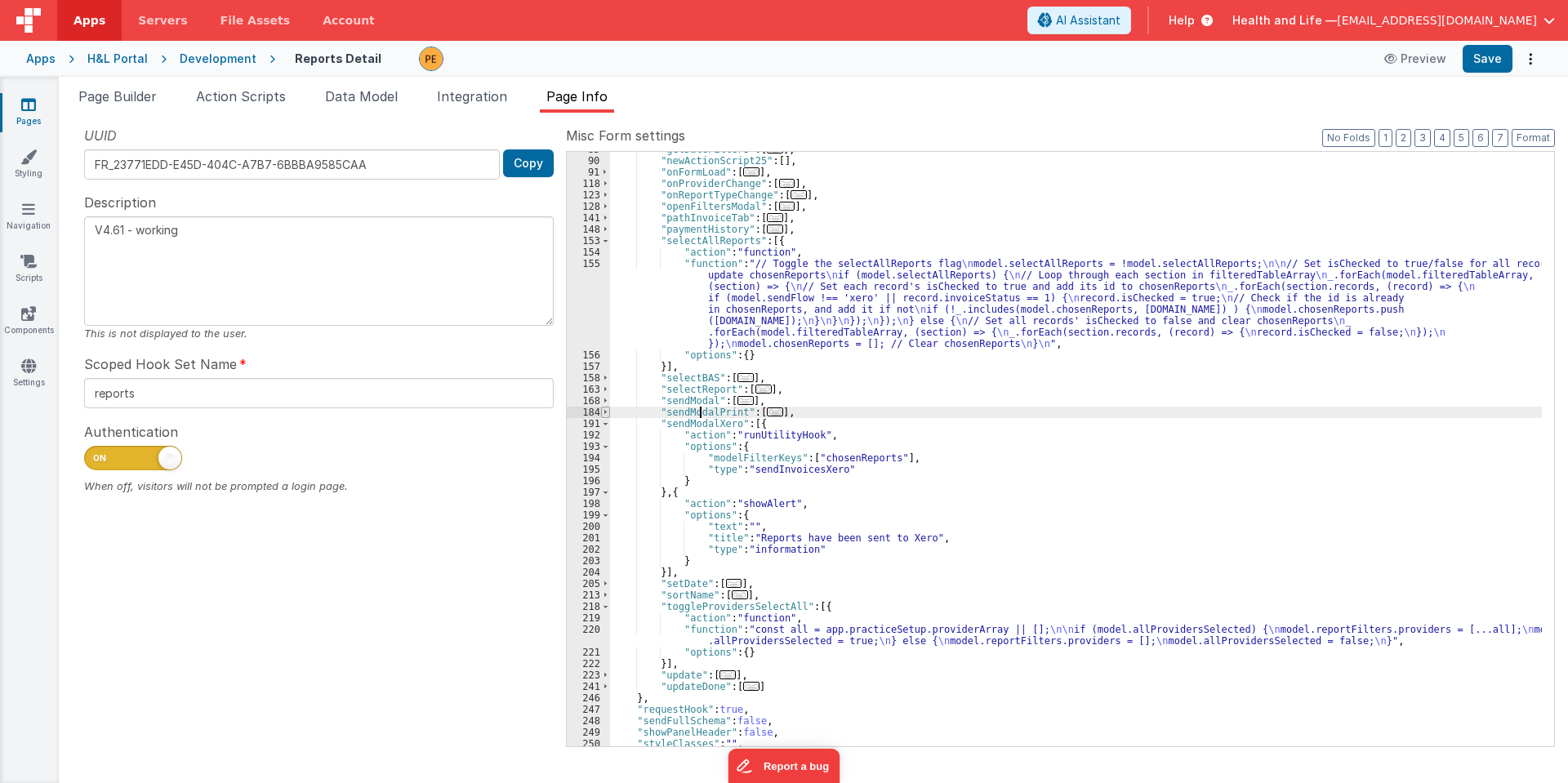
click at [602, 412] on span at bounding box center [605, 412] width 9 height 11
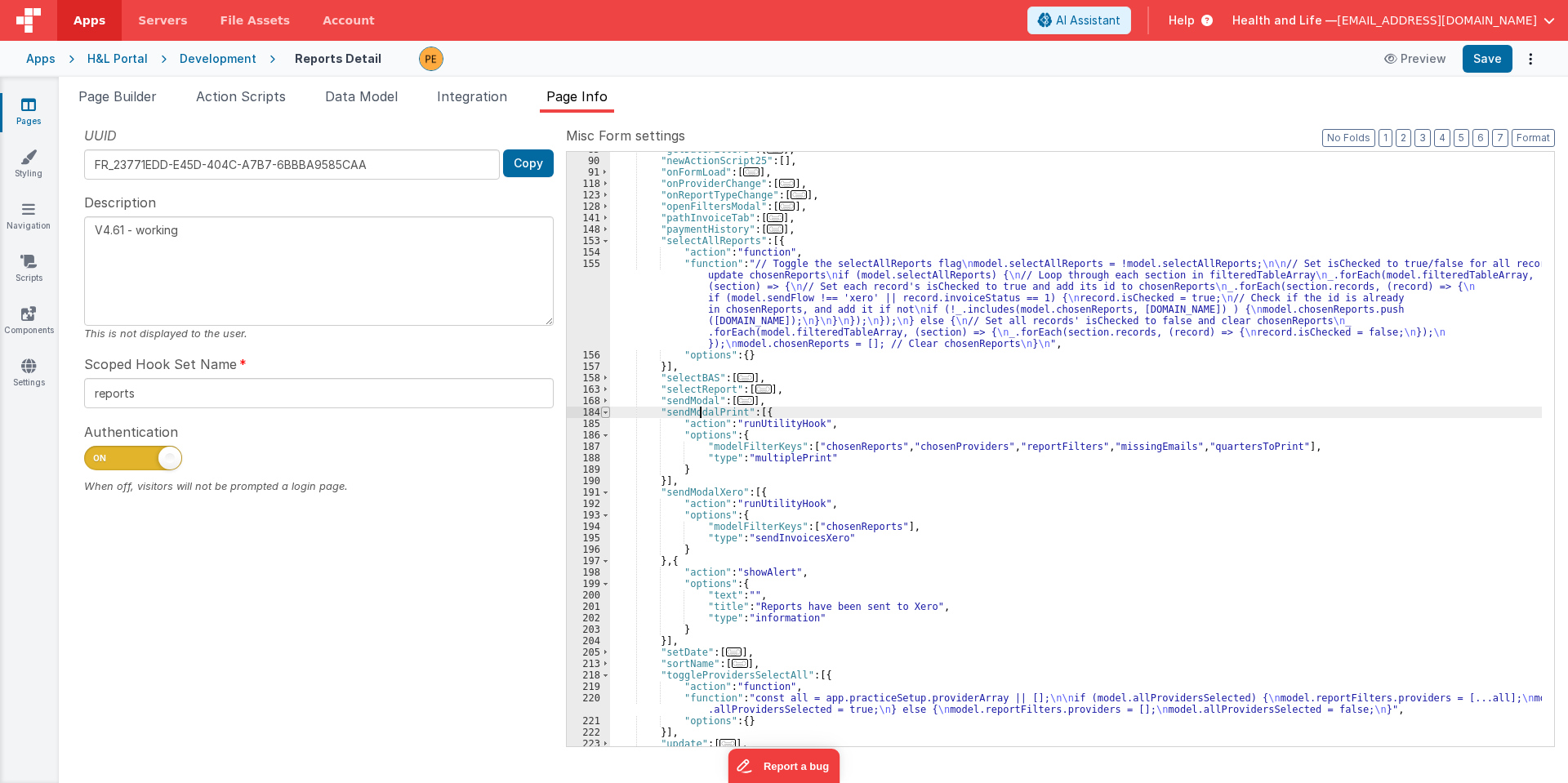
click at [602, 412] on span at bounding box center [605, 412] width 9 height 11
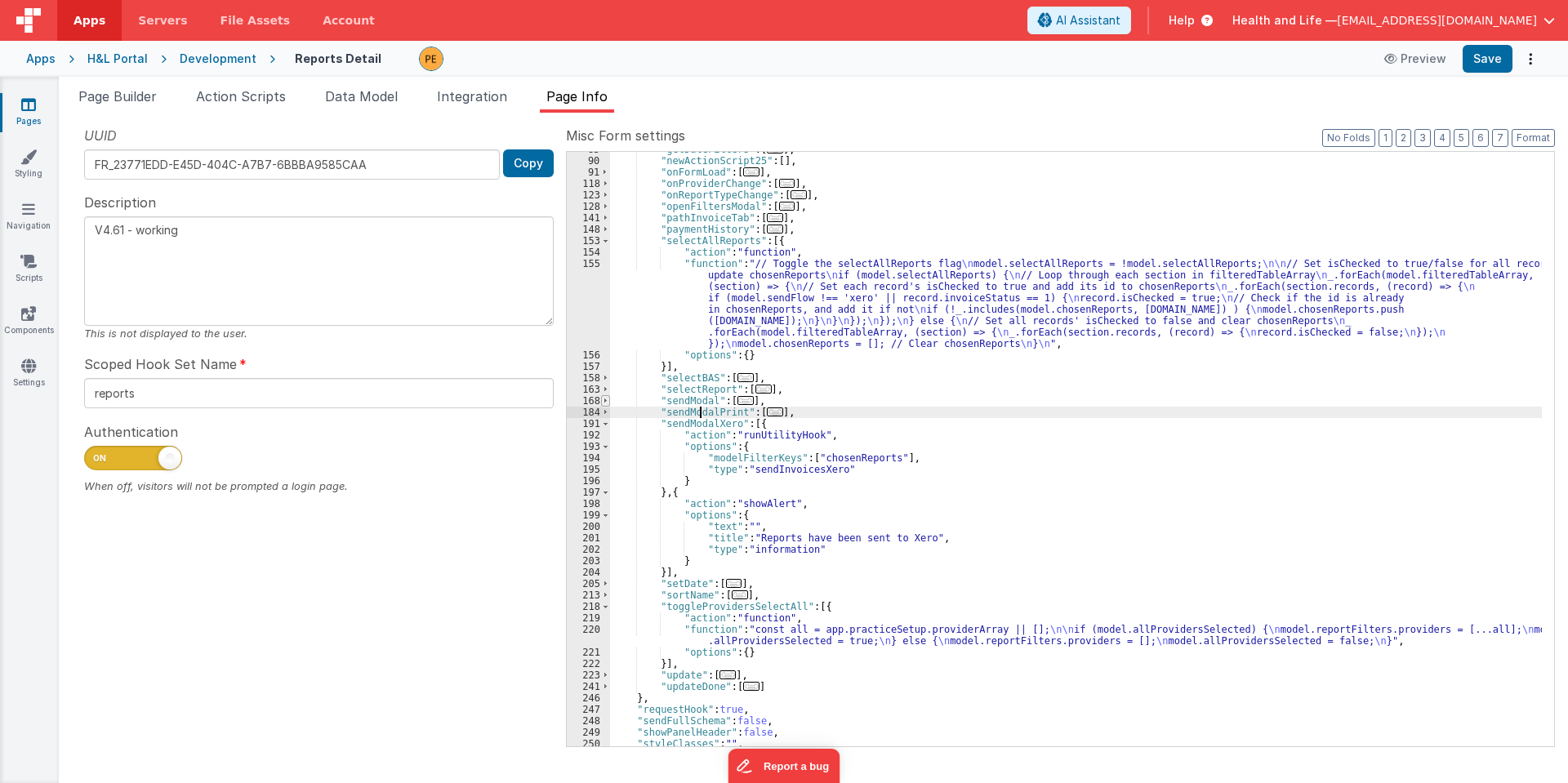
click at [602, 404] on span at bounding box center [605, 401] width 9 height 11
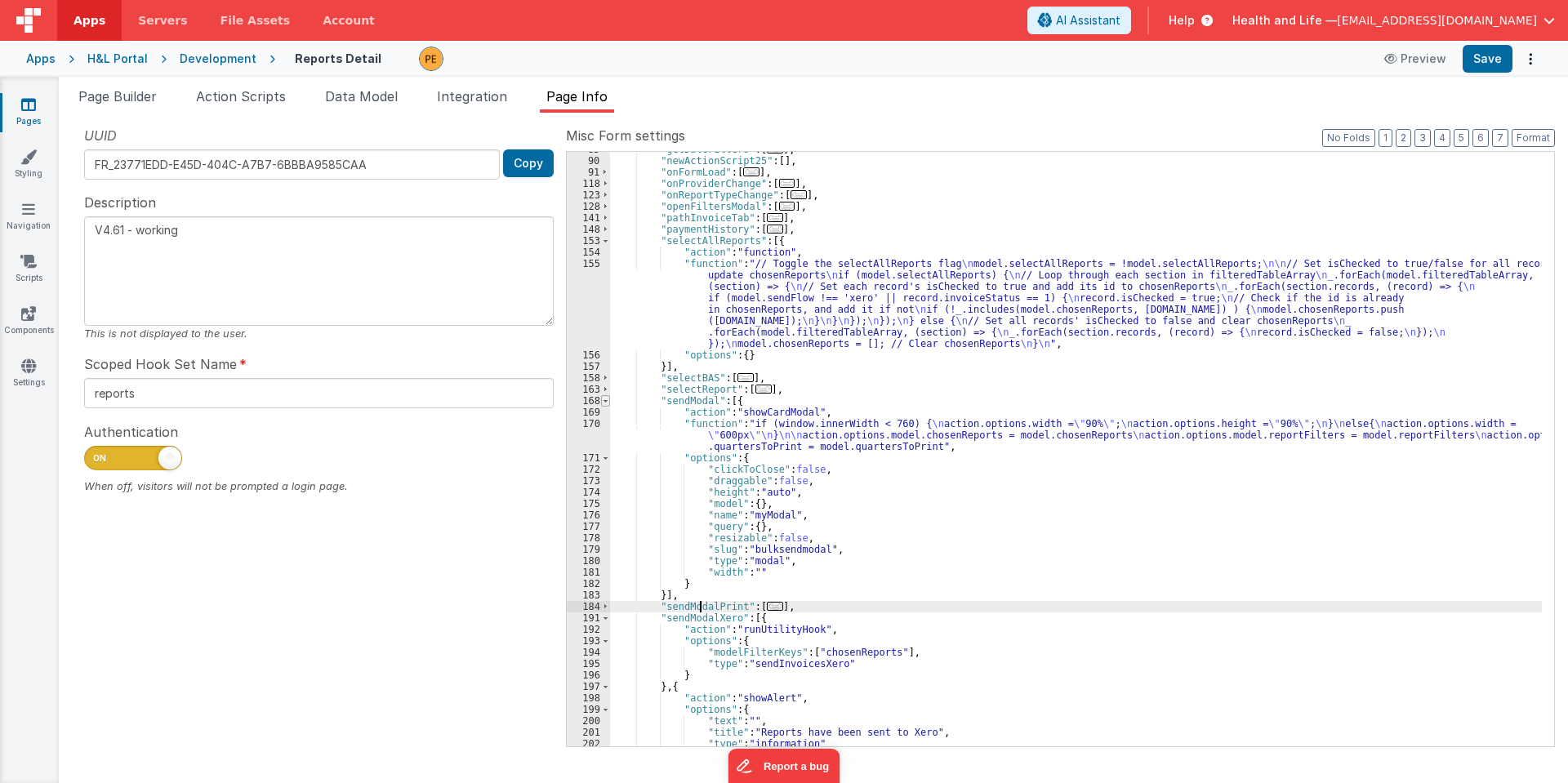
click at [602, 404] on span at bounding box center [605, 401] width 9 height 11
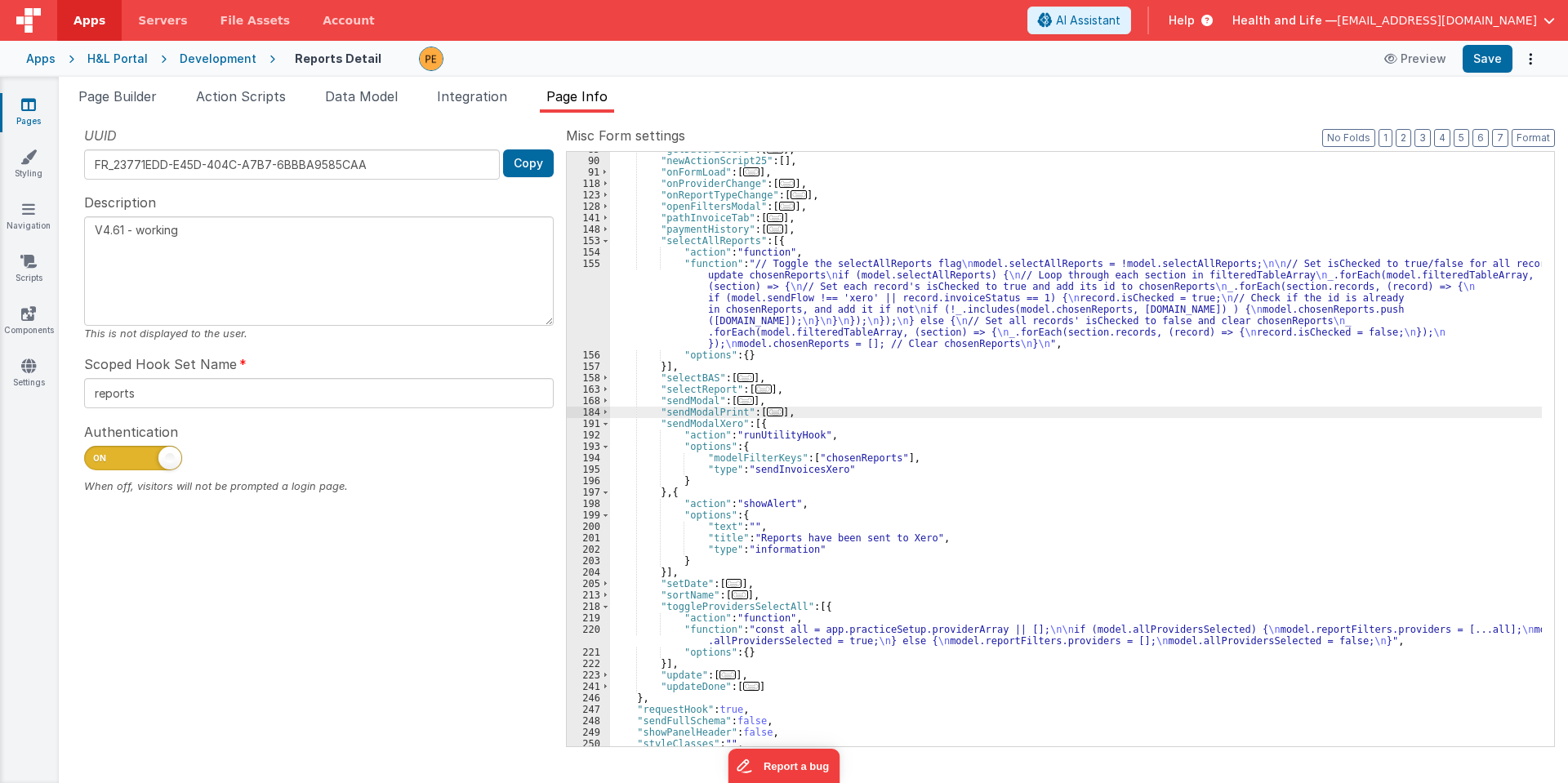
click at [764, 435] on div ""getDateFilters" : [ ... ] , "newActionScript25" : [ ] , "onFormLoad" : [ ... ]…" at bounding box center [1075, 452] width 932 height 617
click at [765, 437] on div ""getDateFilters" : [ ... ] , "newActionScript25" : [ ] , "onFormLoad" : [ ... ]…" at bounding box center [1075, 448] width 932 height 594
click at [703, 421] on div ""getDateFilters" : [ ... ] , "newActionScript25" : [ ] , "onFormLoad" : [ ... ]…" at bounding box center [1075, 452] width 932 height 617
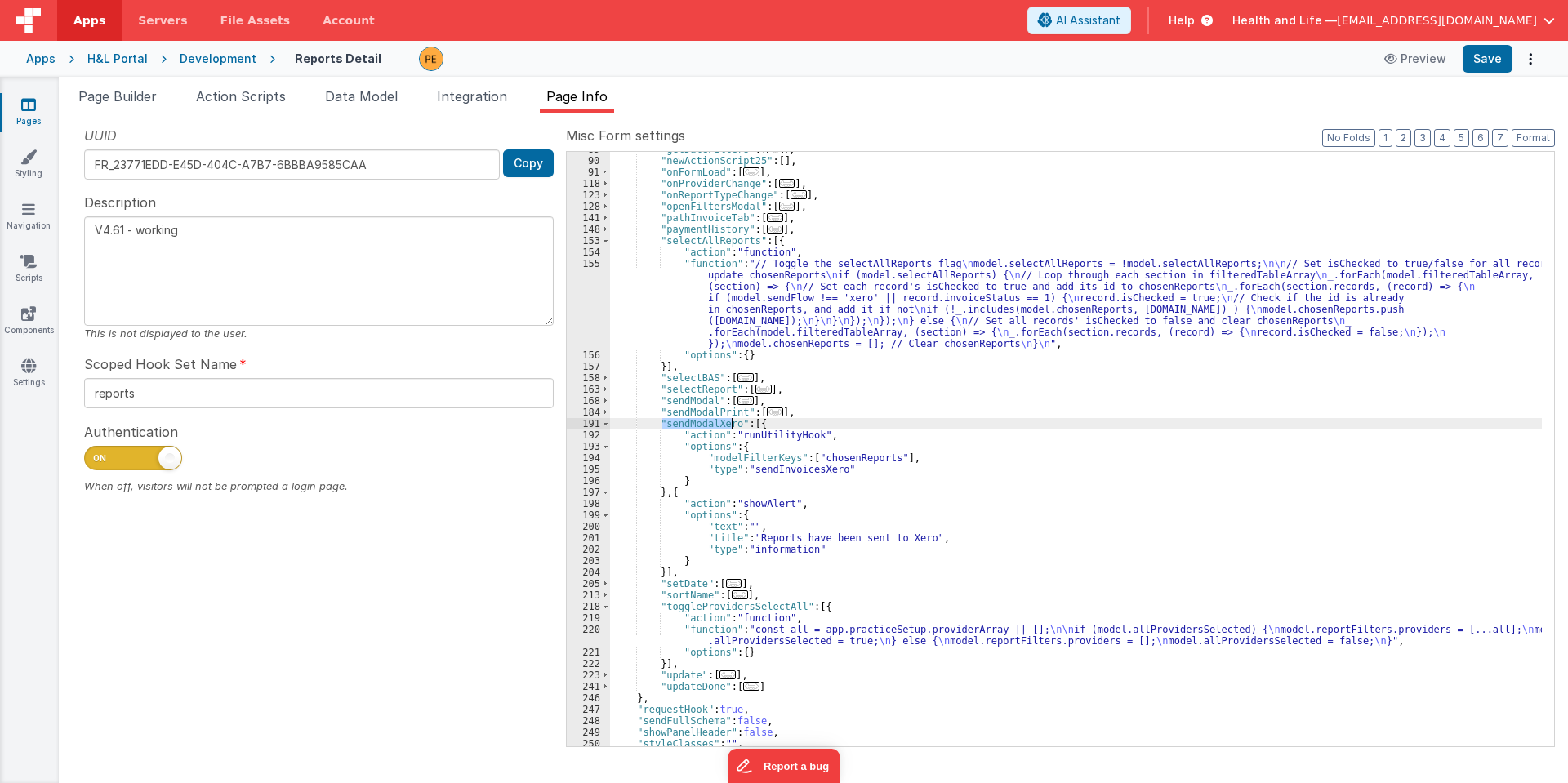
scroll to position [49, 0]
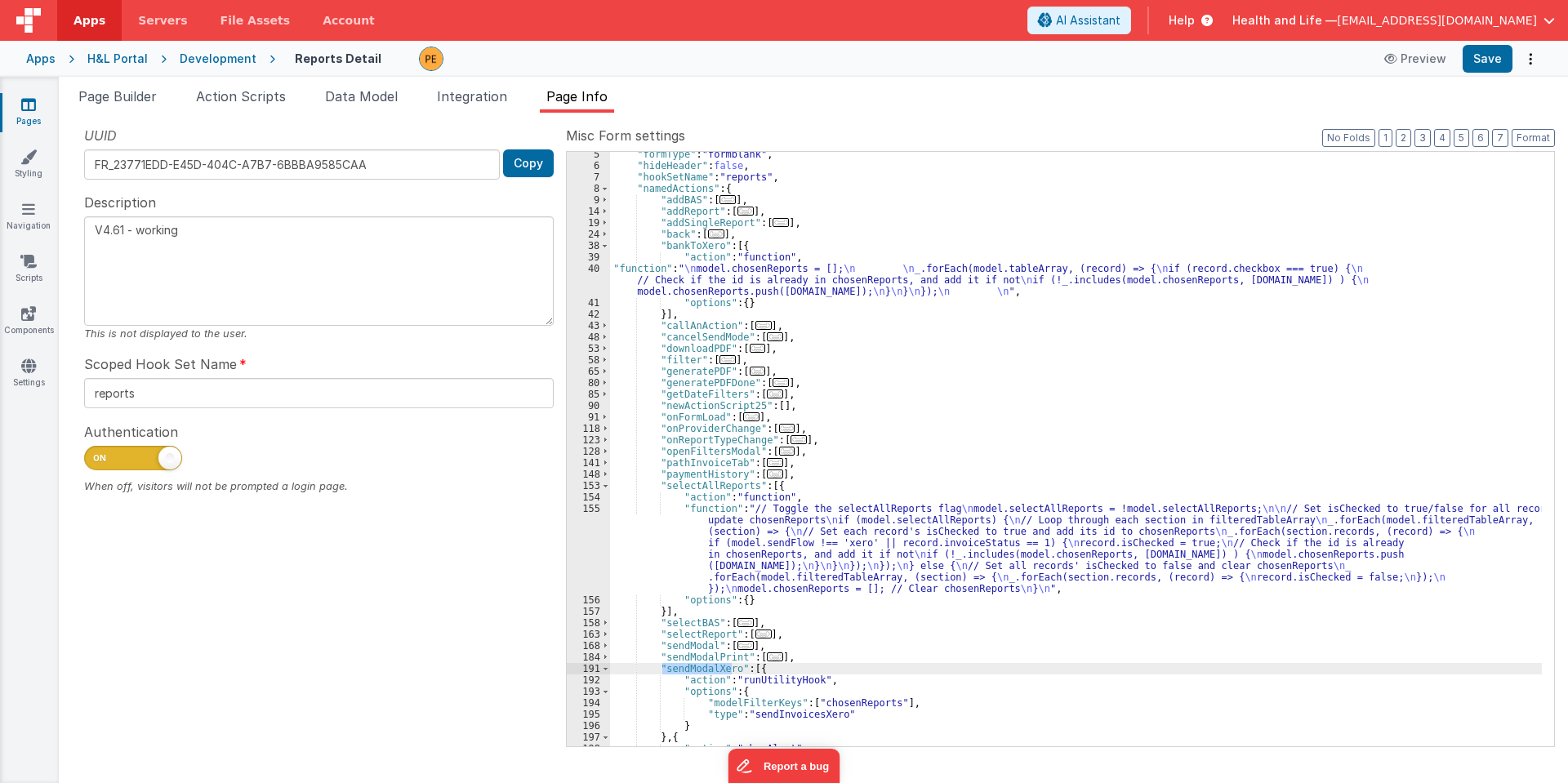
click at [657, 294] on div ""formType" : "formblank" , "hideHeader" : false , "hookSetName" : "reports" , "…" at bounding box center [1075, 457] width 932 height 617
click at [579, 277] on div "40" at bounding box center [588, 280] width 43 height 34
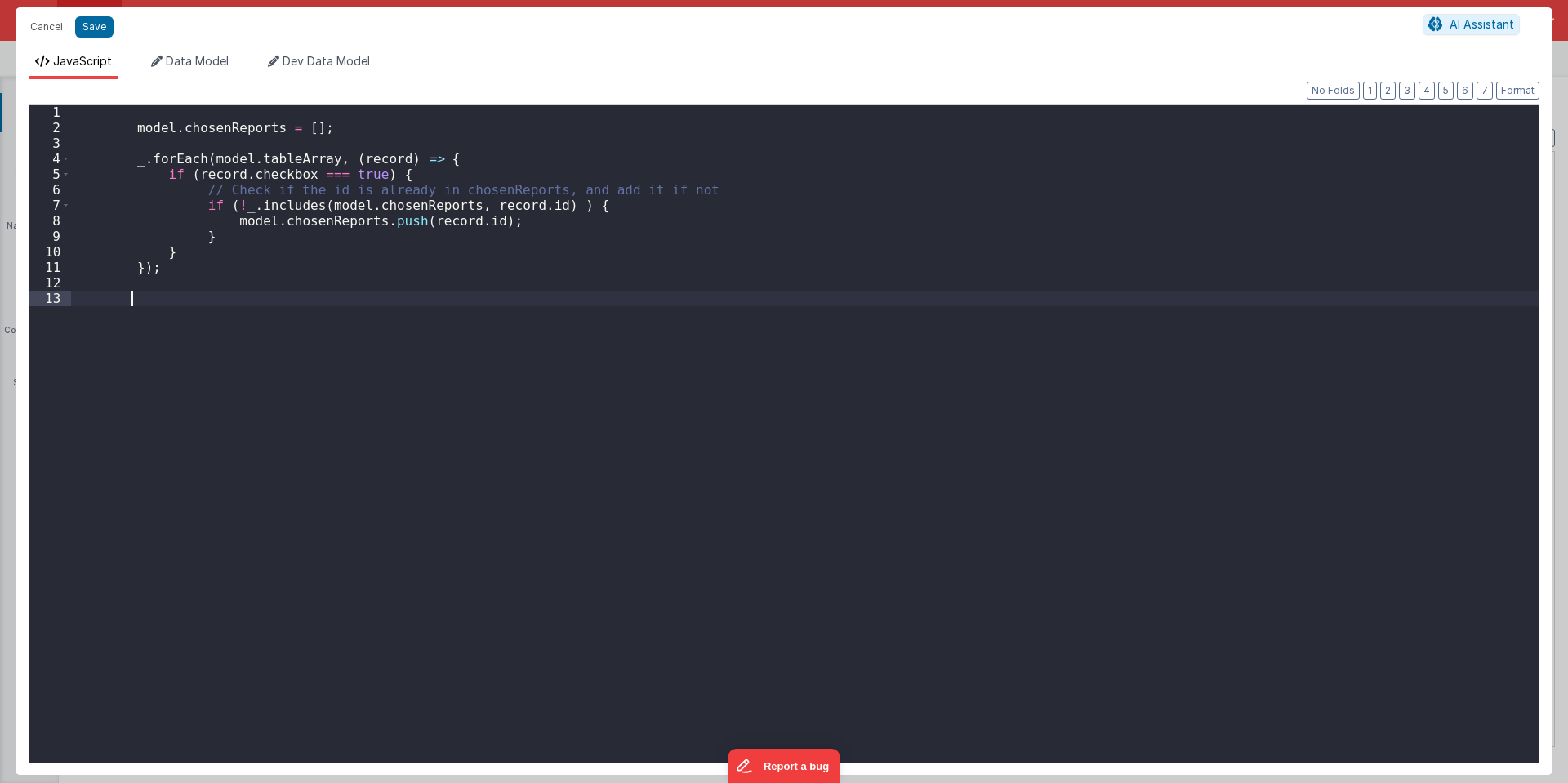
click at [579, 277] on div "model . chosenReports = [ ] ; _ . forEach ( model . tableArray , ( record ) => …" at bounding box center [805, 449] width 1467 height 690
click at [364, 289] on div "model . chosenReports = [ ] ; _ . forEach ( model . tableArray , ( record ) => …" at bounding box center [805, 449] width 1467 height 690
click at [361, 301] on div "model . chosenReports = [ ] ; _ . forEach ( model . tableArray , ( record ) => …" at bounding box center [805, 449] width 1467 height 690
click at [38, 21] on button "Cancel" at bounding box center [47, 27] width 49 height 23
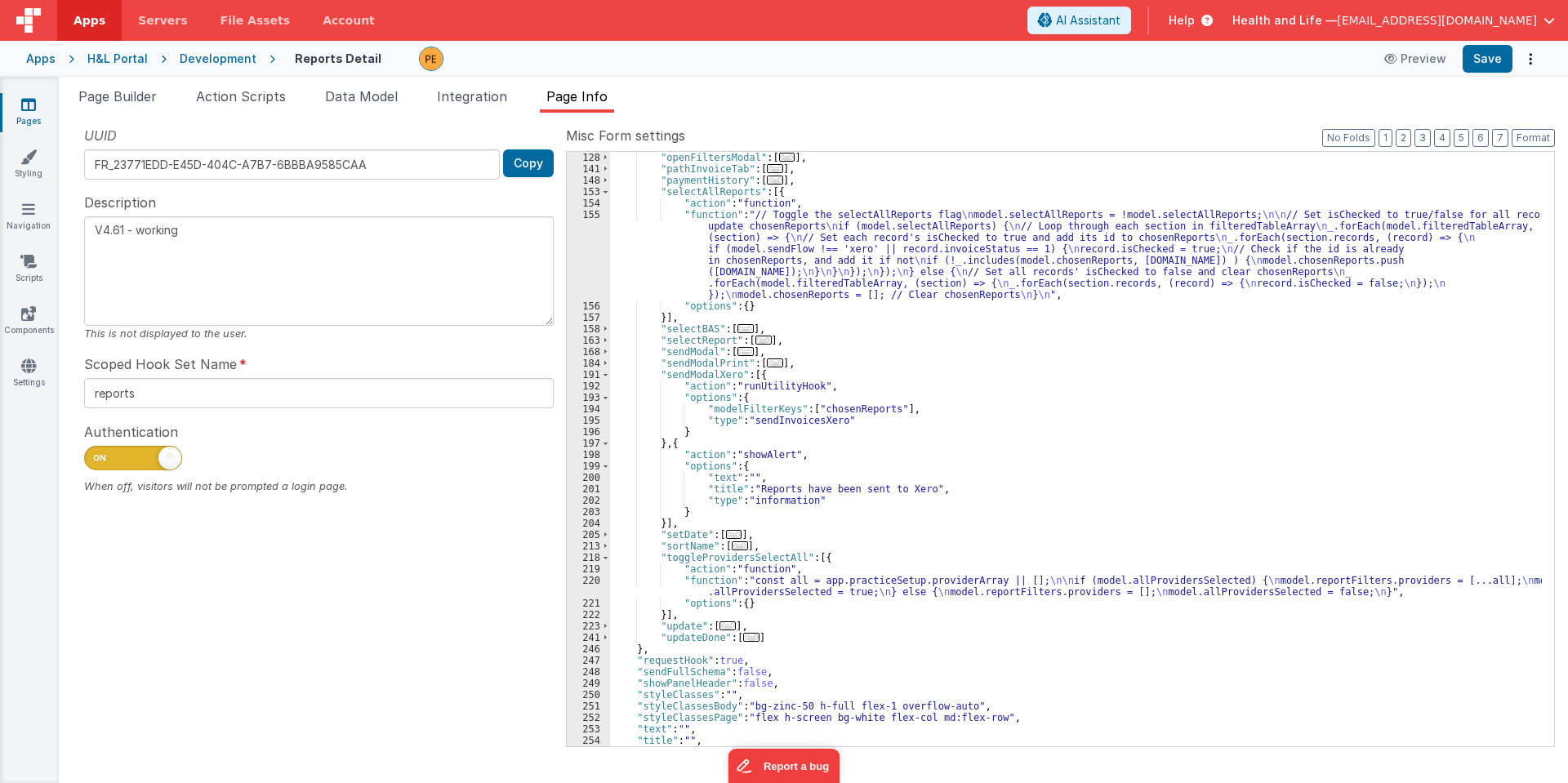
scroll to position [366, 0]
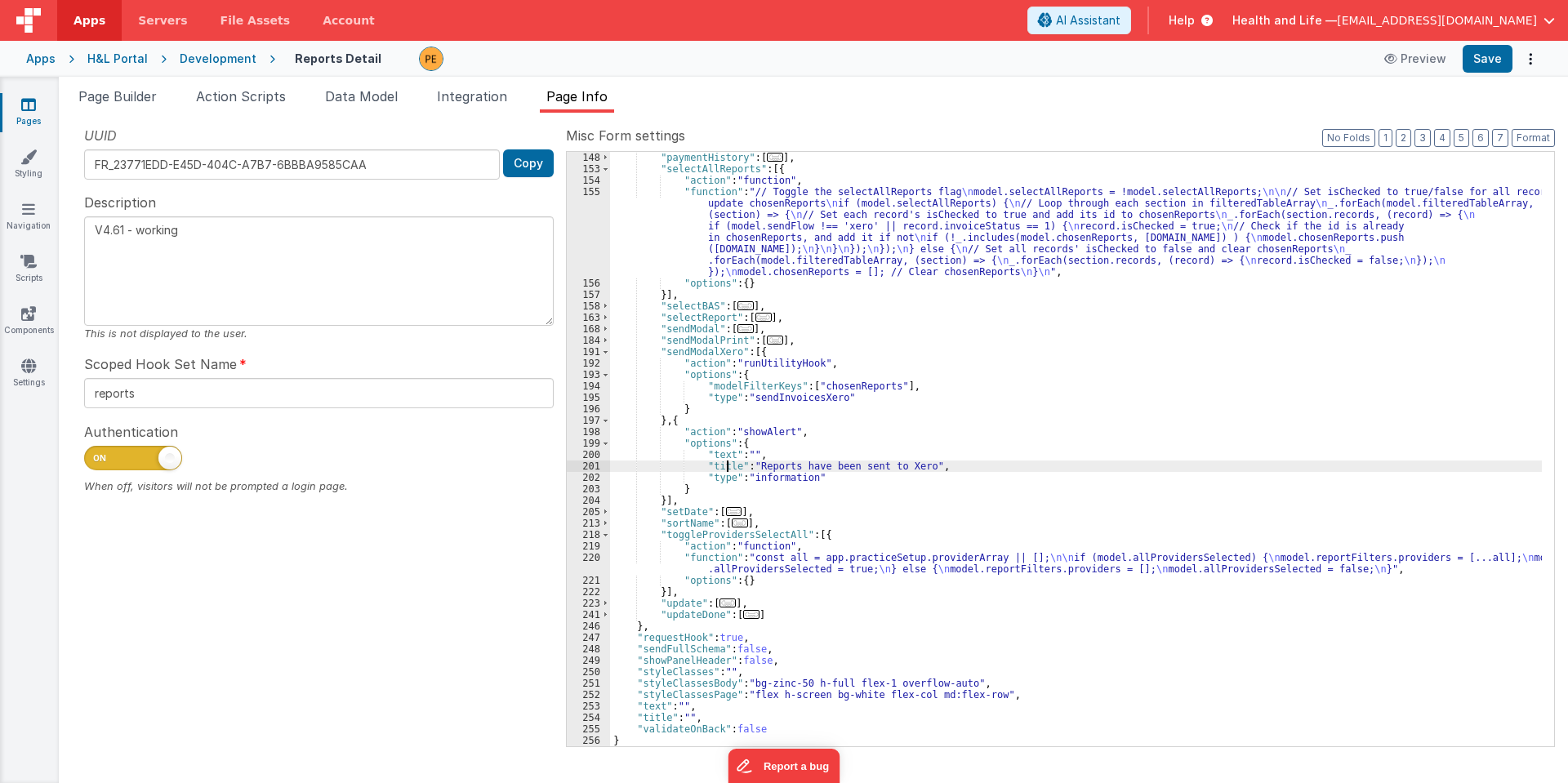
click at [725, 467] on div ""paymentHistory" : [ ... ] , "selectAllReports" : [{ "action" : "function" , "f…" at bounding box center [1075, 460] width 932 height 617
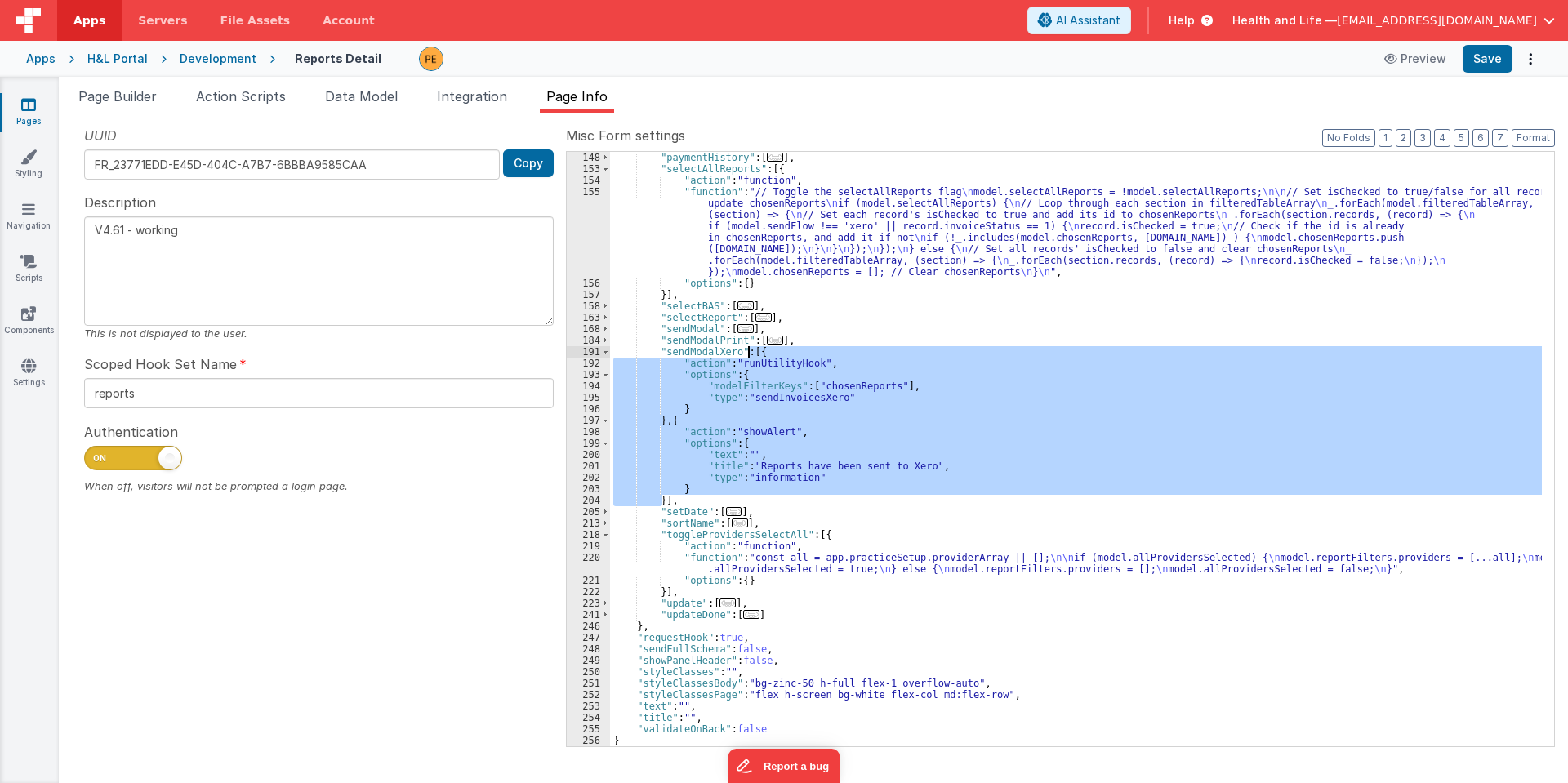
drag, startPoint x: 661, startPoint y: 503, endPoint x: 752, endPoint y: 354, distance: 174.6
click at [752, 354] on div ""paymentHistory" : [ ... ] , "selectAllReports" : [{ "action" : "function" , "f…" at bounding box center [1075, 460] width 932 height 617
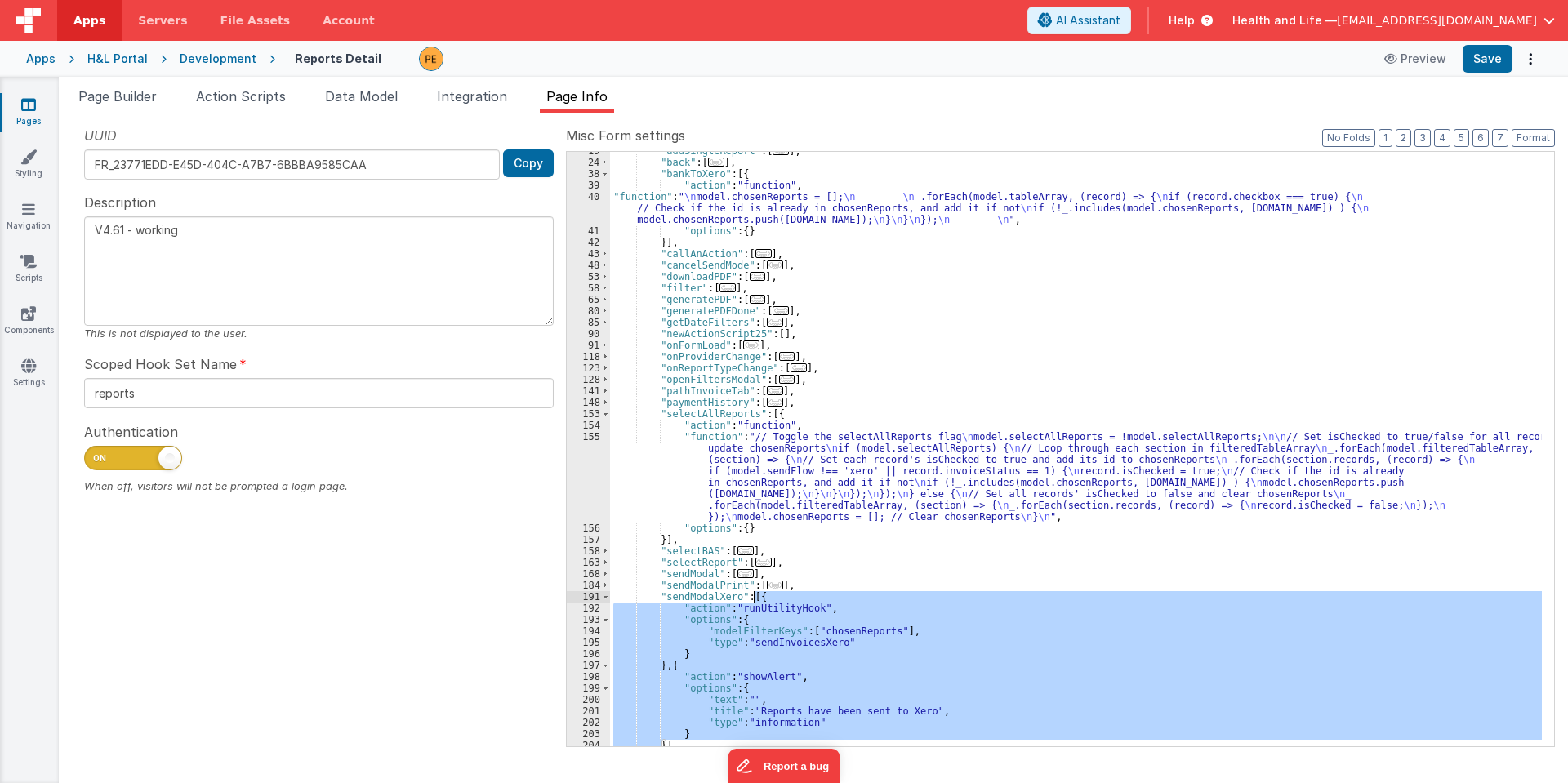
scroll to position [23, 0]
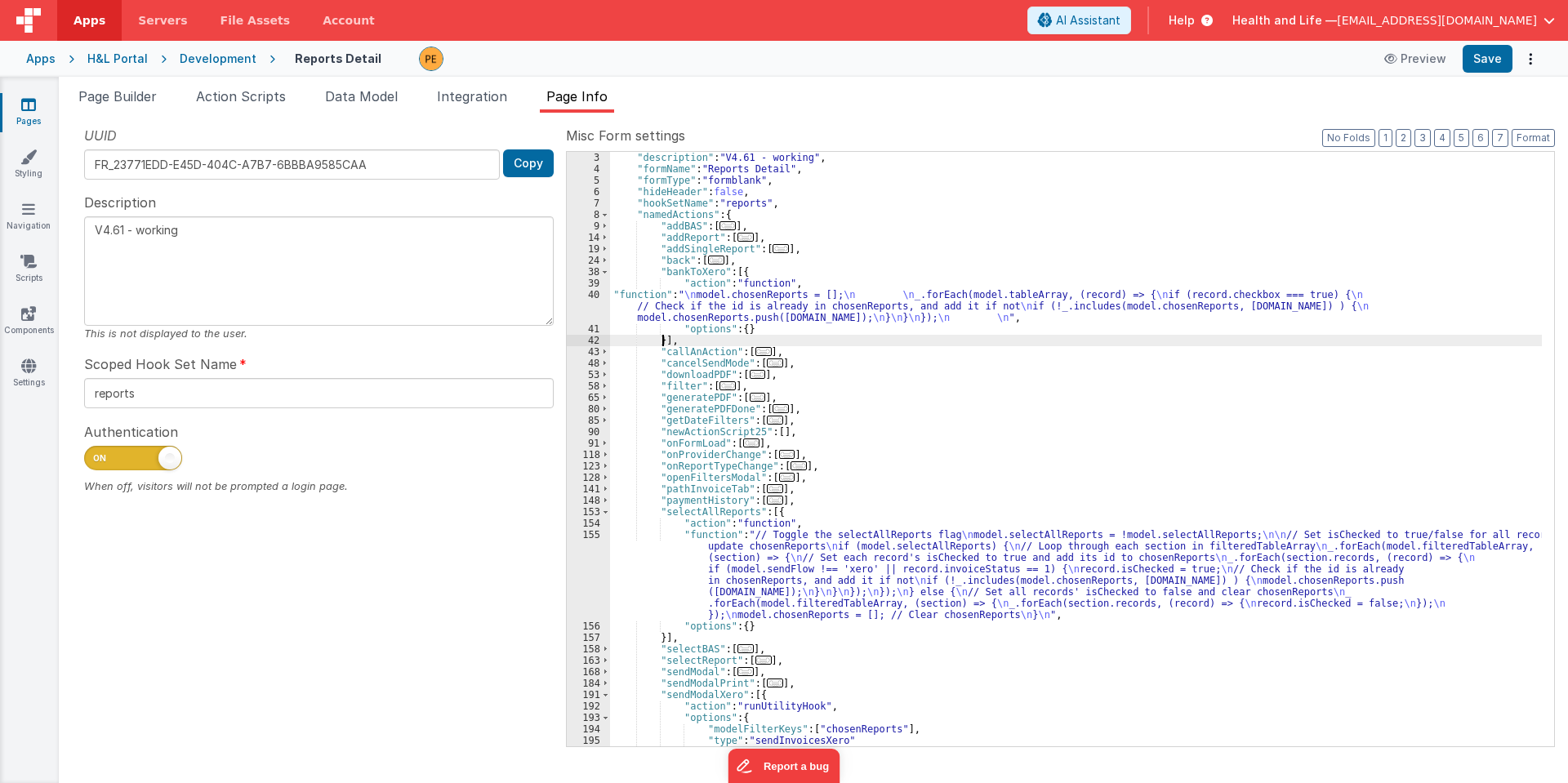
click at [662, 339] on div ""description" : "V4.61 - working" , "formName" : "Reports Detail" , "formType" …" at bounding box center [1075, 460] width 932 height 617
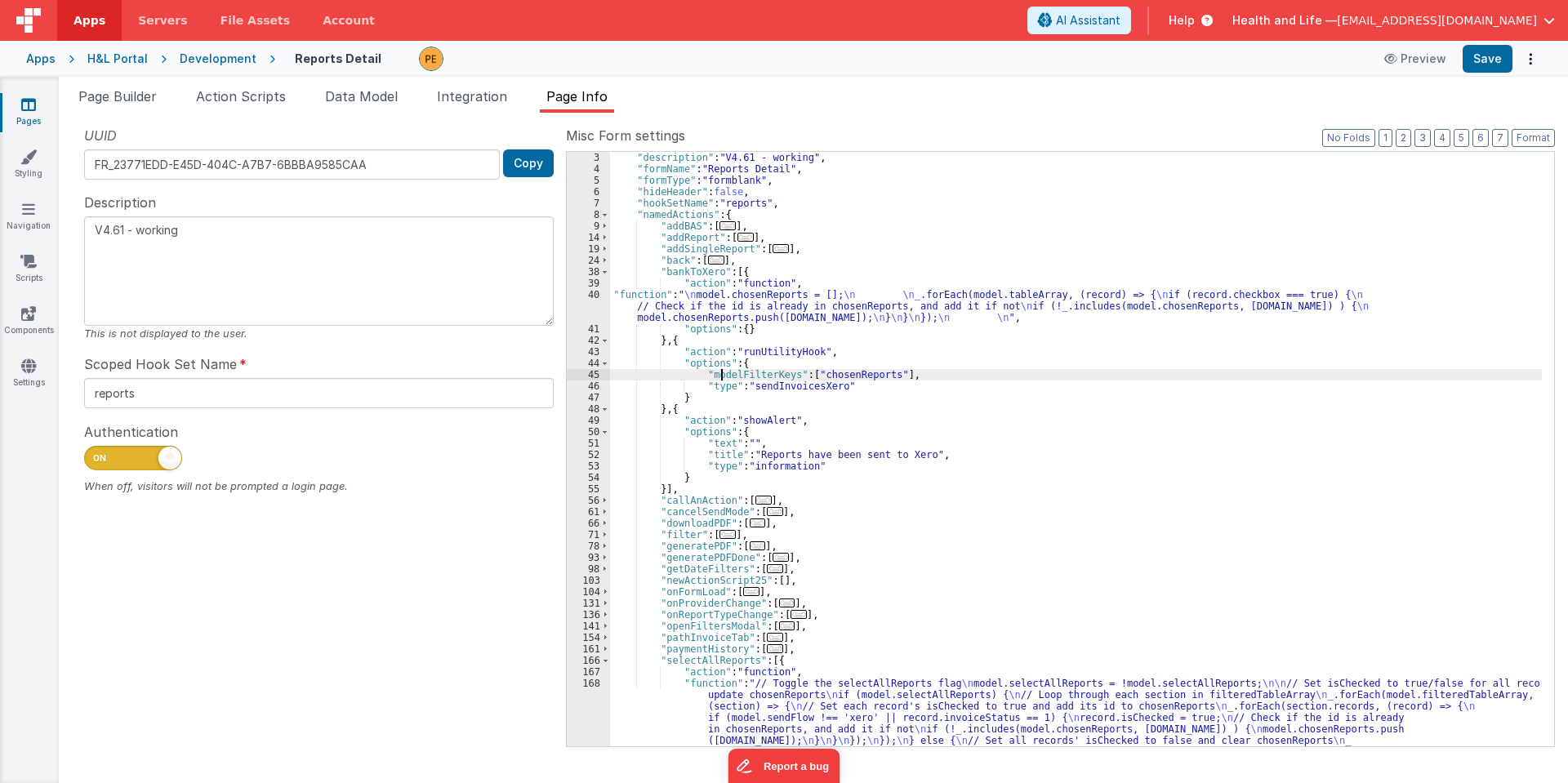
click at [719, 374] on div ""description" : "V4.61 - working" , "formName" : "Reports Detail" , "formType" …" at bounding box center [1075, 500] width 932 height 698
click at [800, 457] on div ""description" : "V4.61 - working" , "formName" : "Reports Detail" , "formType" …" at bounding box center [1075, 500] width 932 height 698
click at [850, 454] on div ""description" : "V4.61 - working" , "formName" : "Reports Detail" , "formType" …" at bounding box center [1075, 500] width 932 height 698
click at [764, 453] on div ""description" : "V4.61 - working" , "formName" : "Reports Detail" , "formType" …" at bounding box center [1075, 500] width 932 height 698
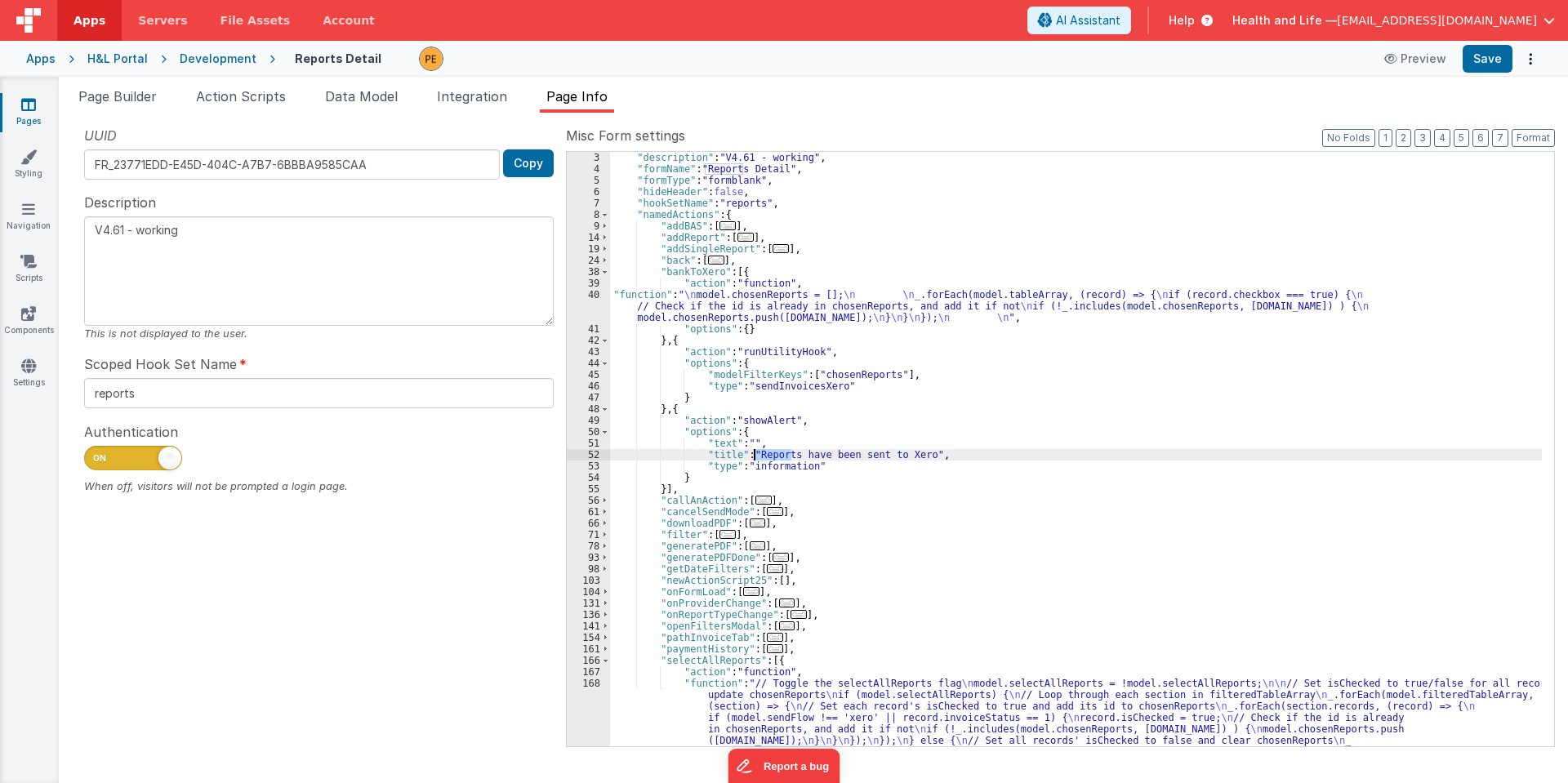
click at [764, 453] on div ""description" : "V4.61 - working" , "formName" : "Reports Detail" , "formType" …" at bounding box center [1075, 500] width 932 height 698
click at [846, 450] on div ""description" : "V4.61 - working" , "formName" : "Reports Detail" , "formType" …" at bounding box center [1075, 500] width 932 height 698
click at [782, 455] on div ""description" : "V4.61 - working" , "formName" : "Reports Detail" , "formType" …" at bounding box center [1075, 500] width 932 height 698
click at [878, 445] on div ""description" : "V4.61 - working" , "formName" : "Reports Detail" , "formType" …" at bounding box center [1075, 500] width 932 height 698
click at [883, 429] on div ""description" : "V4.61 - working" , "formName" : "Reports Detail" , "formType" …" at bounding box center [1075, 500] width 932 height 698
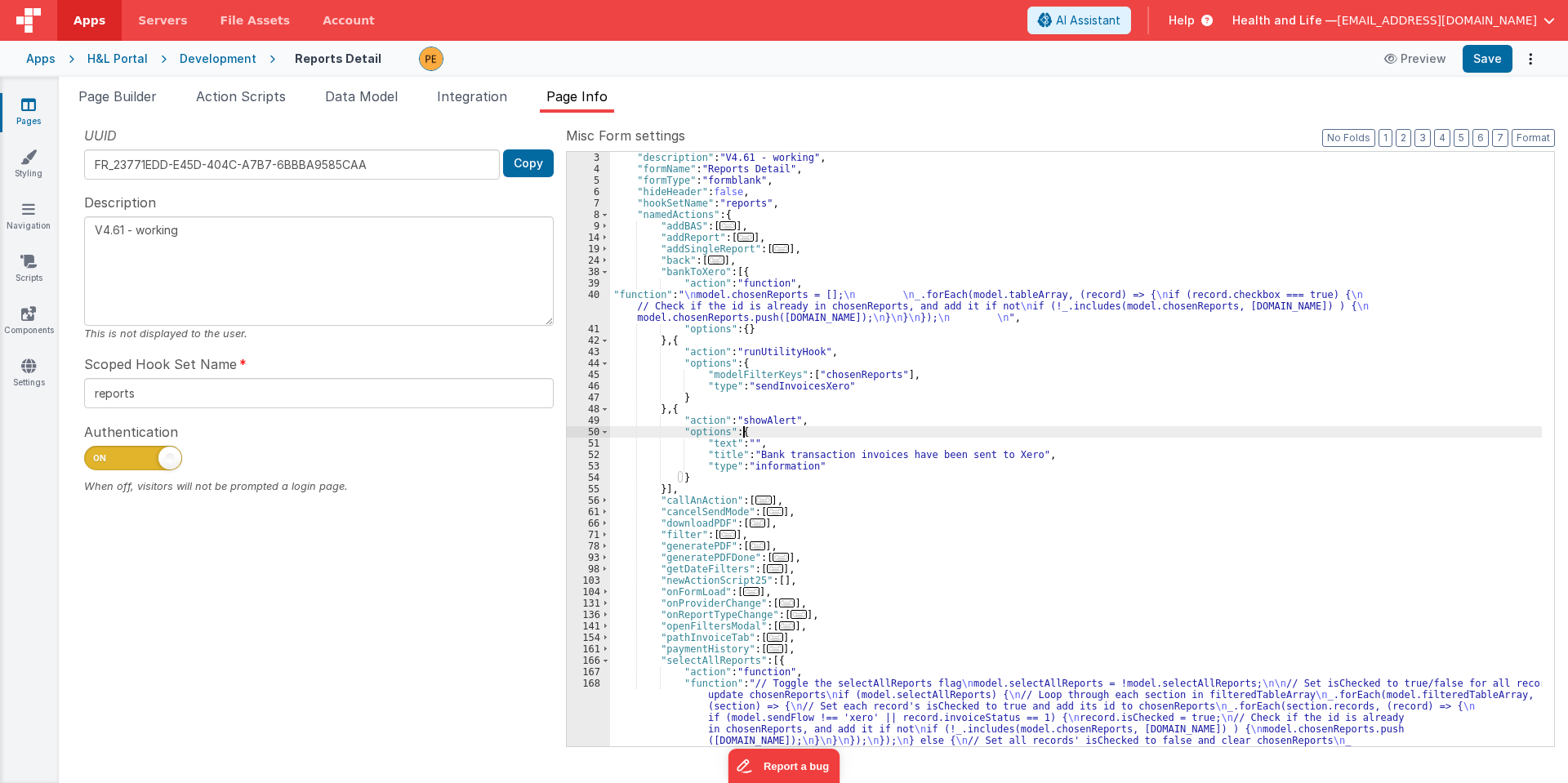
click at [782, 389] on div ""description" : "V4.61 - working" , "formName" : "Reports Detail" , "formType" …" at bounding box center [1075, 500] width 932 height 698
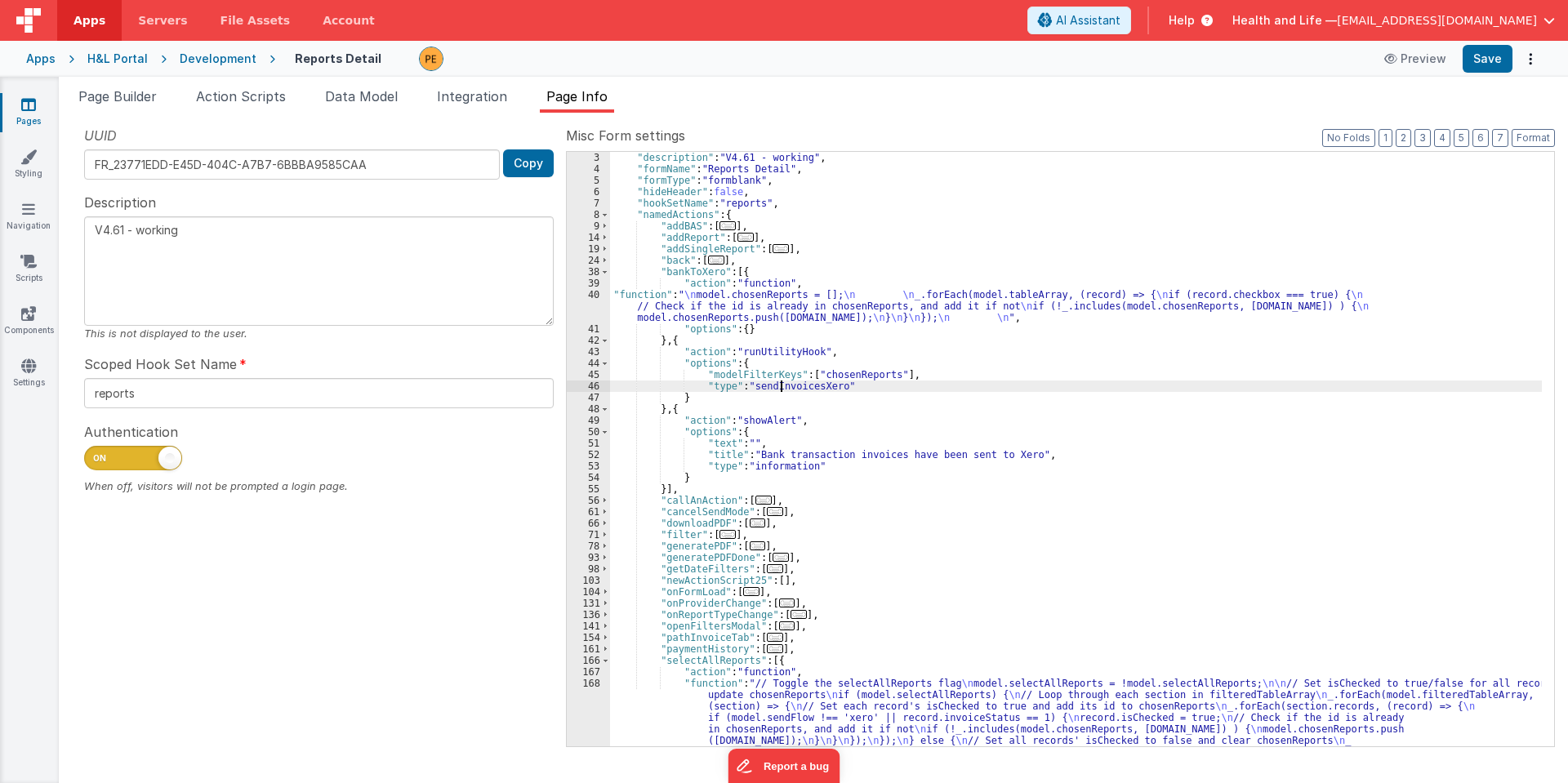
click at [804, 385] on div ""description" : "V4.61 - working" , "formName" : "Reports Detail" , "formType" …" at bounding box center [1075, 500] width 932 height 698
click at [1480, 64] on button "Save" at bounding box center [1487, 59] width 50 height 28
click at [142, 61] on div "H&L Portal" at bounding box center [118, 59] width 61 height 16
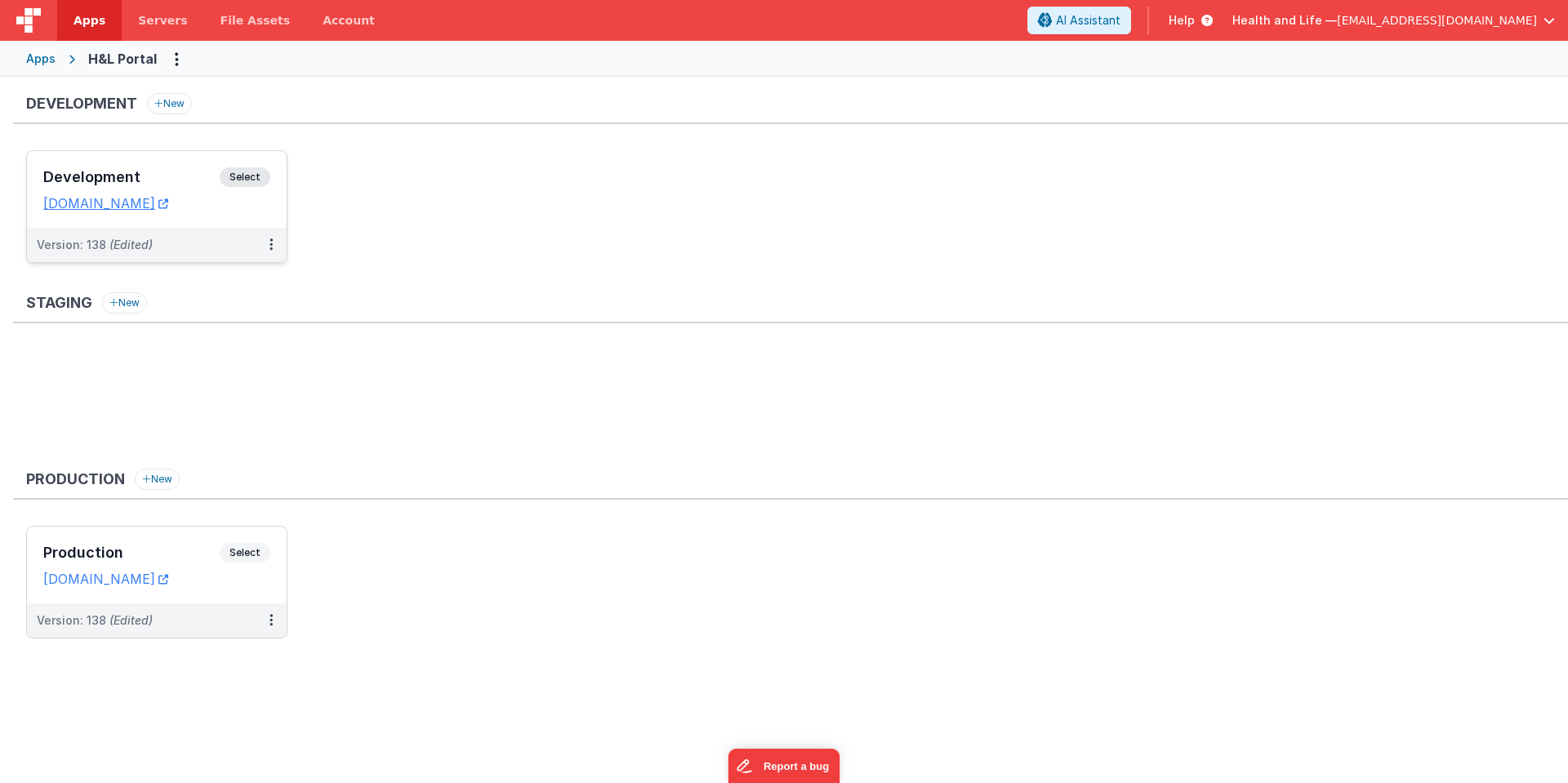
click at [234, 156] on div "Development Select URLs [DOMAIN_NAME]" at bounding box center [157, 189] width 260 height 77
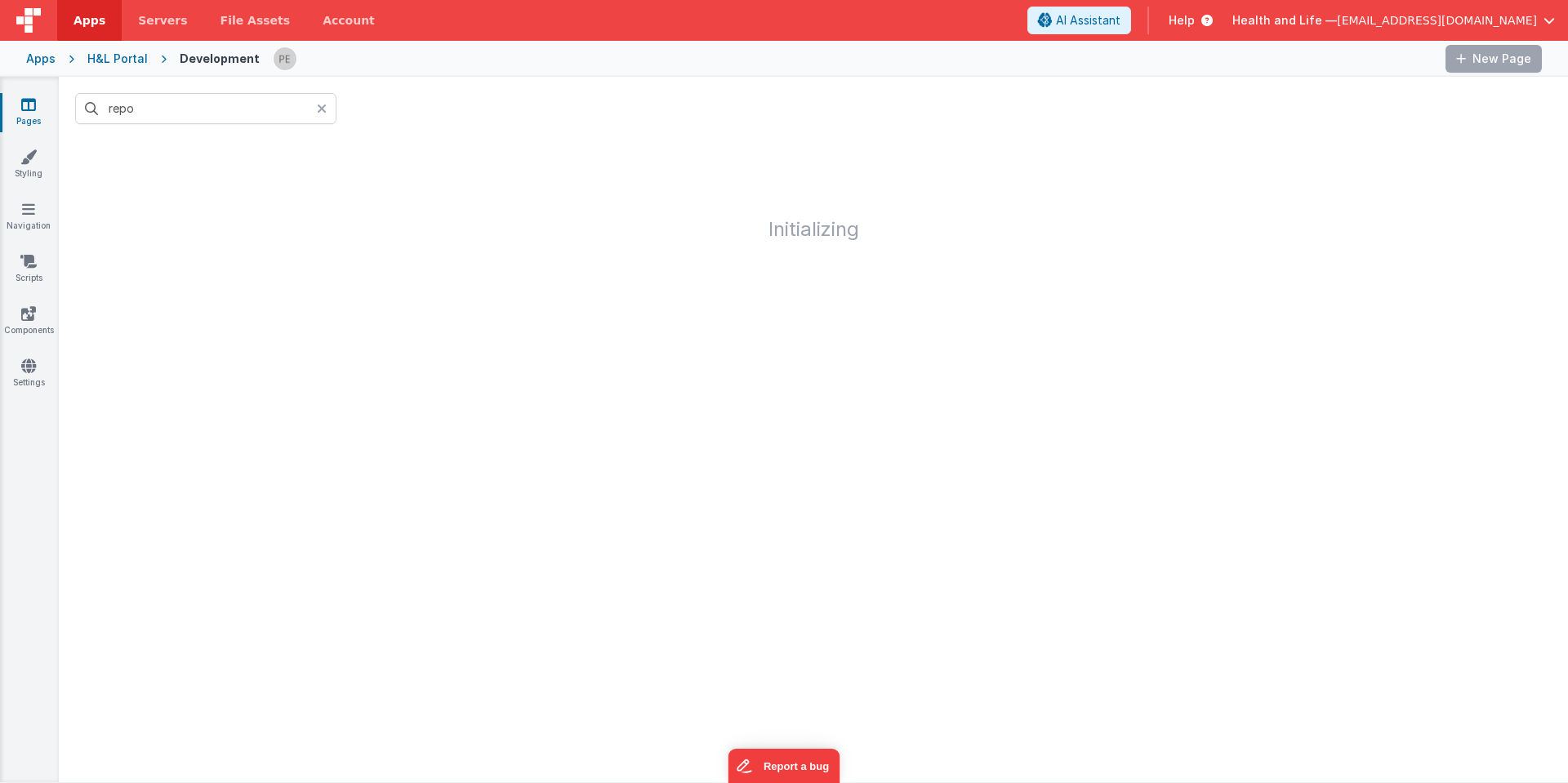
click at [320, 108] on icon at bounding box center [322, 109] width 10 height 13
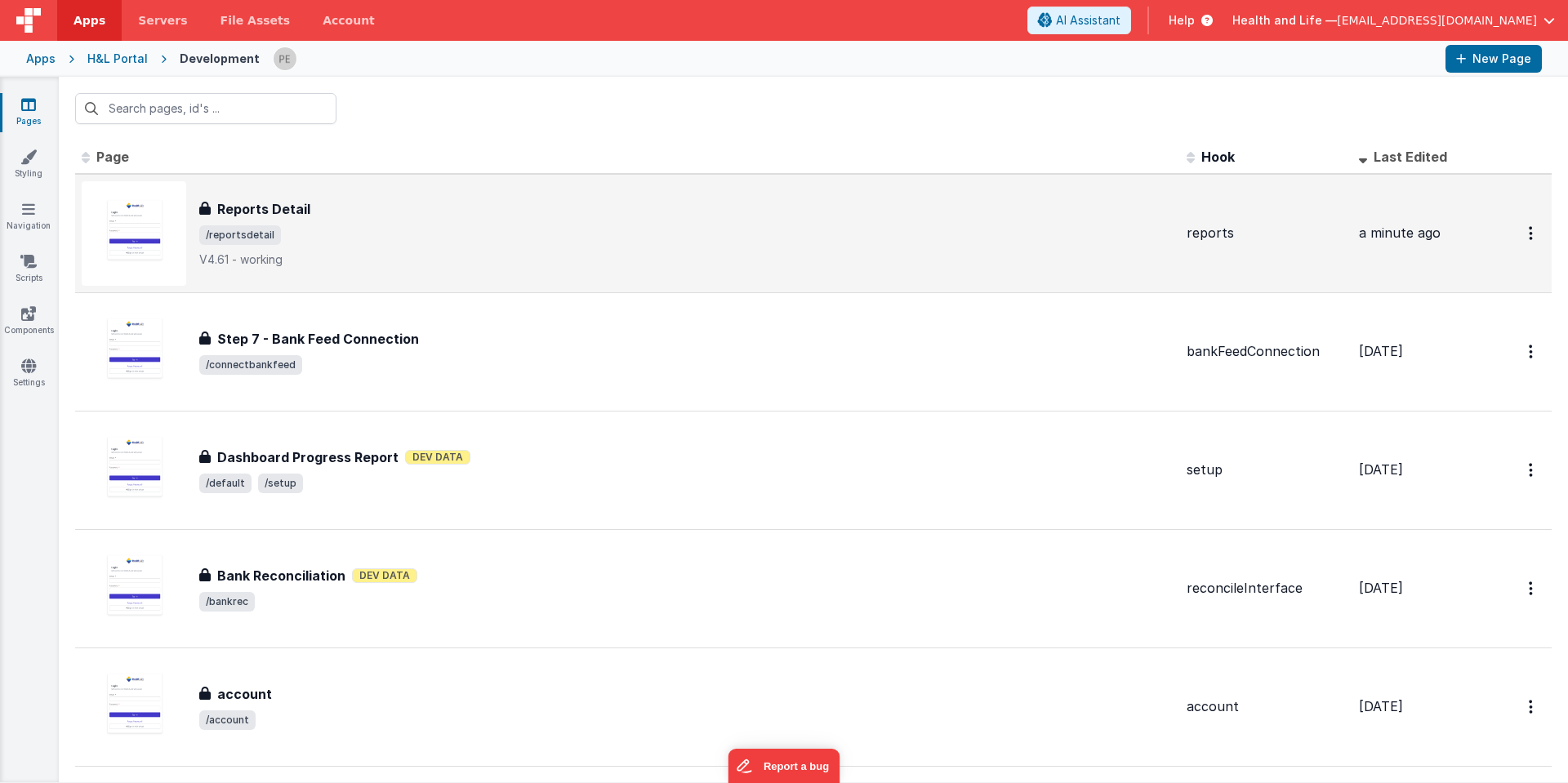
click at [406, 204] on div "Reports Detail" at bounding box center [686, 209] width 974 height 20
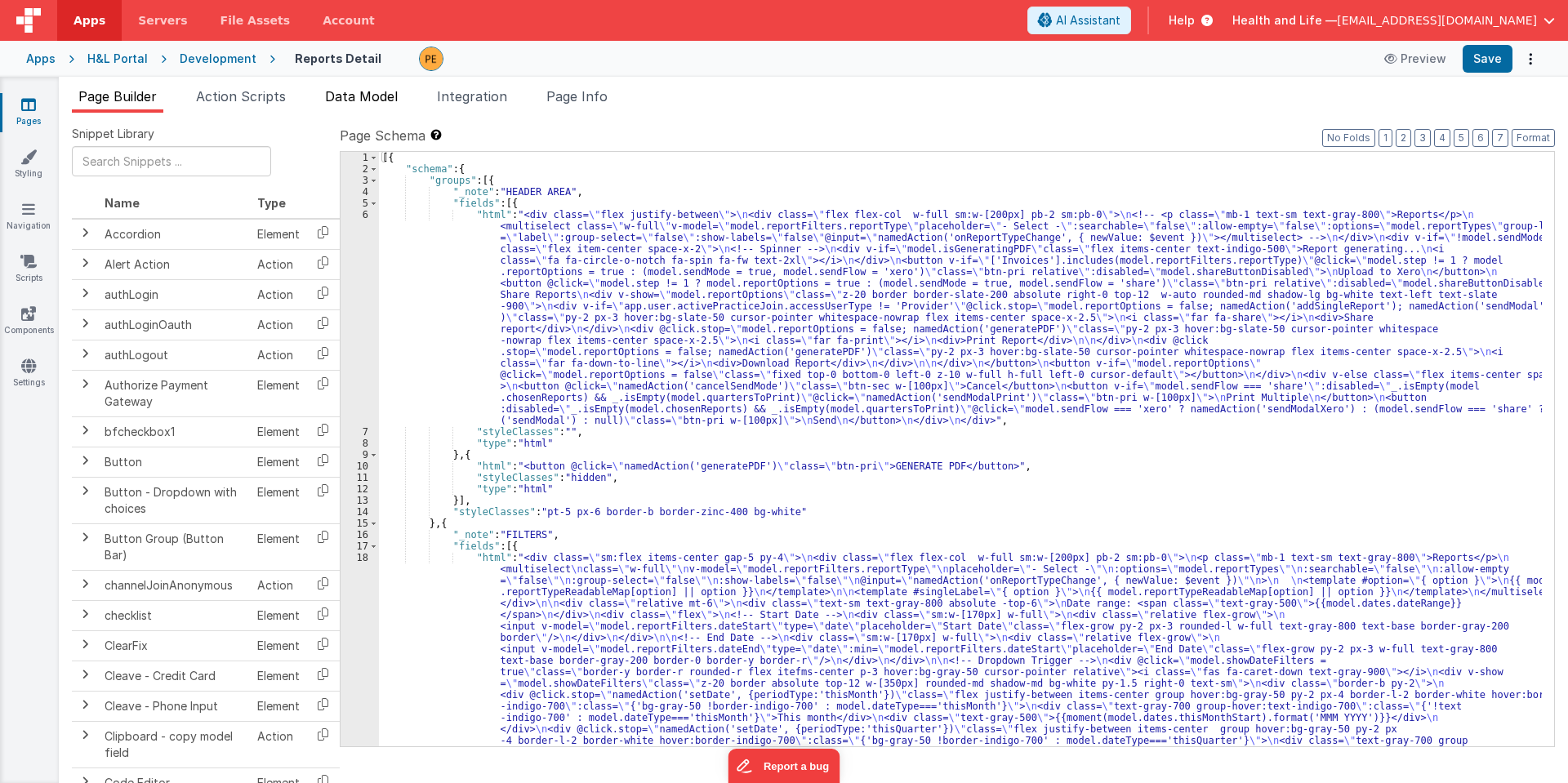
click at [356, 102] on span "Data Model" at bounding box center [361, 97] width 73 height 16
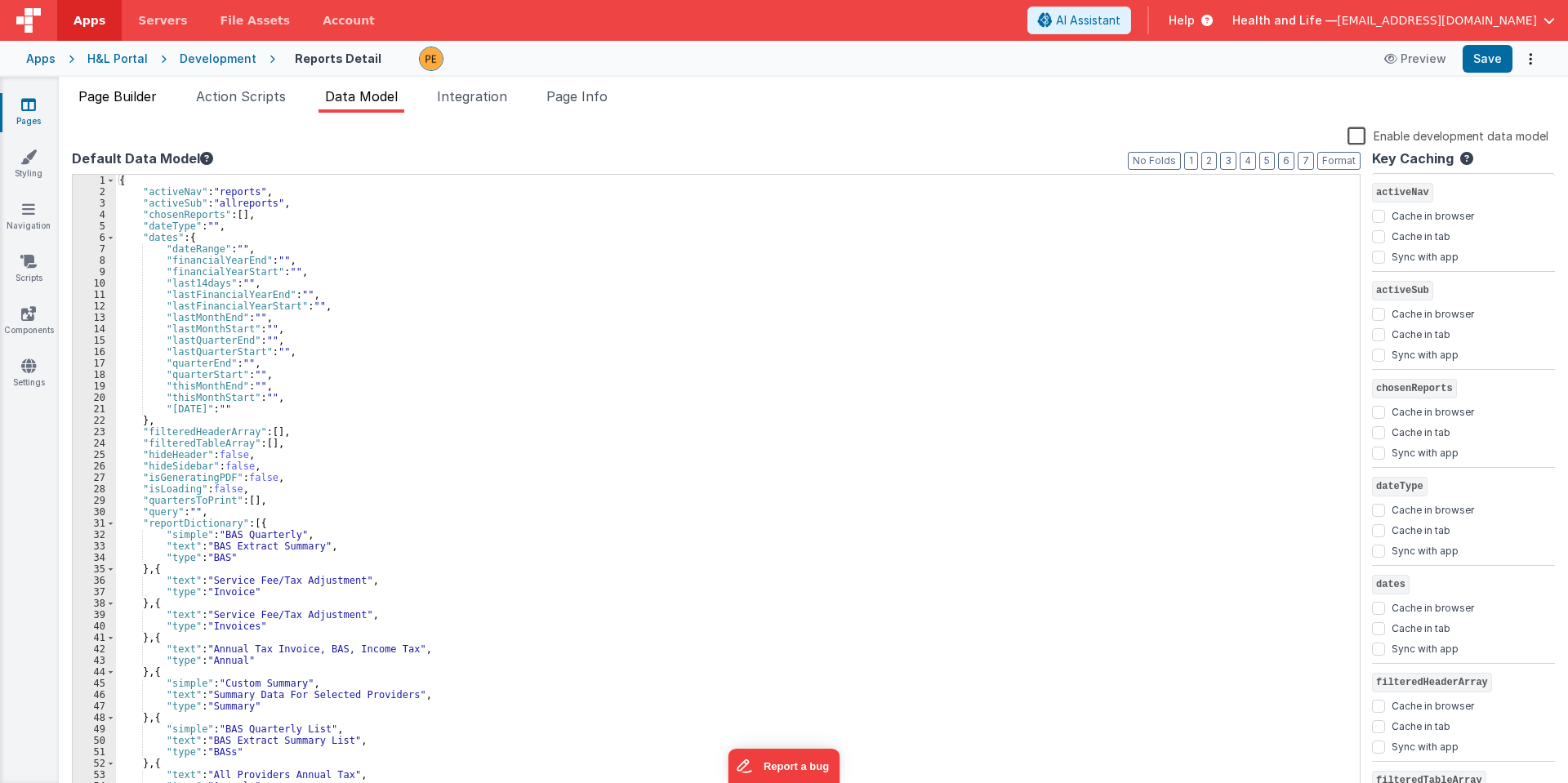
click at [131, 90] on span "Page Builder" at bounding box center [118, 97] width 79 height 16
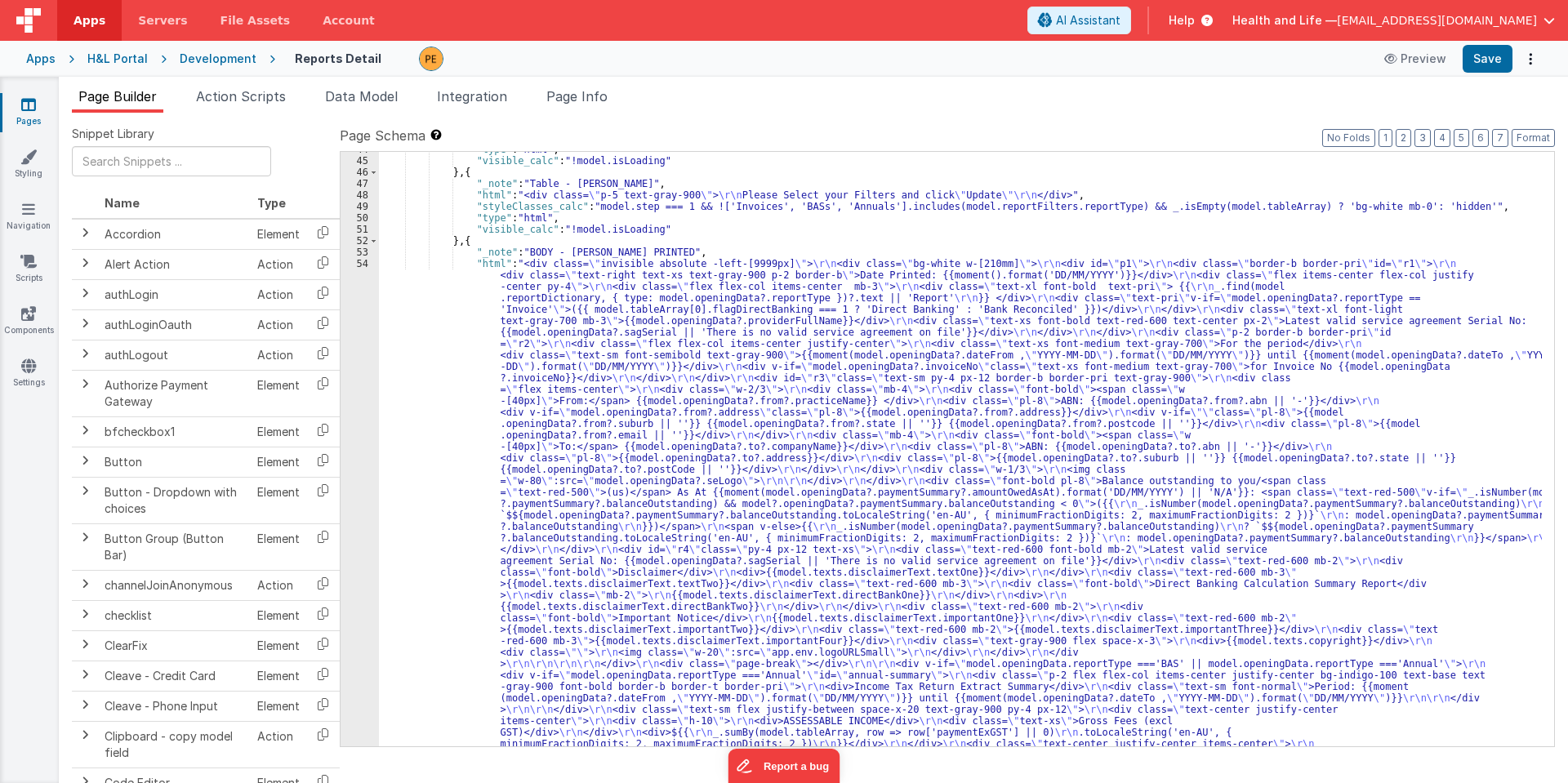
scroll to position [2010, 0]
click at [375, 242] on span at bounding box center [373, 241] width 9 height 11
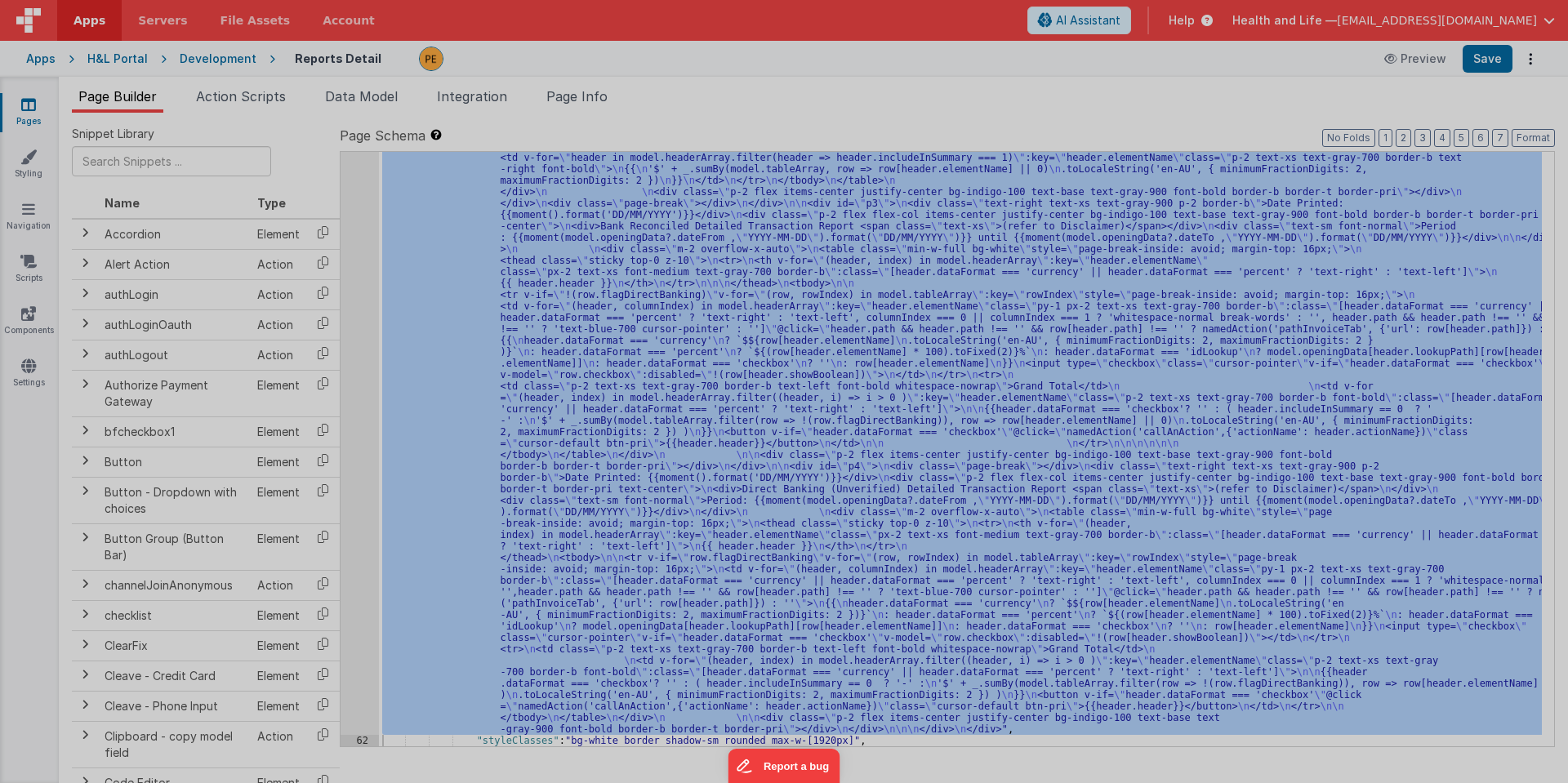
click at [353, 385] on div "< div v-if = "!(_.isEmpty(model.tableArray))" class = "" > < div class = "bg-wh…" at bounding box center [416, 444] width 674 height 704
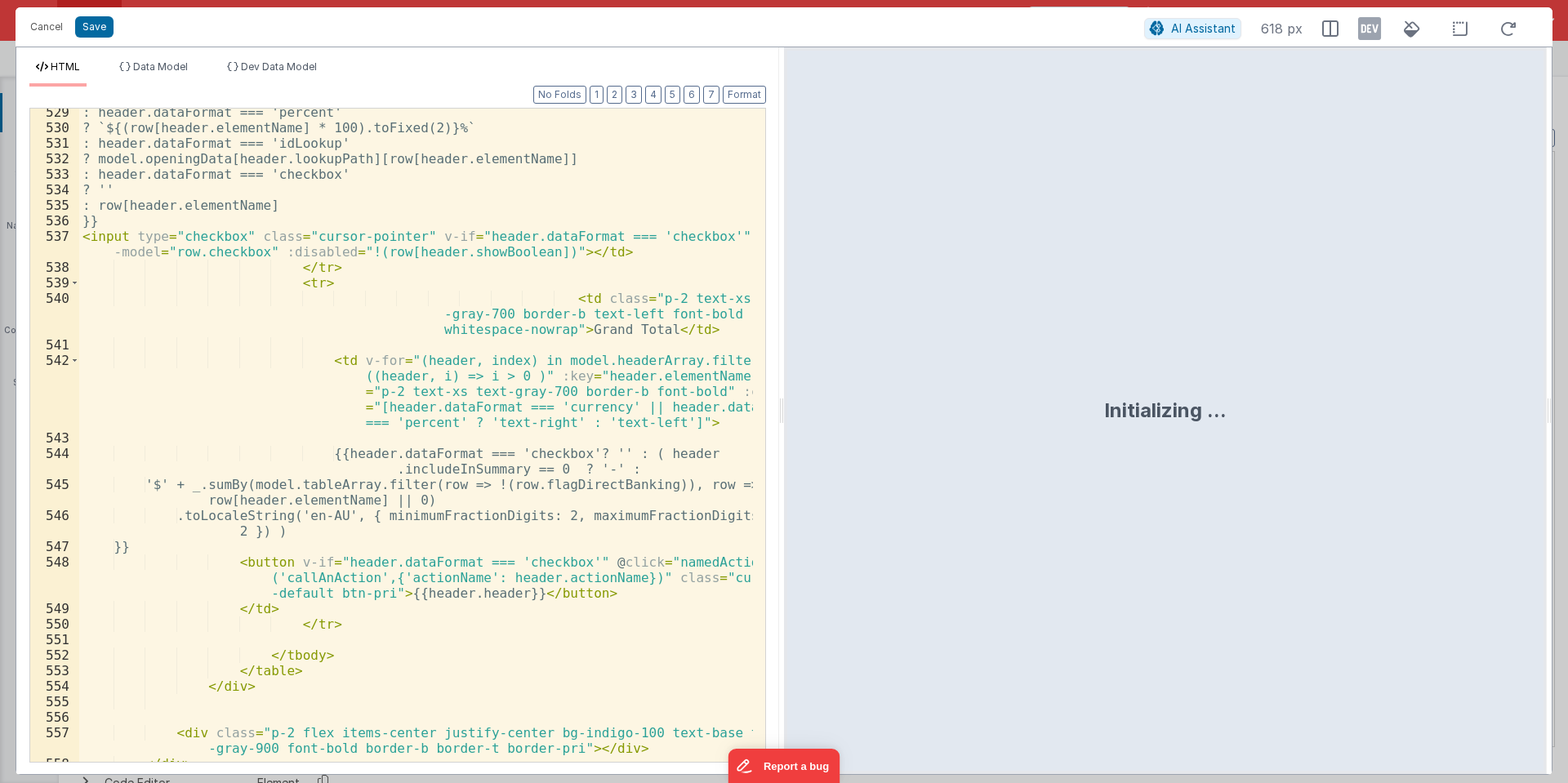
scroll to position [11529, 0]
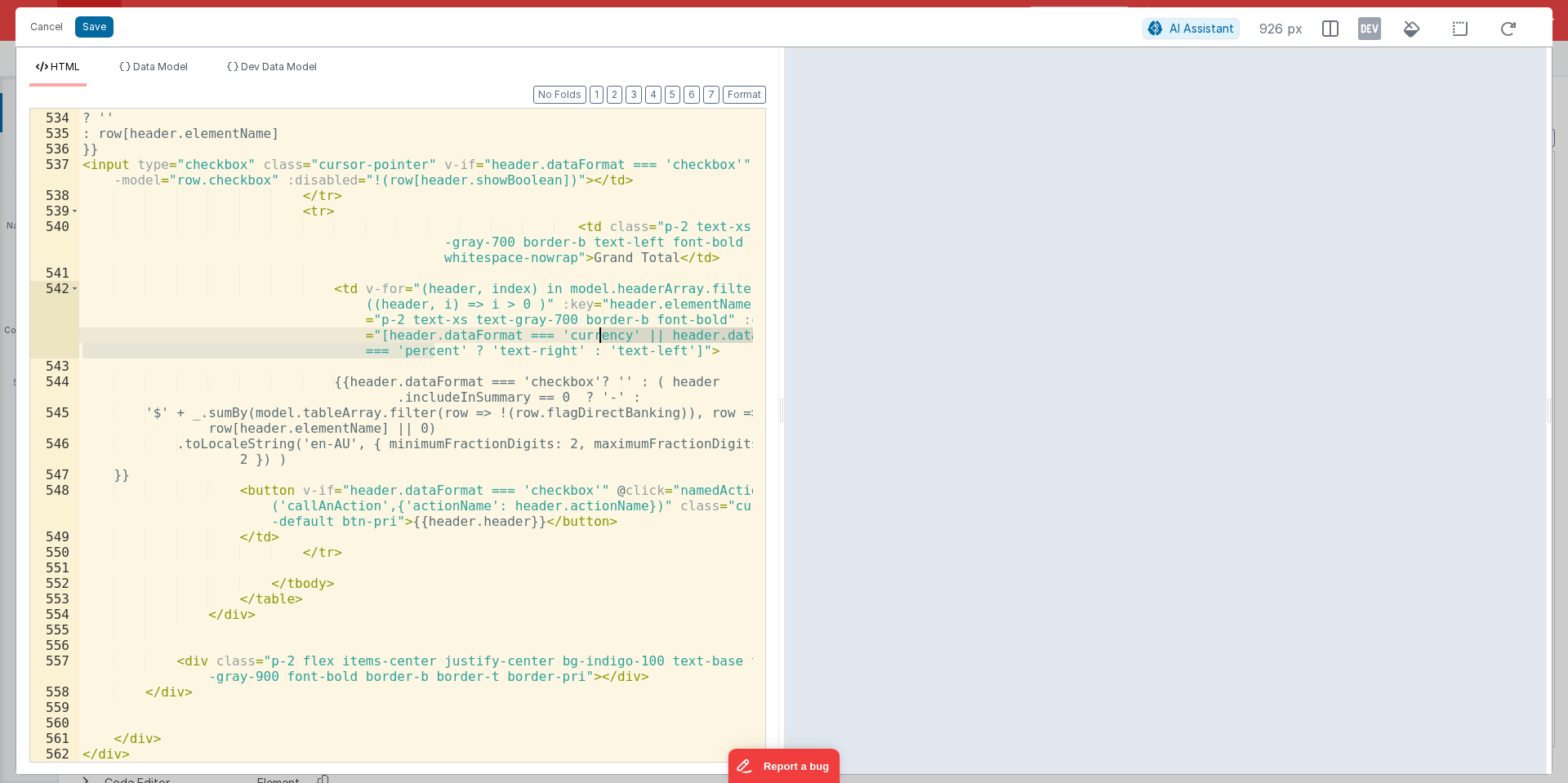
drag, startPoint x: 432, startPoint y: 351, endPoint x: 601, endPoint y: 333, distance: 170.0
click at [601, 333] on div ": header.dataFormat === 'checkbox' ? '' : row[header.elementName] }} < input ty…" at bounding box center [416, 437] width 674 height 685
click at [434, 350] on div ": header.dataFormat === 'checkbox' ? '' : row[header.elementName] }} < input ty…" at bounding box center [416, 435] width 674 height 653
paste textarea
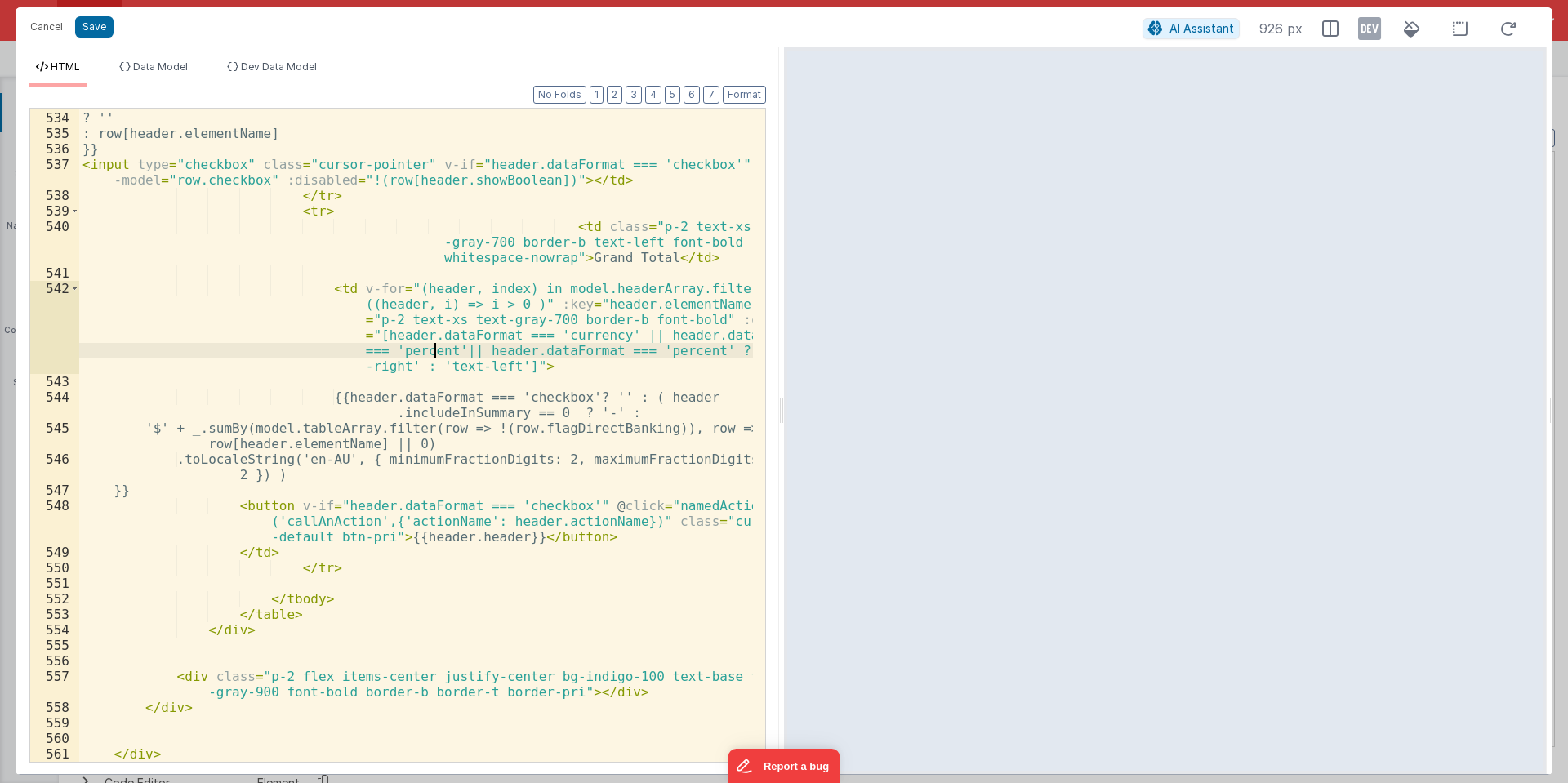
click at [436, 353] on div ": header.dataFormat === 'checkbox' ? '' : row[header.elementName] }} < input ty…" at bounding box center [416, 437] width 674 height 685
click at [640, 352] on div ": header.dataFormat === 'checkbox' ? '' : row[header.elementName] }} < input ty…" at bounding box center [416, 437] width 674 height 685
drag, startPoint x: 441, startPoint y: 350, endPoint x: 692, endPoint y: 356, distance: 251.1
click at [692, 356] on div ": header.dataFormat === 'checkbox' ? '' : row[header.elementName] }} < input ty…" at bounding box center [416, 437] width 674 height 685
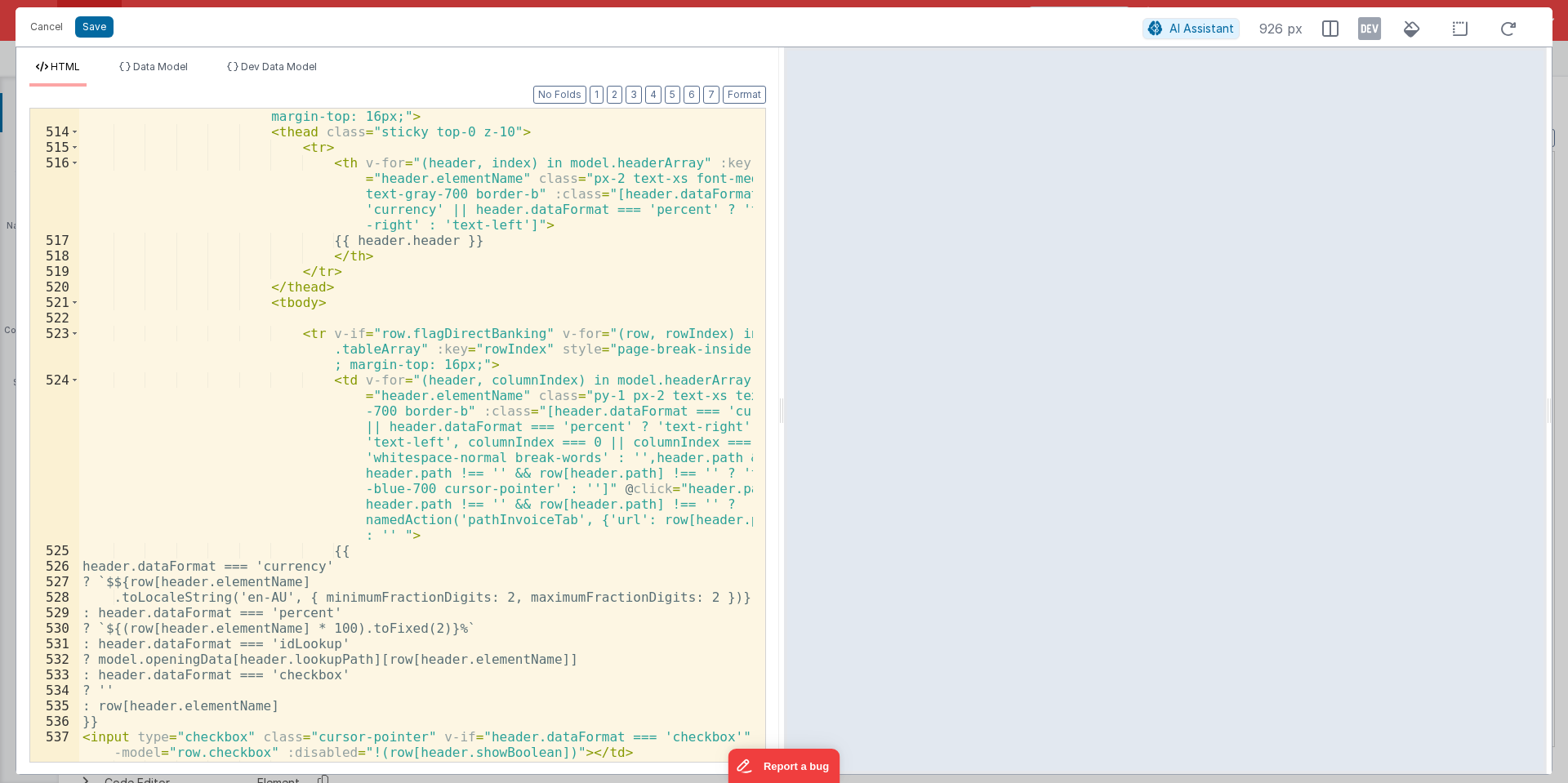
scroll to position [10956, 0]
click at [45, 19] on button "Cancel" at bounding box center [47, 27] width 49 height 23
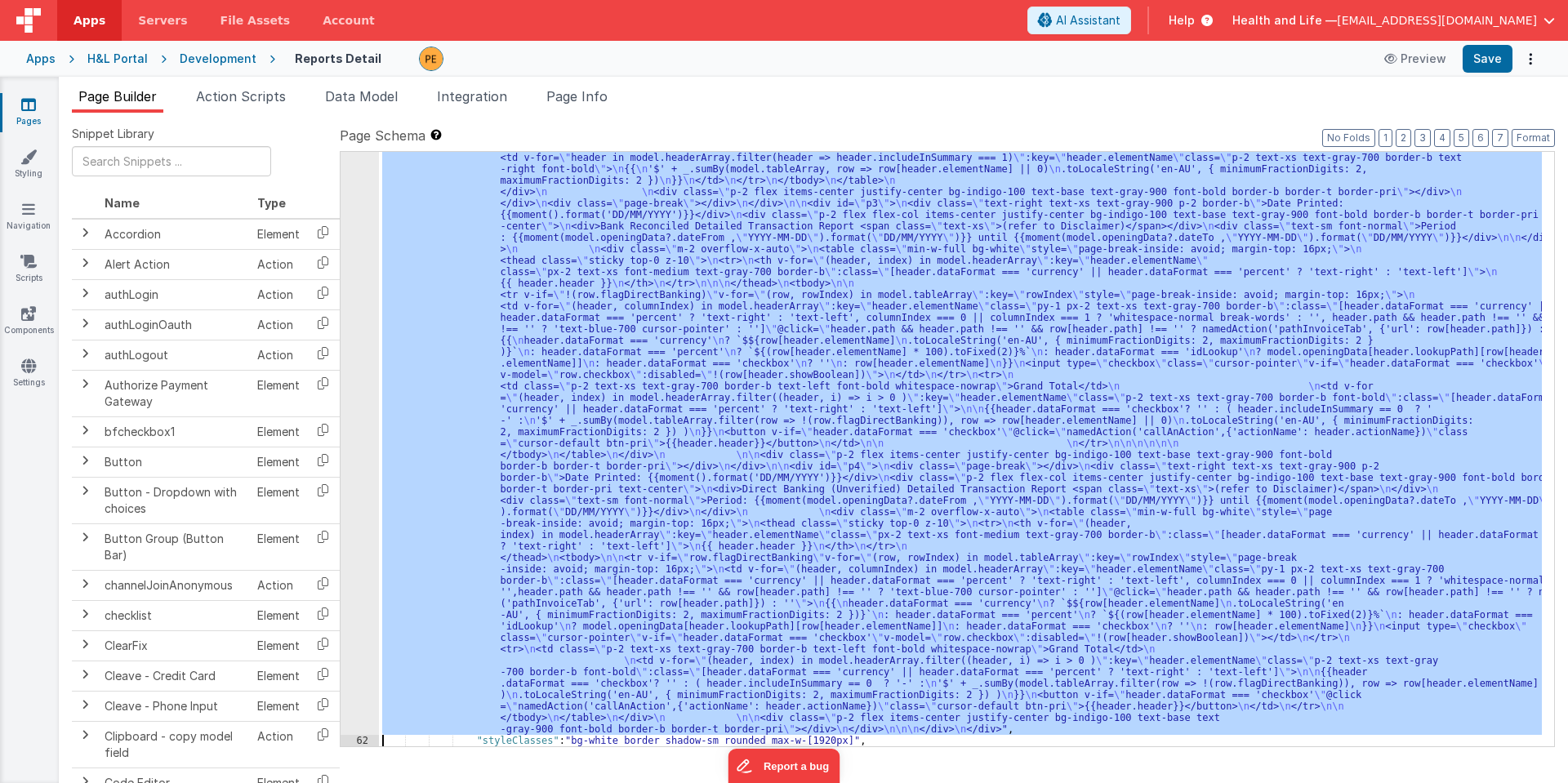
click at [797, 266] on div ""html" : "<div v-if= \" !(_.isEmpty(model.tableArray)) \" class= \"\" > \n <div…" at bounding box center [960, 448] width 1163 height 594
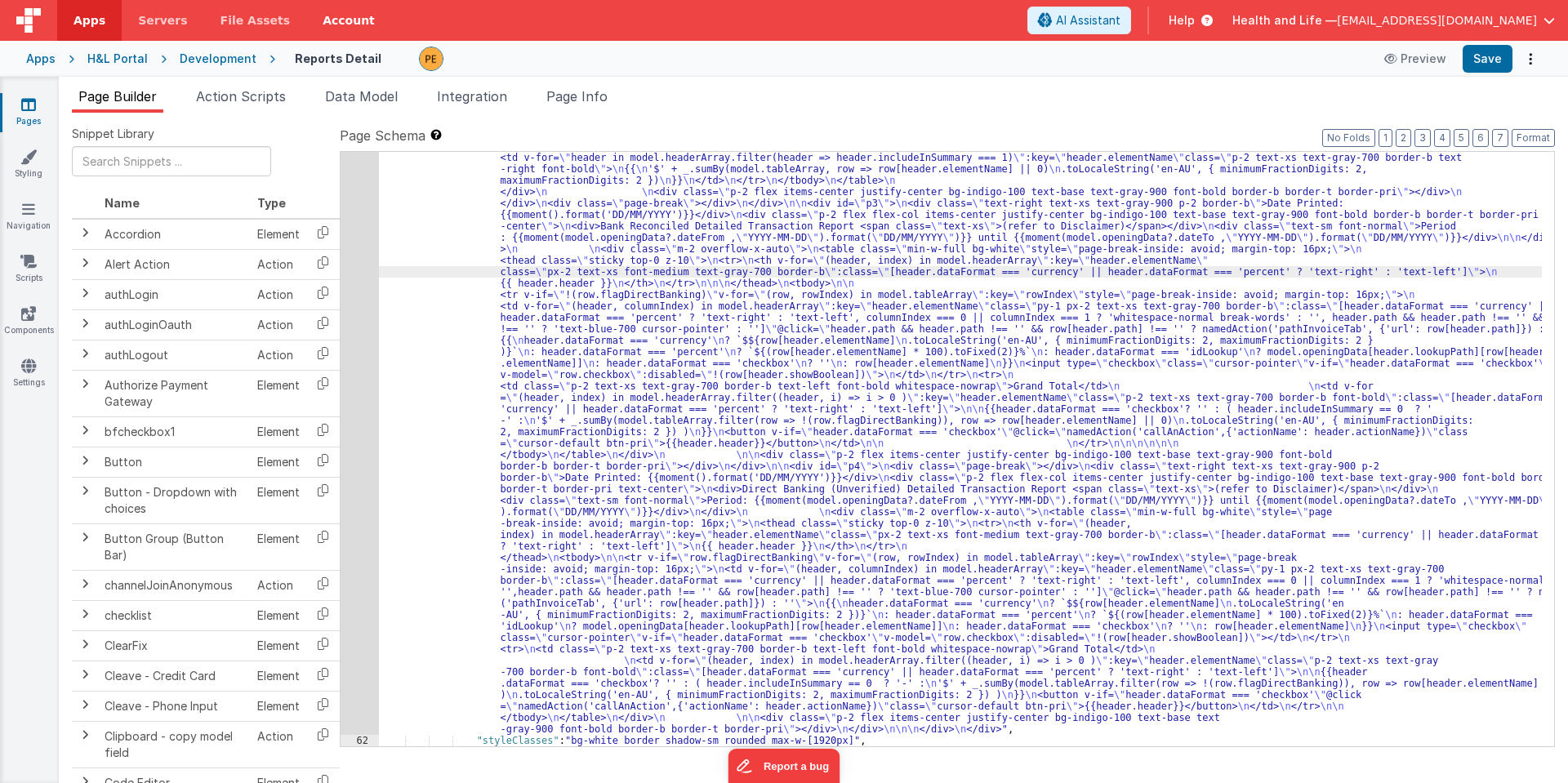
click at [243, 57] on div "Development" at bounding box center [218, 59] width 77 height 16
